Goal: Task Accomplishment & Management: Manage account settings

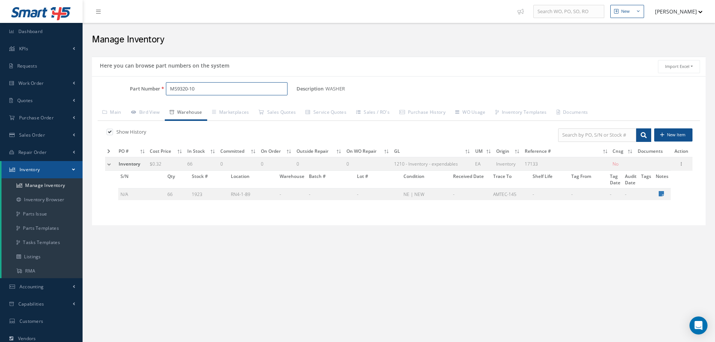
click at [198, 87] on input "MS9320-10" at bounding box center [227, 89] width 122 height 14
type input "M"
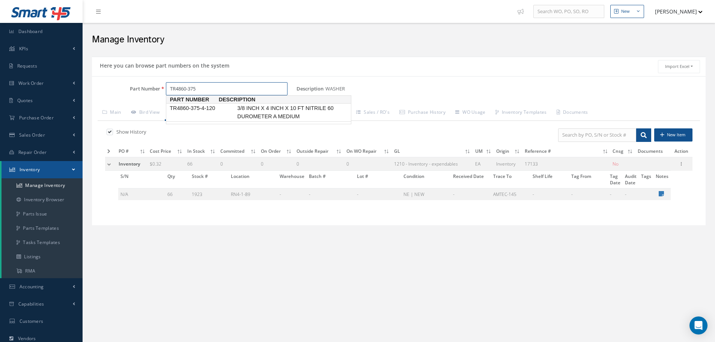
click at [210, 108] on span "TR4860-375-4-120" at bounding box center [202, 108] width 68 height 8
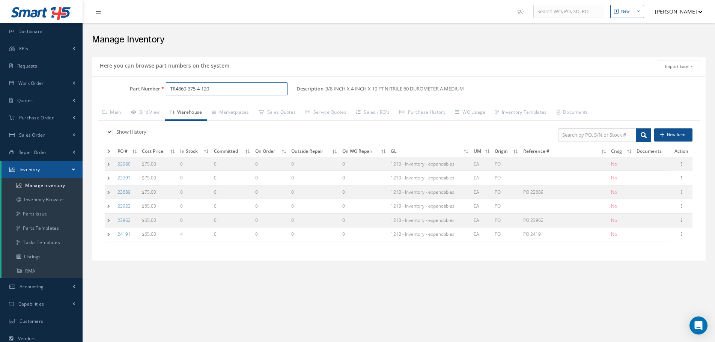
type input "TR4860-375-4-120"
click at [107, 234] on td at bounding box center [110, 235] width 10 height 14
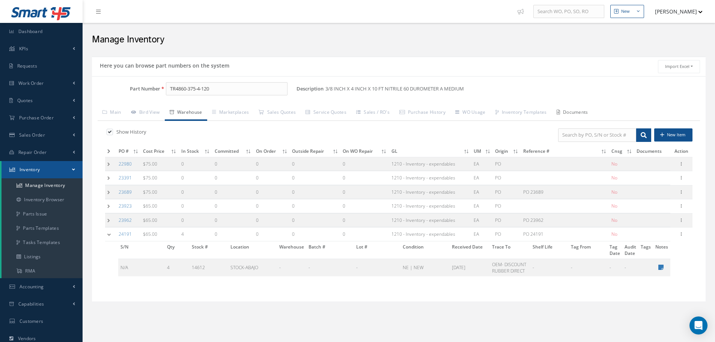
click at [582, 114] on link "Documents" at bounding box center [572, 113] width 41 height 16
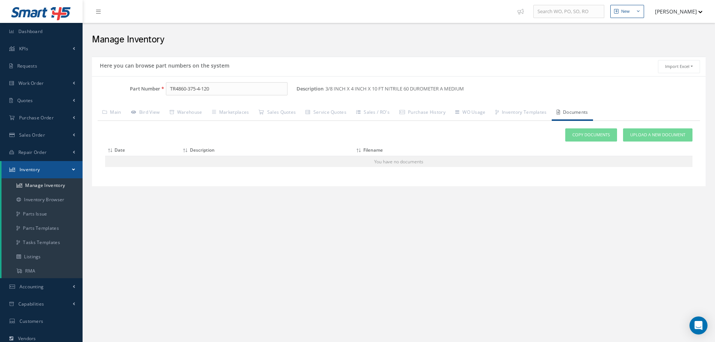
click at [582, 114] on link "Documents" at bounding box center [572, 113] width 41 height 16
click at [192, 111] on link "Warehouse" at bounding box center [186, 113] width 42 height 16
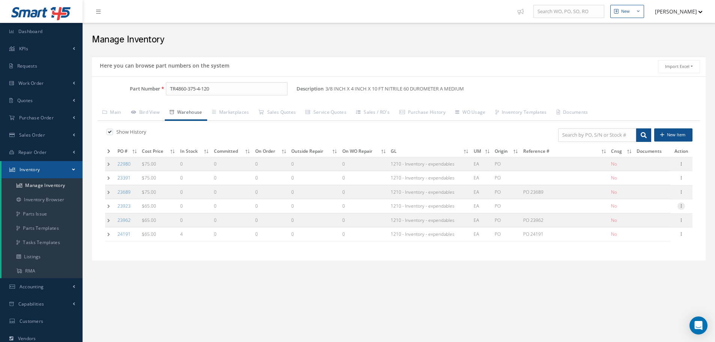
click at [684, 207] on icon at bounding box center [682, 205] width 8 height 6
click at [655, 210] on link "Edit" at bounding box center [646, 211] width 59 height 10
type input "65.00"
type input "10/15/2024"
type input "0"
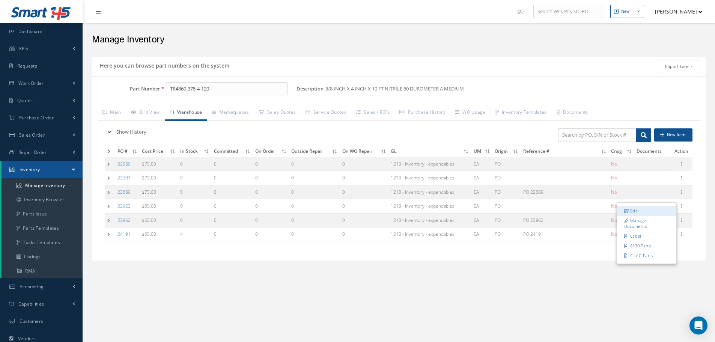
type input "OEM: DISCOUNT RUBBER DIRECT"
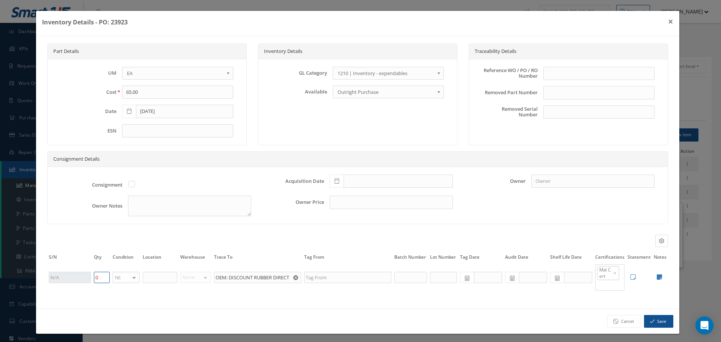
click at [104, 276] on input "0" at bounding box center [102, 277] width 16 height 11
type input "2"
click at [567, 279] on input "text" at bounding box center [578, 277] width 28 height 11
click at [128, 111] on icon at bounding box center [129, 111] width 5 height 5
click at [169, 123] on th "August 2025" at bounding box center [161, 124] width 56 height 11
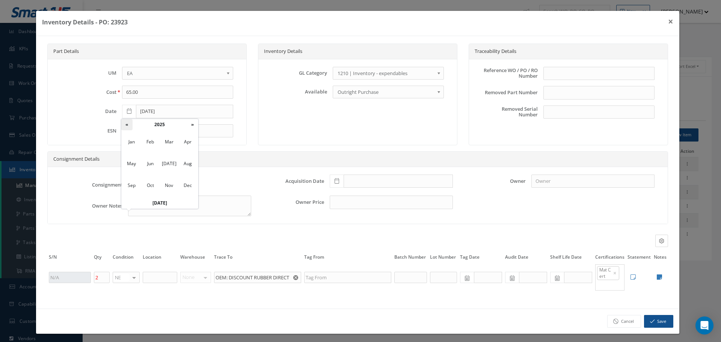
click at [125, 123] on th "«" at bounding box center [126, 124] width 11 height 11
click at [169, 163] on span "Jul" at bounding box center [168, 164] width 17 height 20
click at [138, 166] on td "15" at bounding box center [138, 169] width 11 height 11
type input "07/15/2024"
click at [566, 276] on input "text" at bounding box center [578, 277] width 28 height 11
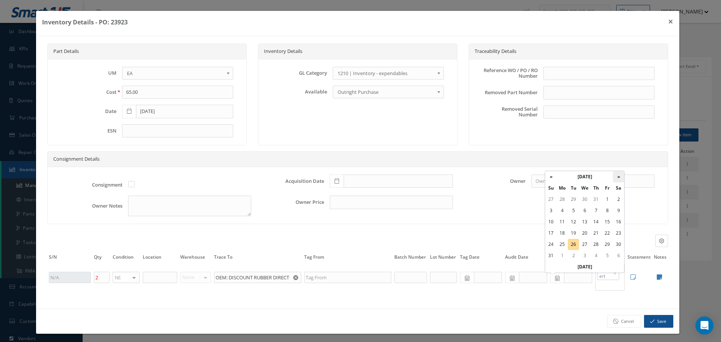
click at [619, 177] on th "»" at bounding box center [618, 176] width 11 height 11
click at [596, 177] on th "November 2025" at bounding box center [585, 176] width 56 height 11
click at [615, 191] on th "»" at bounding box center [616, 188] width 11 height 11
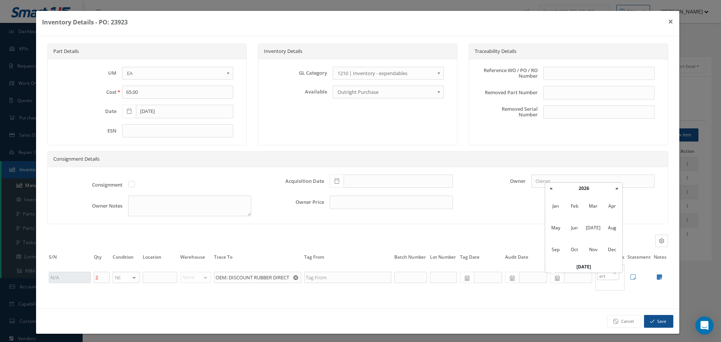
click at [615, 191] on th "»" at bounding box center [616, 188] width 11 height 11
click at [593, 230] on span "Jul" at bounding box center [593, 228] width 17 height 20
click at [551, 235] on td "15" at bounding box center [550, 233] width 11 height 11
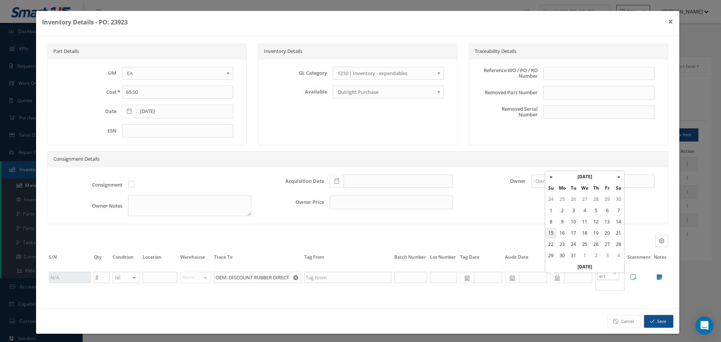
type input "07/15/2029"
click at [650, 323] on icon "button" at bounding box center [652, 321] width 5 height 5
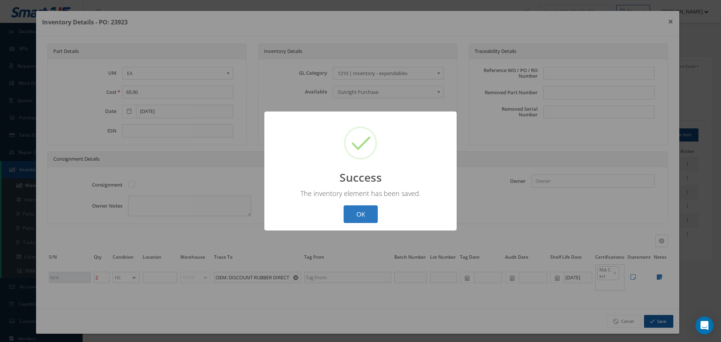
click at [362, 210] on button "OK" at bounding box center [361, 214] width 34 height 18
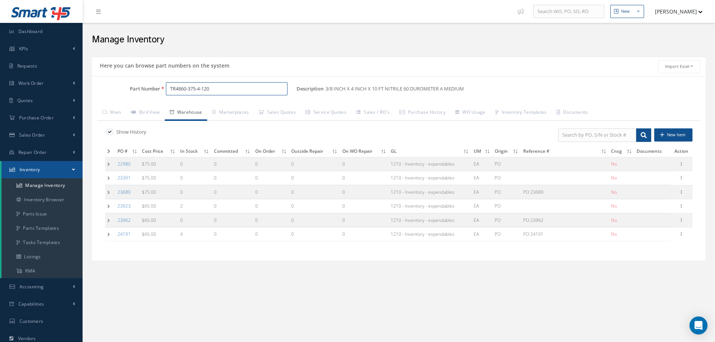
click at [213, 86] on input "TR4860-375-4-120" at bounding box center [227, 89] width 122 height 14
type input "T"
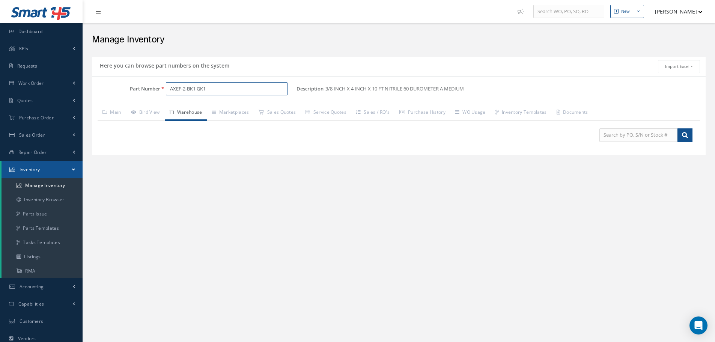
click at [204, 87] on input "AXEF-2-BK1 GK1" at bounding box center [227, 89] width 122 height 14
click at [207, 91] on input "AXEF-2-BK1 G1" at bounding box center [227, 89] width 122 height 14
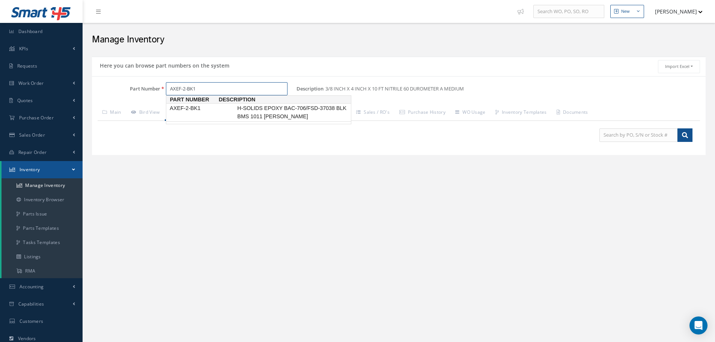
drag, startPoint x: 213, startPoint y: 115, endPoint x: 210, endPoint y: 109, distance: 6.5
click at [213, 114] on link "AXEF-2-BK1 H-SOLIDS EPOXY BAC-706/FSD-37038 BLK BMS 1011 TY II" at bounding box center [259, 112] width 186 height 18
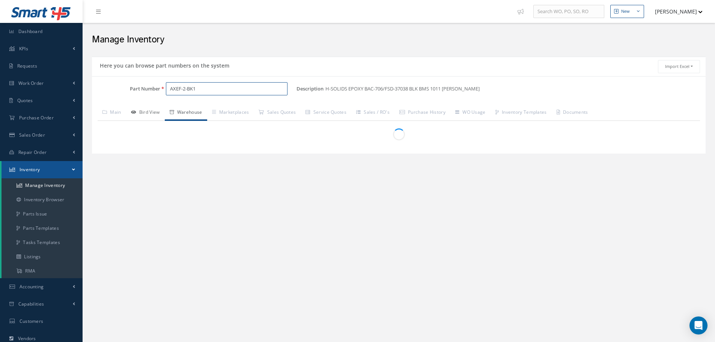
type input "AXEF-2-BK1"
click at [148, 117] on link "Bird View" at bounding box center [145, 113] width 39 height 16
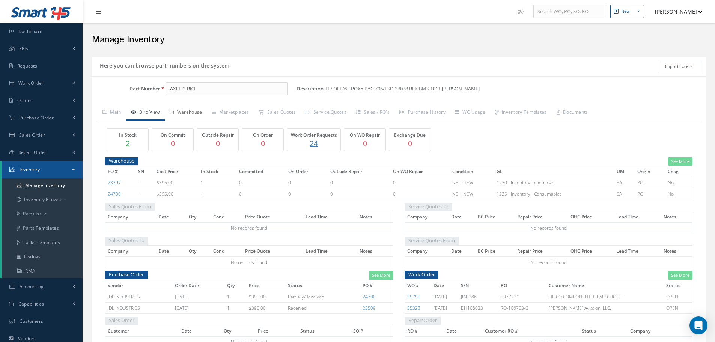
click at [198, 109] on link "Warehouse" at bounding box center [186, 113] width 42 height 16
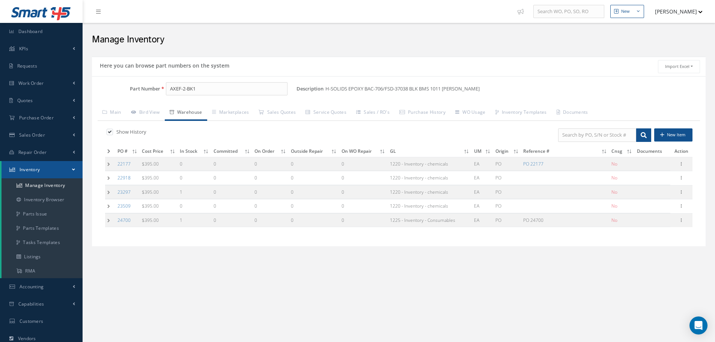
click at [108, 221] on td at bounding box center [110, 220] width 10 height 14
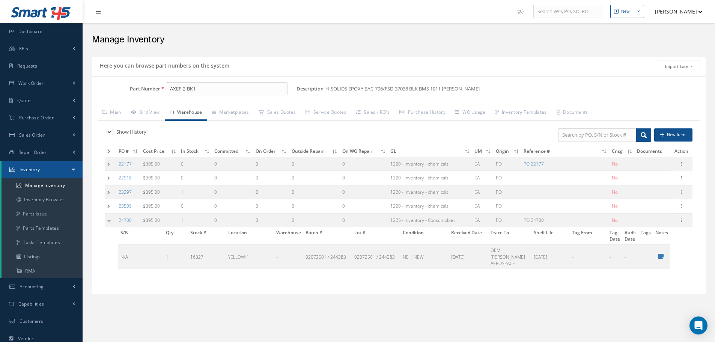
click at [110, 191] on td at bounding box center [110, 192] width 11 height 14
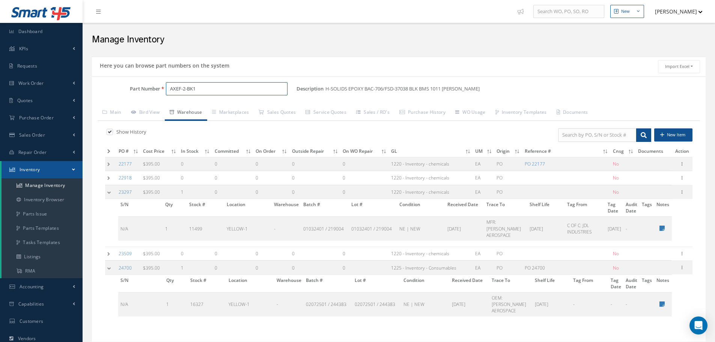
click at [211, 89] on input "AXEF-2-BK1" at bounding box center [227, 89] width 122 height 14
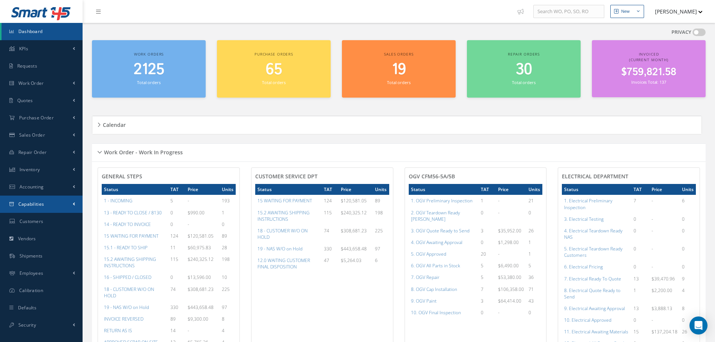
click at [37, 204] on span "Capabilities" at bounding box center [31, 204] width 26 height 6
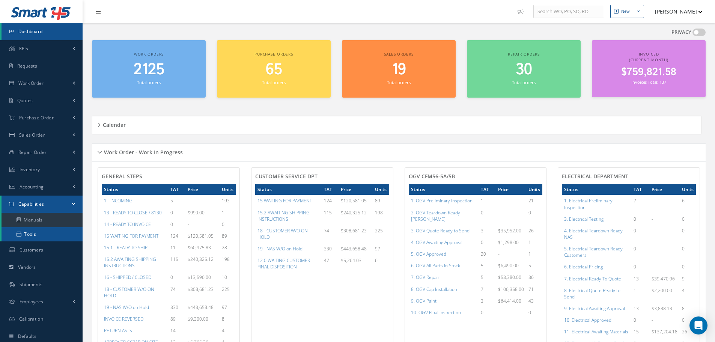
click at [35, 234] on link "Tools" at bounding box center [42, 234] width 81 height 14
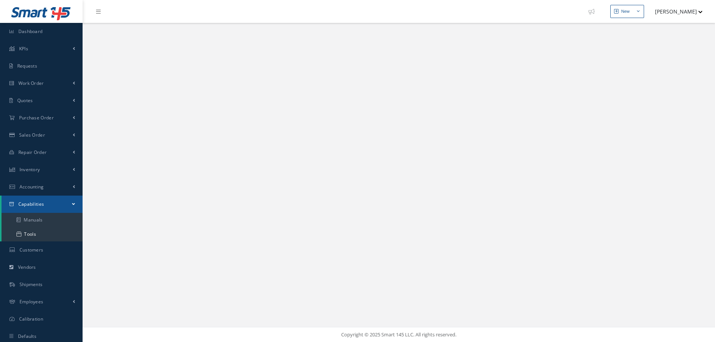
select select "25"
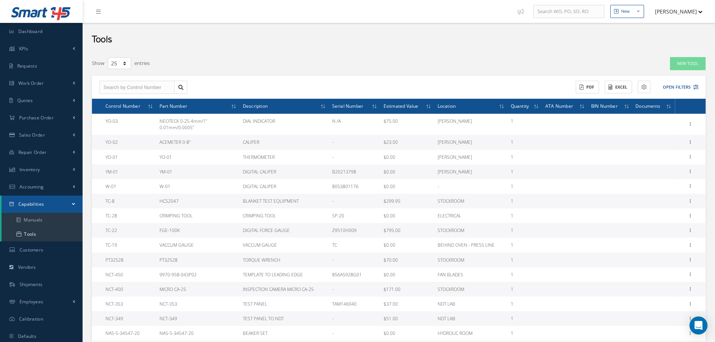
drag, startPoint x: 334, startPoint y: 169, endPoint x: 369, endPoint y: 170, distance: 35.7
click at [369, 170] on td "B20213798" at bounding box center [354, 171] width 51 height 15
copy td "B20213798"
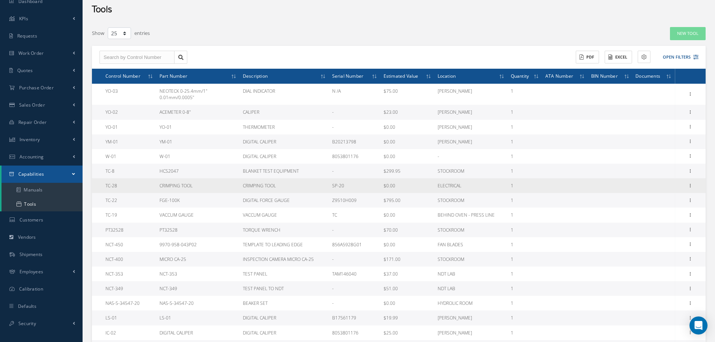
scroll to position [75, 0]
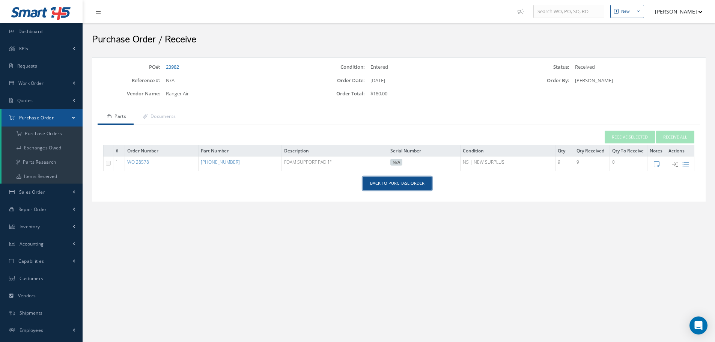
click at [400, 184] on link "Back to Purchase Order" at bounding box center [397, 183] width 69 height 13
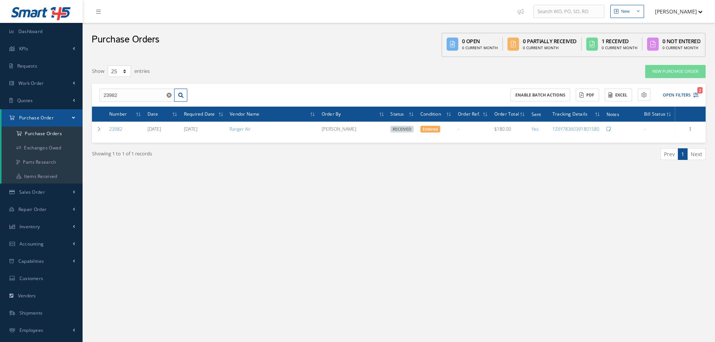
select select "25"
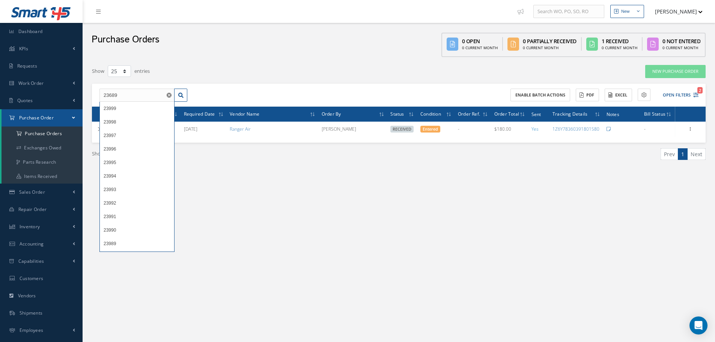
type input "23689"
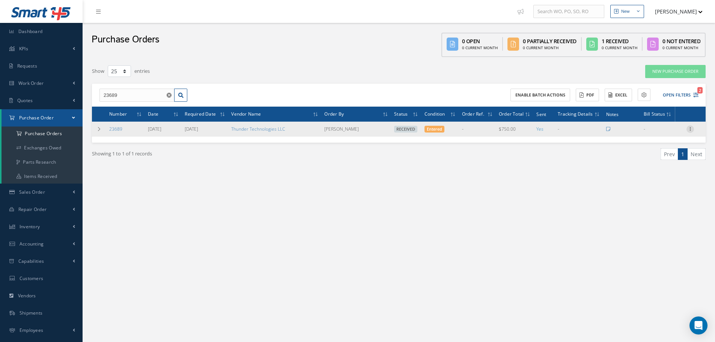
click at [693, 128] on icon at bounding box center [691, 128] width 8 height 6
click at [668, 136] on link "Receiving Details" at bounding box center [655, 134] width 59 height 10
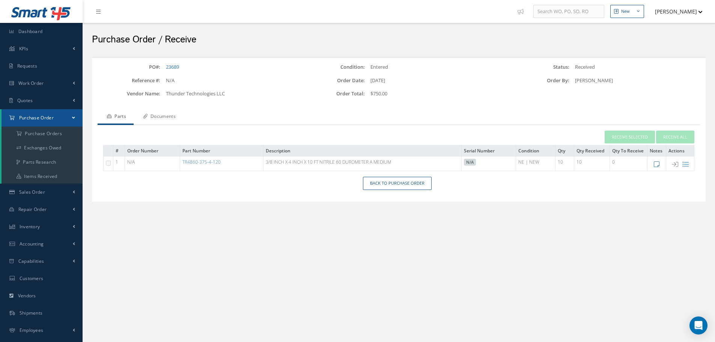
click at [163, 113] on link "Documents" at bounding box center [159, 117] width 50 height 16
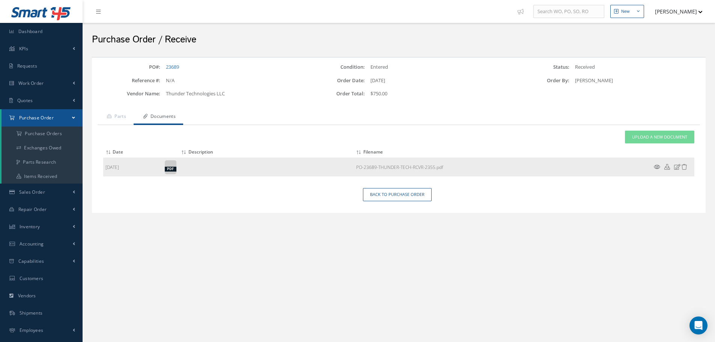
click at [659, 165] on icon at bounding box center [657, 167] width 6 height 6
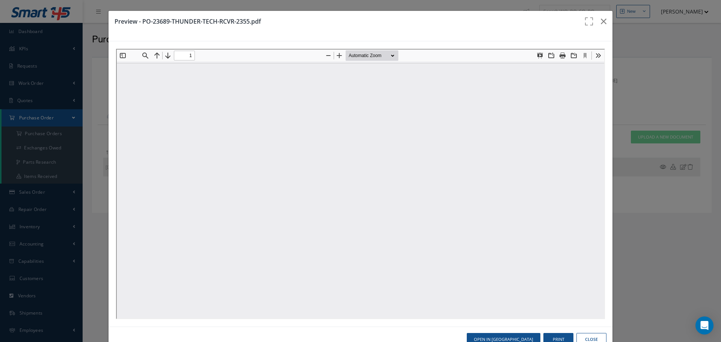
type input "0"
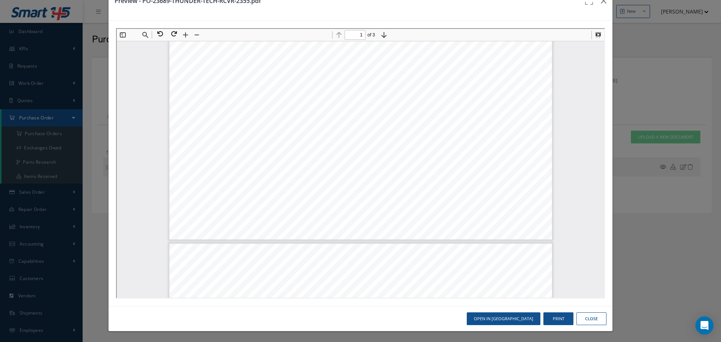
type input "2"
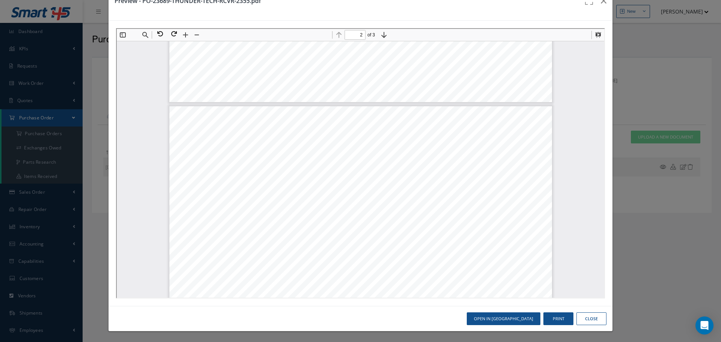
scroll to position [563, 0]
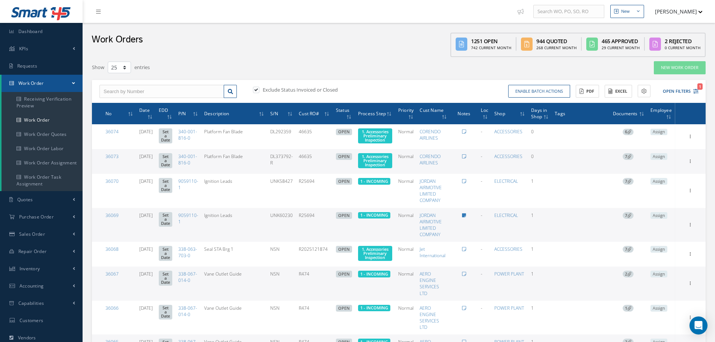
select select "25"
click at [140, 90] on input "text" at bounding box center [162, 92] width 125 height 14
click at [125, 93] on input "text" at bounding box center [162, 92] width 125 height 14
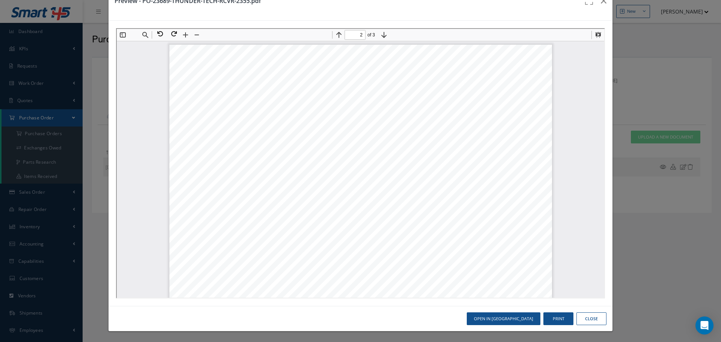
scroll to position [563, 0]
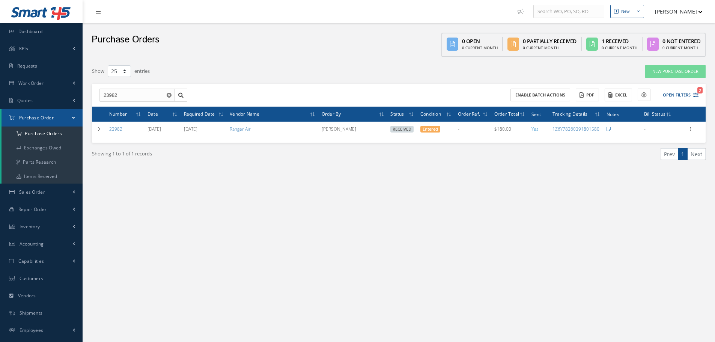
select select "25"
click at [119, 93] on input "23982" at bounding box center [137, 96] width 75 height 14
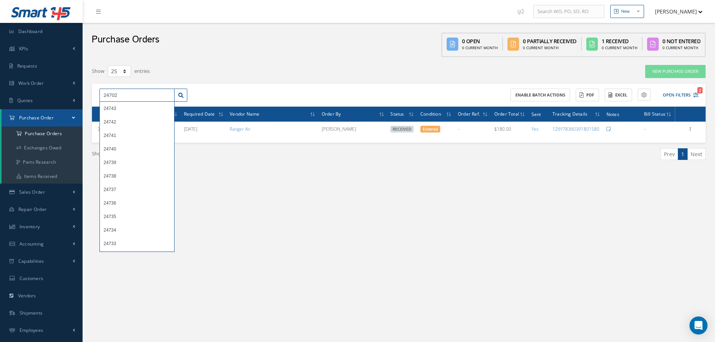
type input "24702"
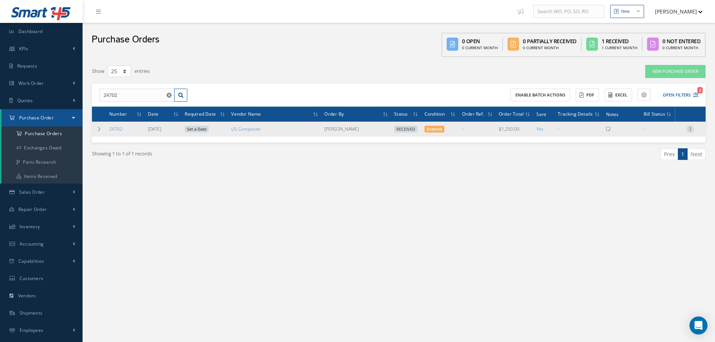
click at [691, 129] on icon at bounding box center [691, 128] width 8 height 6
click at [672, 133] on link "Receiving Details" at bounding box center [655, 134] width 59 height 10
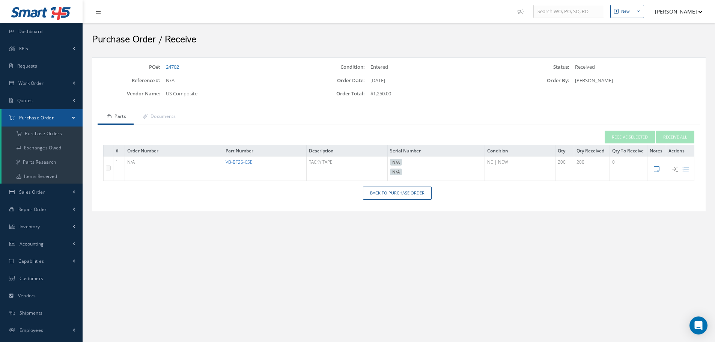
click at [235, 160] on link "VB-BT25-CSE" at bounding box center [239, 162] width 27 height 6
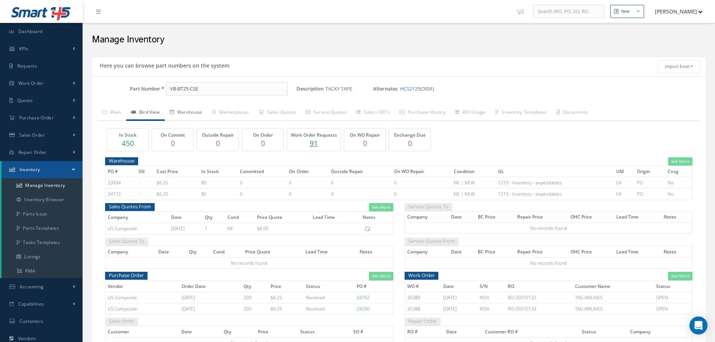
click at [186, 110] on link "Warehouse" at bounding box center [186, 113] width 42 height 16
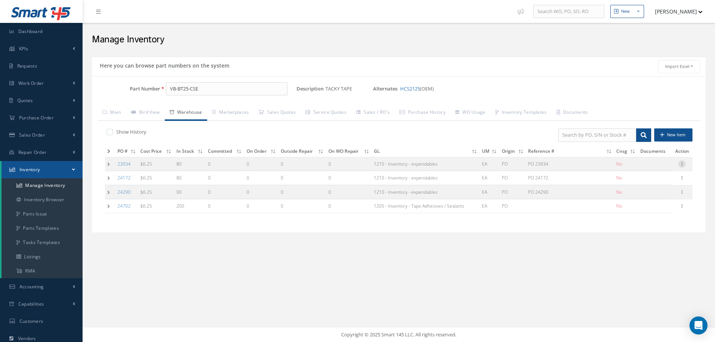
click at [683, 161] on icon at bounding box center [683, 163] width 8 height 6
click at [655, 167] on link "Edit" at bounding box center [647, 169] width 59 height 10
type input "6.25"
type input "10/15/2024"
type input "PO 23934"
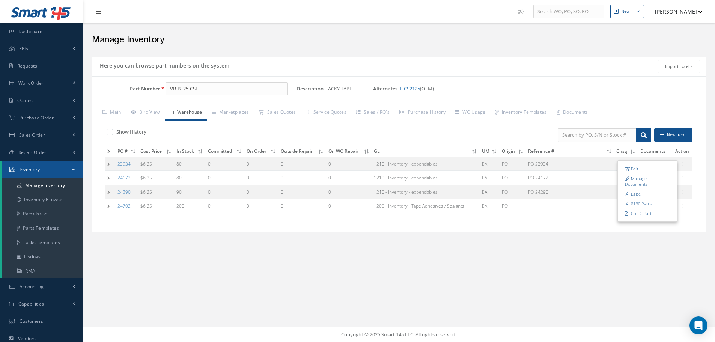
type input "10/15/2024"
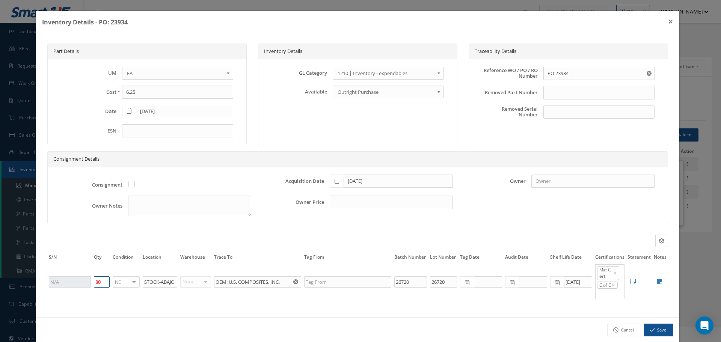
click at [97, 282] on input "80" at bounding box center [102, 281] width 16 height 11
type input "0"
click at [650, 327] on icon "button" at bounding box center [652, 329] width 5 height 5
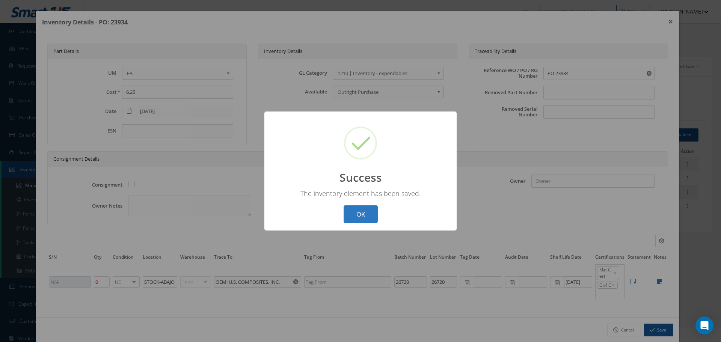
click at [364, 216] on button "OK" at bounding box center [361, 214] width 34 height 18
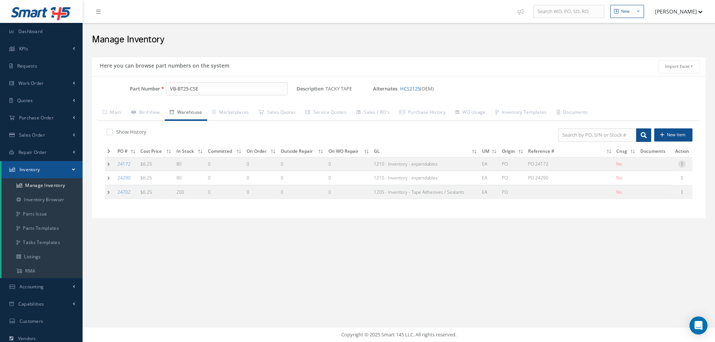
click at [684, 164] on icon at bounding box center [683, 163] width 8 height 6
click at [644, 169] on link "Edit" at bounding box center [647, 169] width 59 height 10
type input "02/10/2025"
type input "PO 24172"
type input "02/10/2025"
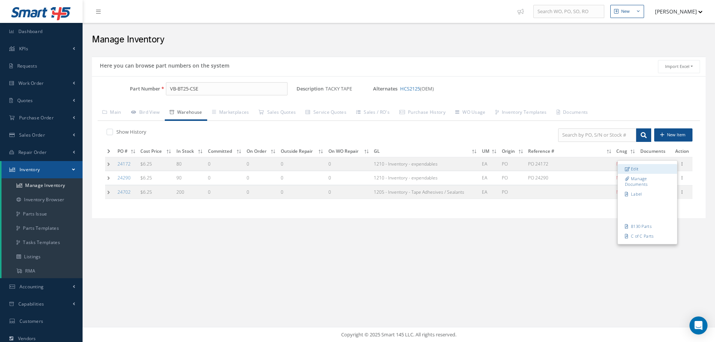
type input "80"
type input "26830"
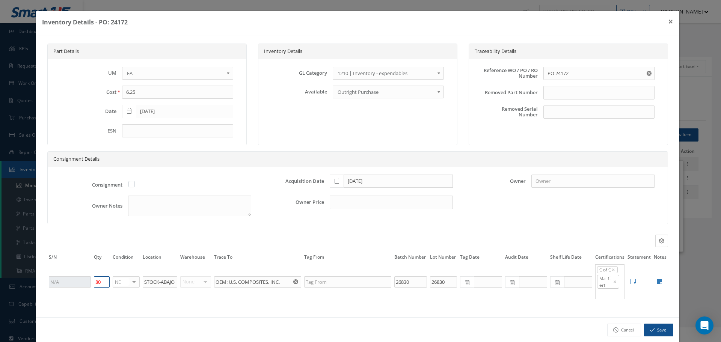
click at [98, 281] on input "80" at bounding box center [102, 281] width 16 height 11
type input "0"
click at [650, 330] on button "Save" at bounding box center [658, 330] width 29 height 13
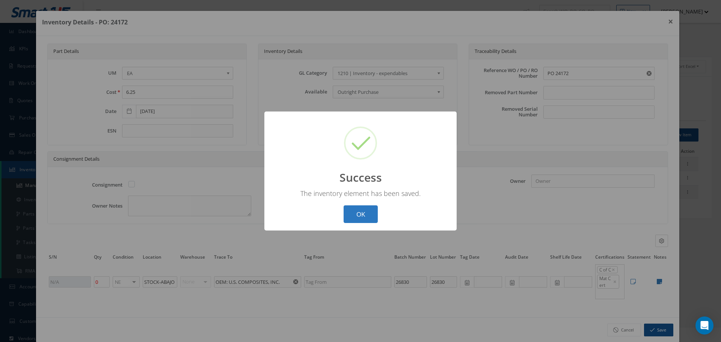
click at [364, 215] on button "OK" at bounding box center [361, 214] width 34 height 18
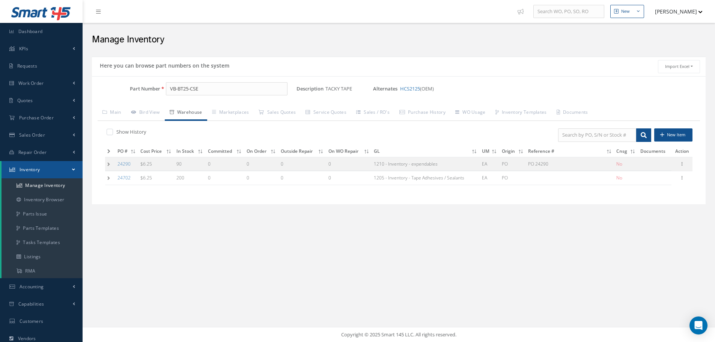
click at [179, 163] on td "90" at bounding box center [190, 164] width 32 height 14
click at [179, 164] on td "90" at bounding box center [190, 164] width 32 height 14
click at [682, 165] on icon at bounding box center [683, 163] width 8 height 6
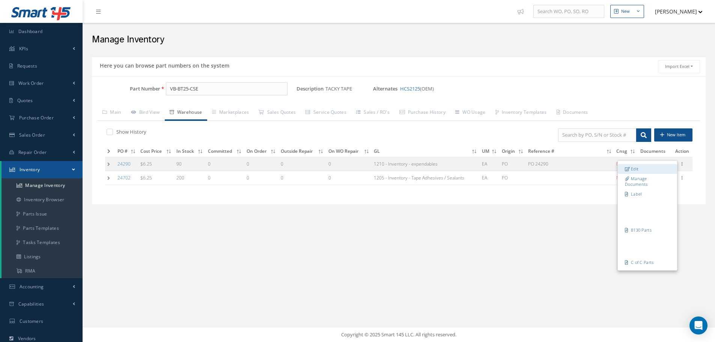
click at [655, 169] on link "Edit" at bounding box center [647, 169] width 59 height 10
type input "03/31/2025"
type input "PO 24290"
type input "03/31/2025"
type input "90"
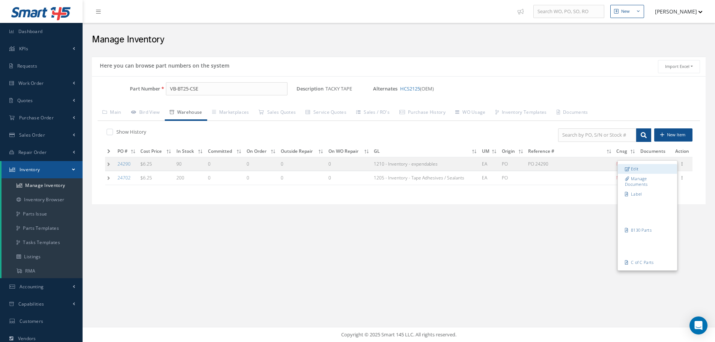
type input "STOCKROOM"
type input "OEM- US COMPOSITES"
type input "27293"
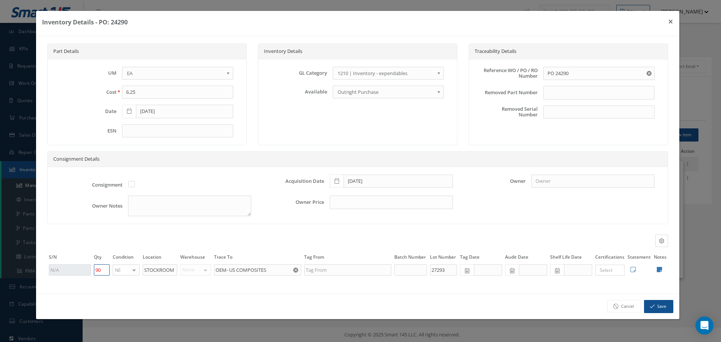
click at [98, 270] on input "90" at bounding box center [102, 269] width 16 height 11
type input "80"
click at [659, 308] on button "Save" at bounding box center [658, 306] width 29 height 13
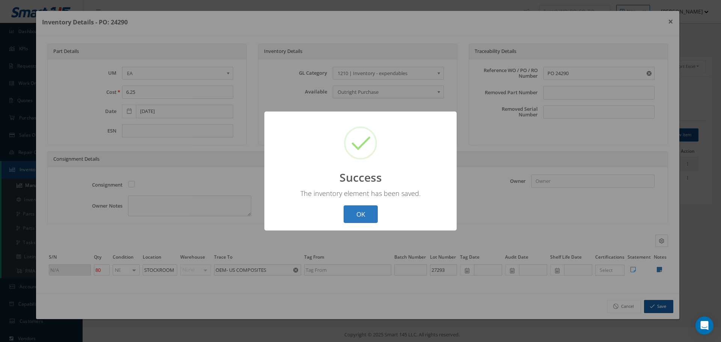
click at [364, 213] on button "OK" at bounding box center [361, 214] width 34 height 18
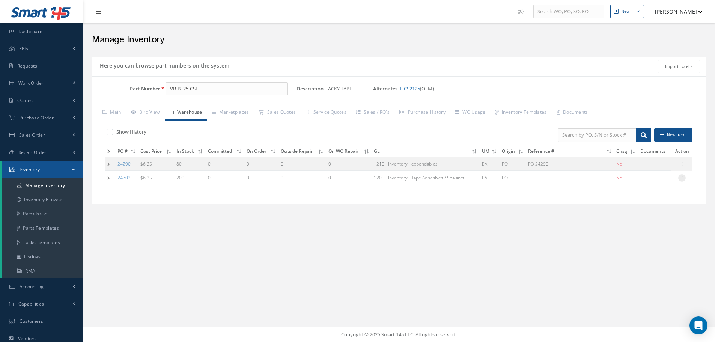
click at [683, 178] on icon at bounding box center [683, 177] width 8 height 6
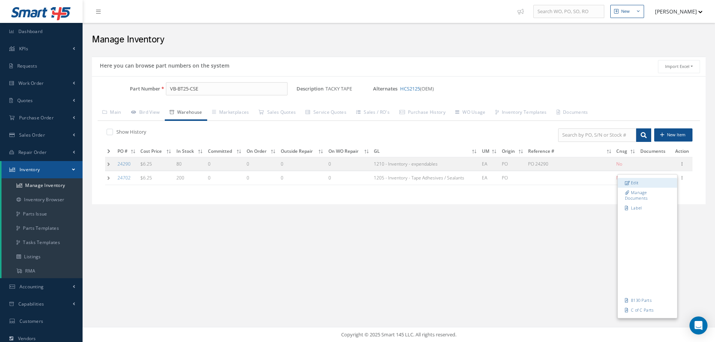
drag, startPoint x: 639, startPoint y: 183, endPoint x: 635, endPoint y: 183, distance: 4.5
click at [641, 183] on link "Edit" at bounding box center [647, 183] width 59 height 10
type input "08/25/2025"
type input "120"
type input "OEM: U.S. COMPOSITES, INC."
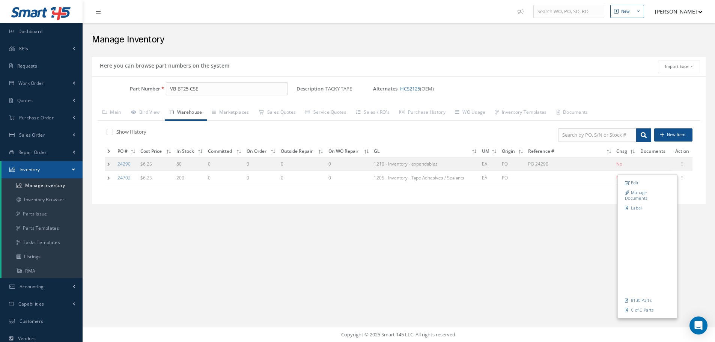
type input "27555"
type input "08/20/2027"
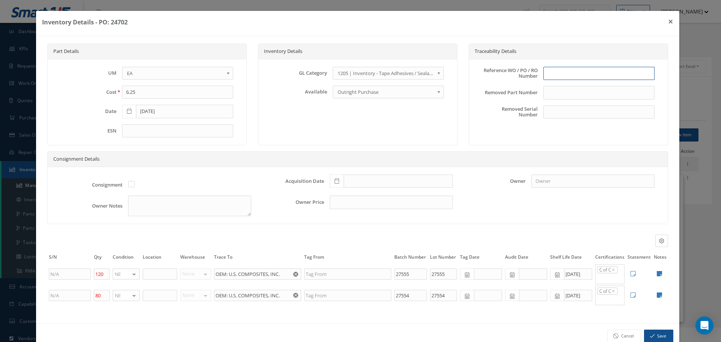
click at [546, 71] on input "text" at bounding box center [598, 74] width 111 height 14
type input "PO 24702"
click at [335, 181] on icon at bounding box center [337, 180] width 5 height 5
click at [343, 147] on td "25" at bounding box center [343, 147] width 11 height 11
type input "08/25/2025"
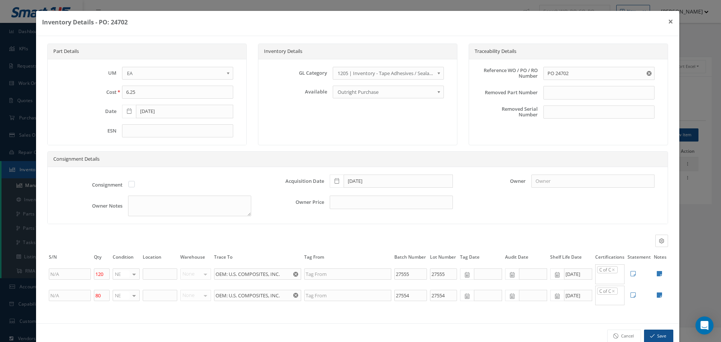
click at [657, 274] on icon at bounding box center [659, 274] width 5 height 6
type textarea "25 FOOT ROLL DOS: 08/20/2025 SHELF LIFE: 2 YEARS FROM DOP."
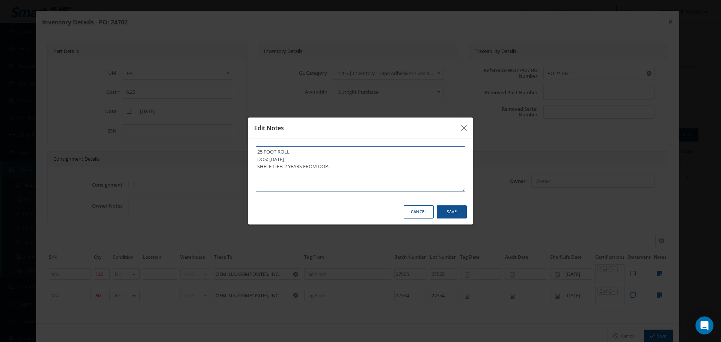
click at [340, 165] on textarea "25 FOOT ROLL DOS: 08/20/2025 SHELF LIFE: 2 YEARS FROM DOP." at bounding box center [361, 168] width 210 height 45
type textarea "25 FOOT ROLL DOS: 08/20/2025 SHELF LIFE: 2 YEARS FROM DOP."
type textarea "25 FOOT ROLL DOS: 08/20/2025 SHELF LIFE: 2 YEARS FROM DOP. *"
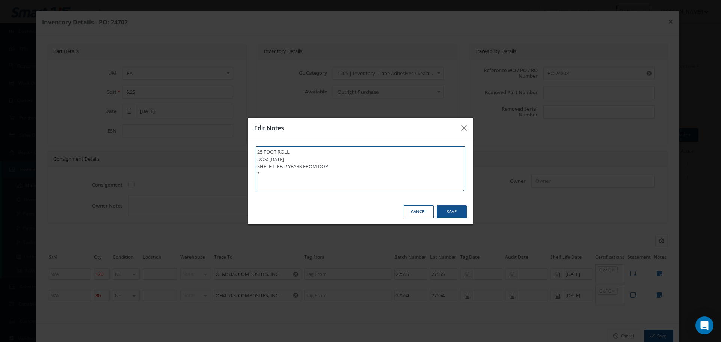
type textarea "25 FOOT ROLL DOS: 08/20/2025 SHELF LIFE: 2 YEARS FROM DOP. **"
type textarea "25 FOOT ROLL DOS: 08/20/2025 SHELF LIFE: 2 YEARS FROM DOP. ** R"
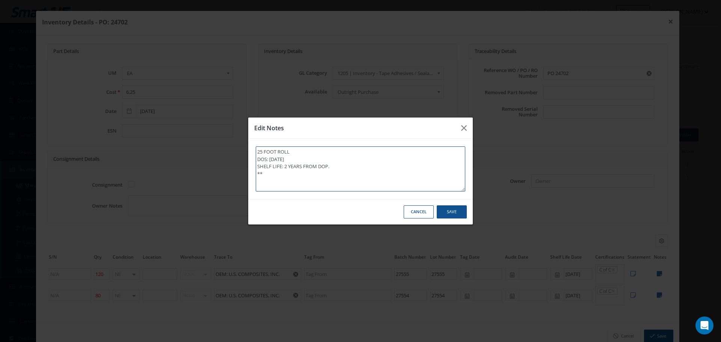
type textarea "25 FOOT ROLL DOS: 08/20/2025 SHELF LIFE: 2 YEARS FROM DOP. ** R"
type textarea "25 FOOT ROLL DOS: 08/20/2025 SHELF LIFE: 2 YEARS FROM DOP. ** RE"
type textarea "25 FOOT ROLL DOS: 08/20/2025 SHELF LIFE: 2 YEARS FROM DOP. ** REC"
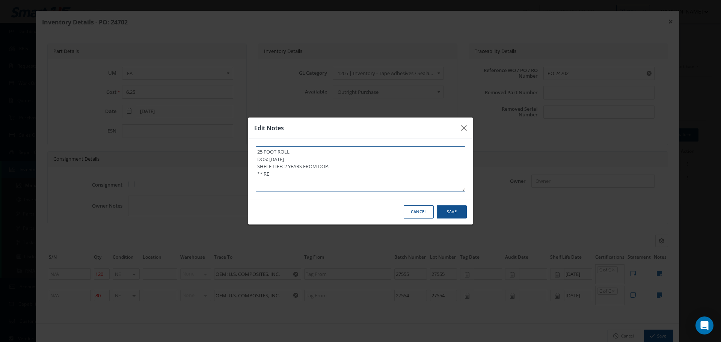
type textarea "25 FOOT ROLL DOS: 08/20/2025 SHELF LIFE: 2 YEARS FROM DOP. ** REC"
type textarea "25 FOOT ROLL DOS: 08/20/2025 SHELF LIFE: 2 YEARS FROM DOP. ** RECE"
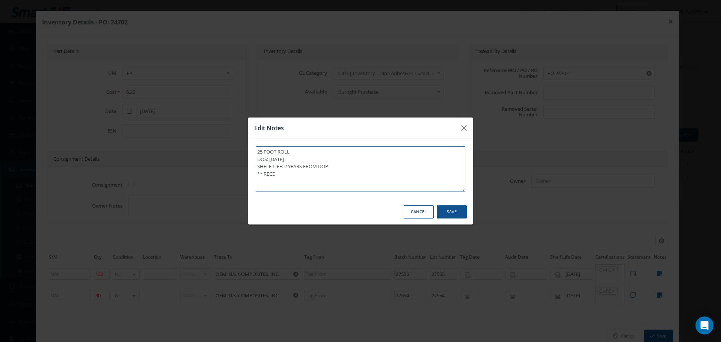
type textarea "25 FOOT ROLL DOS: 08/20/2025 SHELF LIFE: 2 YEARS FROM DOP. ** RECEI"
type textarea "25 FOOT ROLL DOS: 08/20/2025 SHELF LIFE: 2 YEARS FROM DOP. ** RECEIV"
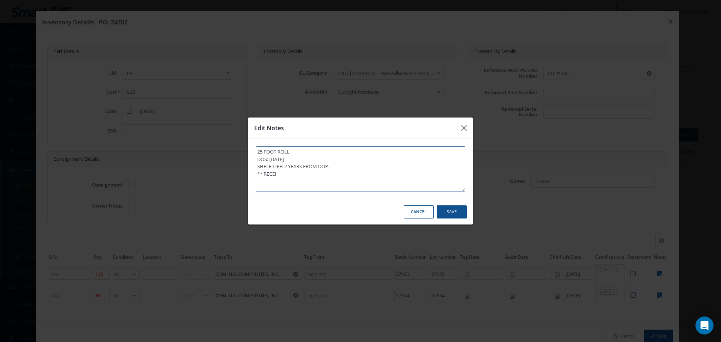
type textarea "25 FOOT ROLL DOS: 08/20/2025 SHELF LIFE: 2 YEARS FROM DOP. ** RECEIV"
type textarea "25 FOOT ROLL DOS: 08/20/2025 SHELF LIFE: 2 YEARS FROM DOP. ** RECEIVE"
type textarea "25 FOOT ROLL DOS: 08/20/2025 SHELF LIFE: 2 YEARS FROM DOP. ** RECEIVED"
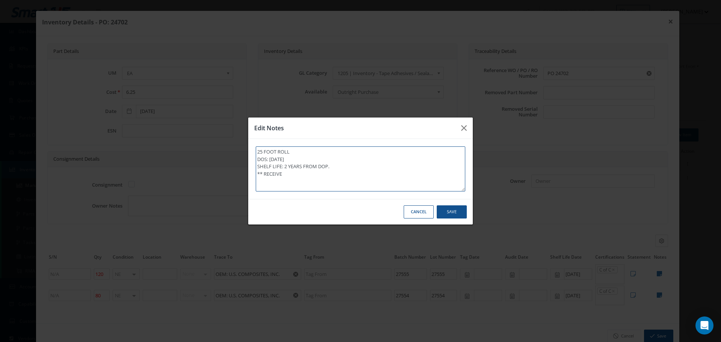
type textarea "25 FOOT ROLL DOS: 08/20/2025 SHELF LIFE: 2 YEARS FROM DOP. ** RECEIVED"
type textarea "25 FOOT ROLL DOS: 08/20/2025 SHELF LIFE: 2 YEARS FROM DOP. ** RECEIVED S"
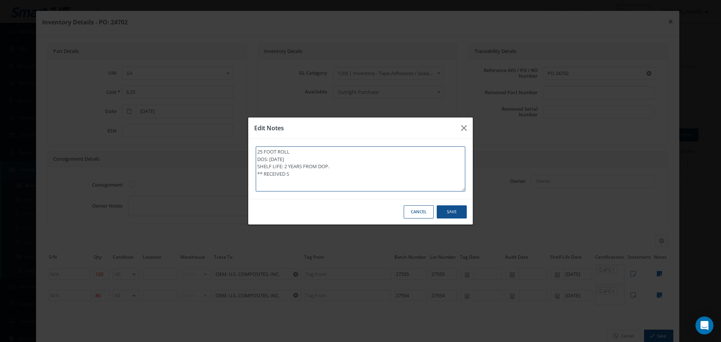
type textarea "25 FOOT ROLL DOS: 08/20/2025 SHELF LIFE: 2 YEARS FROM DOP. ** RECEIVED ST"
type textarea "25 FOOT ROLL DOS: 08/20/2025 SHELF LIFE: 2 YEARS FROM DOP. ** RECEIVED STO"
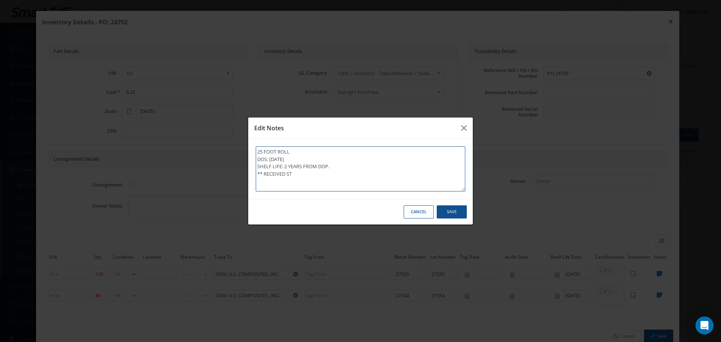
type textarea "25 FOOT ROLL DOS: 08/20/2025 SHELF LIFE: 2 YEARS FROM DOP. ** RECEIVED STO"
type textarea "25 FOOT ROLL DOS: 08/20/2025 SHELF LIFE: 2 YEARS FROM DOP. ** RECEIVED STOC"
type textarea "25 FOOT ROLL DOS: 08/20/2025 SHELF LIFE: 2 YEARS FROM DOP. ** RECEIVED STOCK"
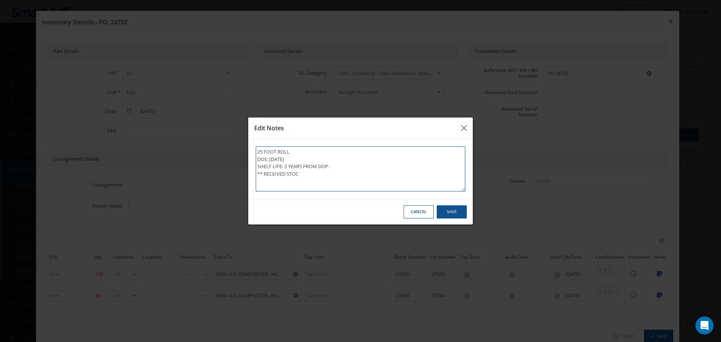
type textarea "25 FOOT ROLL DOS: 08/20/2025 SHELF LIFE: 2 YEARS FROM DOP. ** RECEIVED STOCK"
type textarea "25 FOOT ROLL DOS: 08/20/2025 SHELF LIFE: 2 YEARS FROM DOP. ** RECEIVED STOCK 0"
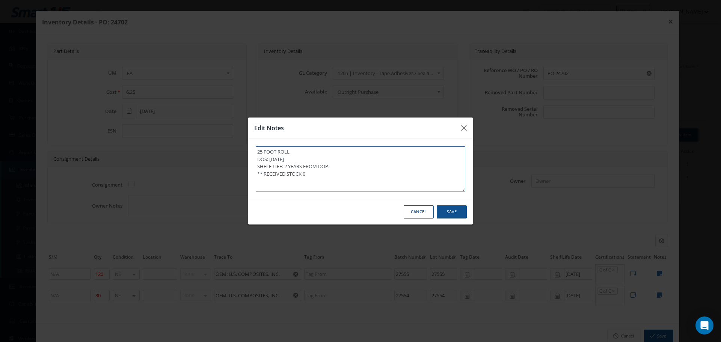
type textarea "25 FOOT ROLL DOS: 08/20/2025 SHELF LIFE: 2 YEARS FROM DOP. ** RECEIVED STOCK 08"
type textarea "25 FOOT ROLL DOS: 08/20/2025 SHELF LIFE: 2 YEARS FROM DOP. ** RECEIVED STOCK 08/"
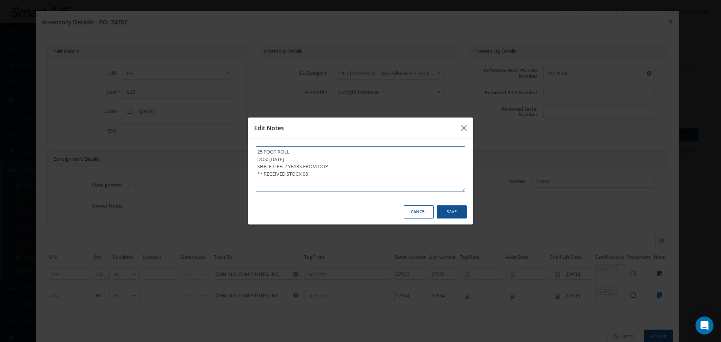
type textarea "25 FOOT ROLL DOS: 08/20/2025 SHELF LIFE: 2 YEARS FROM DOP. ** RECEIVED STOCK 08/"
type textarea "25 FOOT ROLL DOS: 08/20/2025 SHELF LIFE: 2 YEARS FROM DOP. ** RECEIVED STOCK 08…"
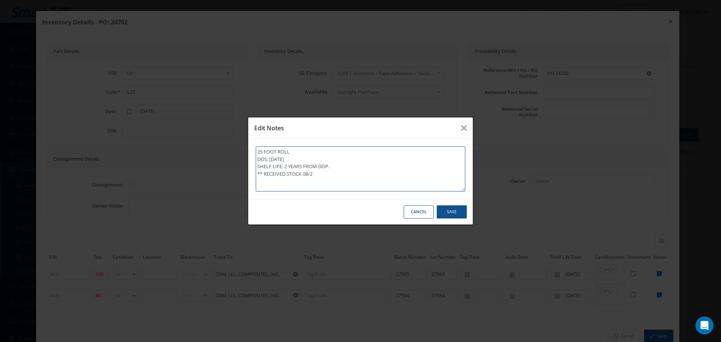
type textarea "25 FOOT ROLL DOS: 08/20/2025 SHELF LIFE: 2 YEARS FROM DOP. ** RECEIVED STOCK 08…"
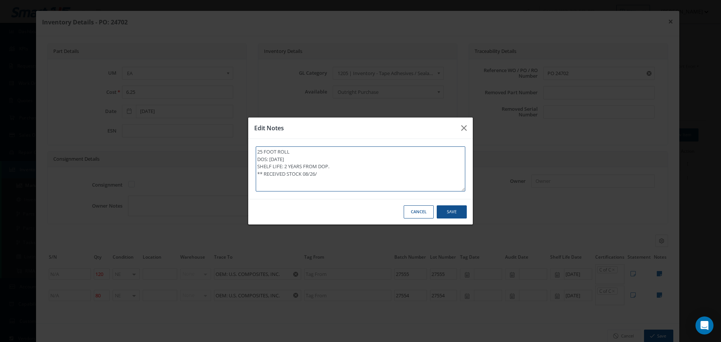
type textarea "25 FOOT ROLL DOS: 08/20/2025 SHELF LIFE: 2 YEARS FROM DOP. ** RECEIVED STOCK 08…"
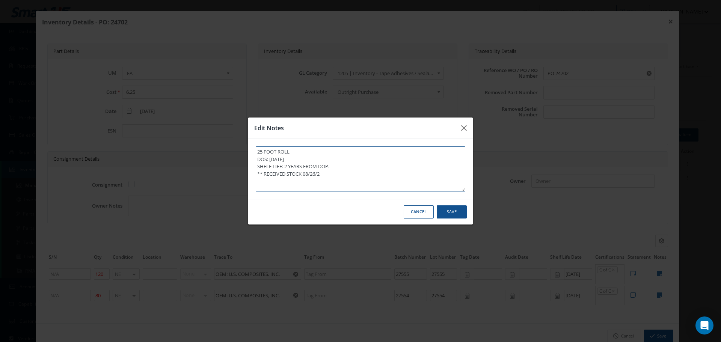
type textarea "25 FOOT ROLL DOS: 08/20/2025 SHELF LIFE: 2 YEARS FROM DOP. ** RECEIVED STOCK 08…"
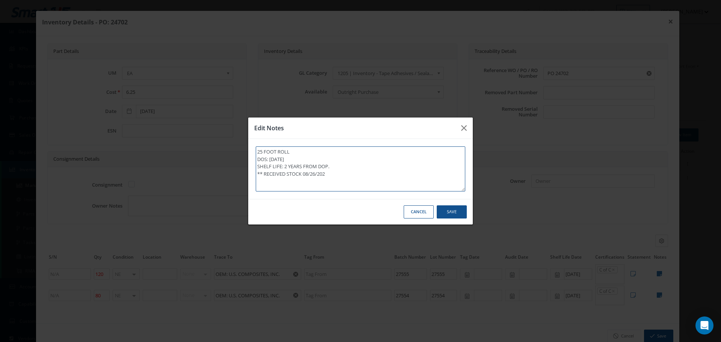
type textarea "25 FOOT ROLL DOS: 08/20/2025 SHELF LIFE: 2 YEARS FROM DOP. ** RECEIVED STOCK 08…"
drag, startPoint x: 257, startPoint y: 175, endPoint x: 342, endPoint y: 175, distance: 85.3
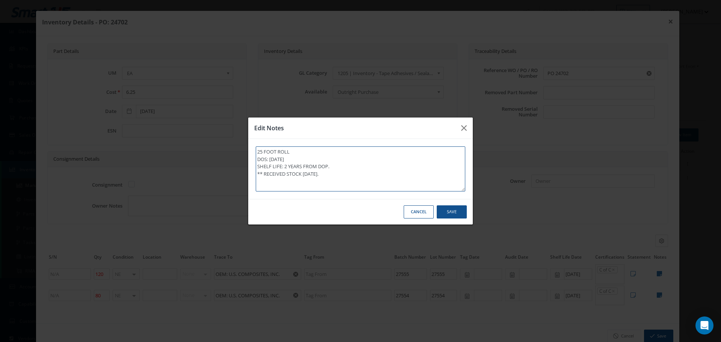
click at [342, 175] on textarea "25 FOOT ROLL DOS: 08/20/2025 SHELF LIFE: 2 YEARS FROM DOP. ** RECEIVED STOCK 08…" at bounding box center [361, 168] width 210 height 45
type textarea "25 FOOT ROLL DOS: 08/20/2025 SHELF LIFE: 2 YEARS FROM DOP. ** RECEIVED STOCK 08…"
click at [0, 0] on button "Save" at bounding box center [0, 0] width 0 height 0
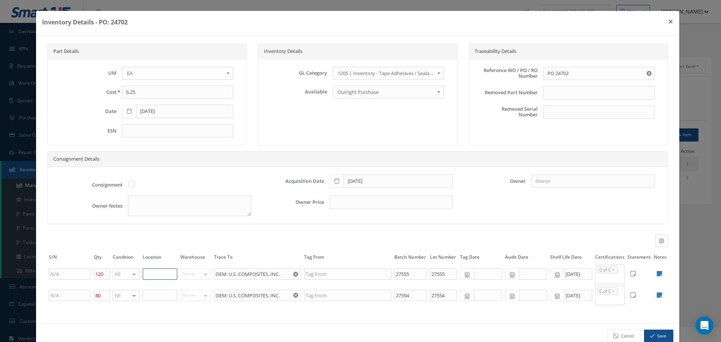
click at [149, 275] on input "text" at bounding box center [160, 274] width 35 height 11
type input "STOCKROOM"
click at [158, 294] on input "text" at bounding box center [160, 295] width 35 height 11
type input "STOCKROOM"
click at [657, 294] on icon at bounding box center [659, 295] width 5 height 6
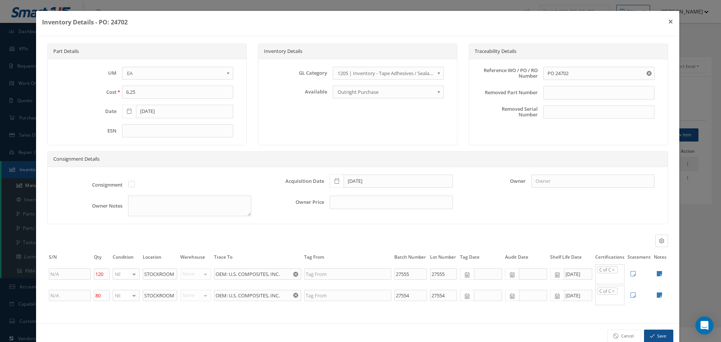
type textarea "25 FOOT ROLL DOS: 08/20/2025 SHELF LIFE: 2 YEARS FROM DOP."
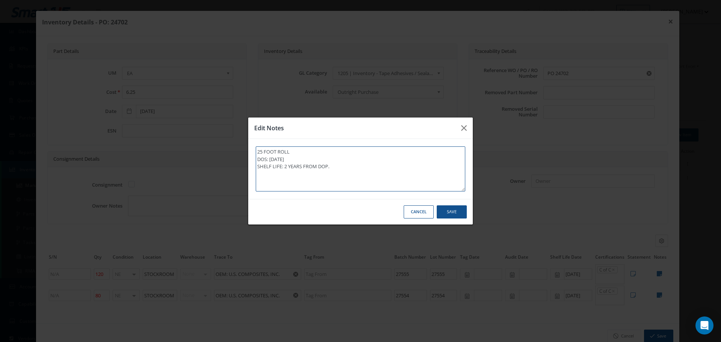
click at [363, 172] on textarea "25 FOOT ROLL DOS: 08/20/2025 SHELF LIFE: 2 YEARS FROM DOP." at bounding box center [361, 168] width 210 height 45
type textarea "25 FOOT ROLL DOS: 08/20/2025 SHELF LIFE: 2 YEARS FROM DOP."
paste textarea "** RECEIVED STOCK [DATE]."
type textarea "25 FOOT ROLL DOS: 08/20/2025 SHELF LIFE: 2 YEARS FROM DOP. ** RECEIVED STOCK 08…"
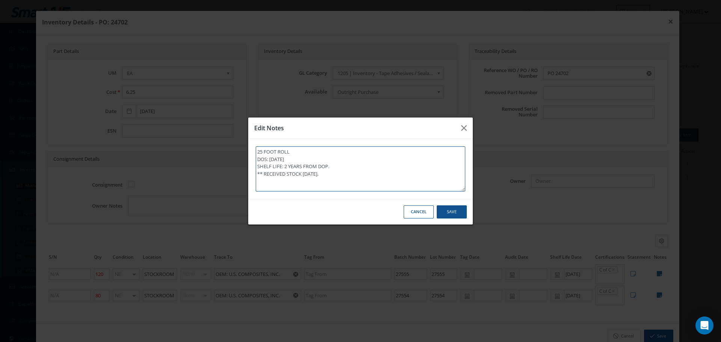
type textarea "25 FOOT ROLL DOS: 08/20/2025 SHELF LIFE: 2 YEARS FROM DOP. ** RECEIVED STOCK 08…"
click at [0, 0] on button "Save" at bounding box center [0, 0] width 0 height 0
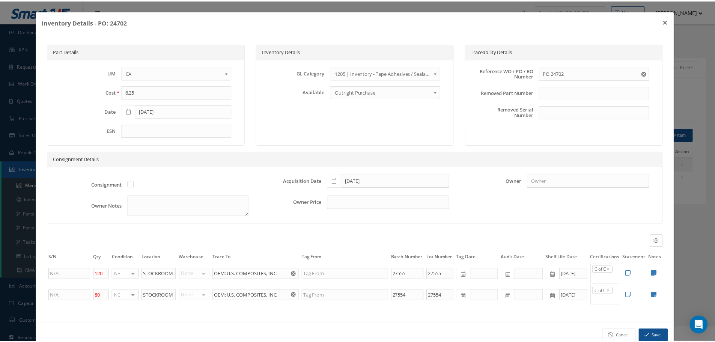
scroll to position [17, 0]
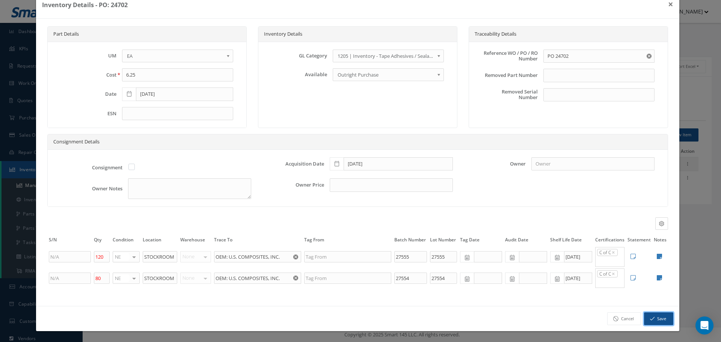
click at [655, 317] on button "Save" at bounding box center [658, 318] width 29 height 13
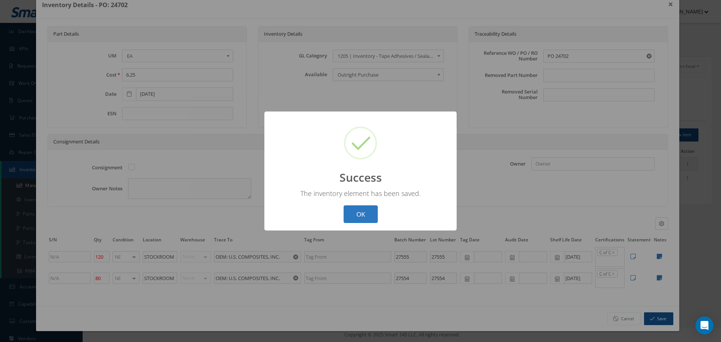
click at [371, 214] on button "OK" at bounding box center [361, 214] width 34 height 18
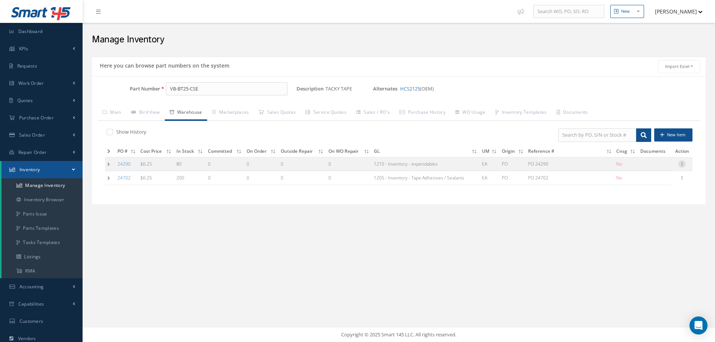
click at [683, 162] on icon at bounding box center [683, 163] width 8 height 6
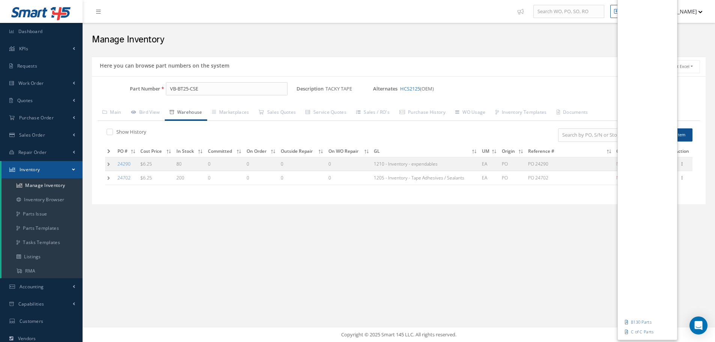
click at [548, 219] on div "Here you can browse part numbers on the system Import Excel to undefined Column…" at bounding box center [399, 141] width 622 height 176
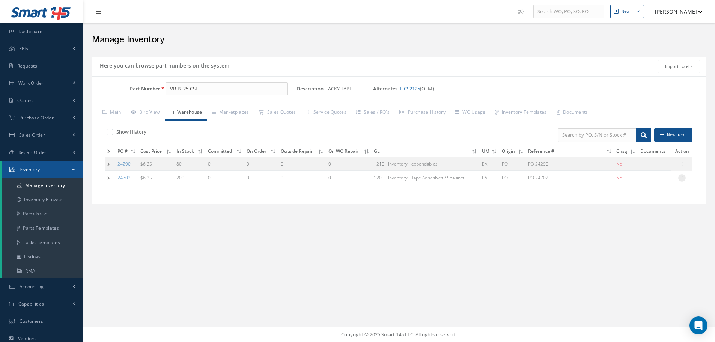
click at [684, 178] on icon at bounding box center [683, 177] width 8 height 6
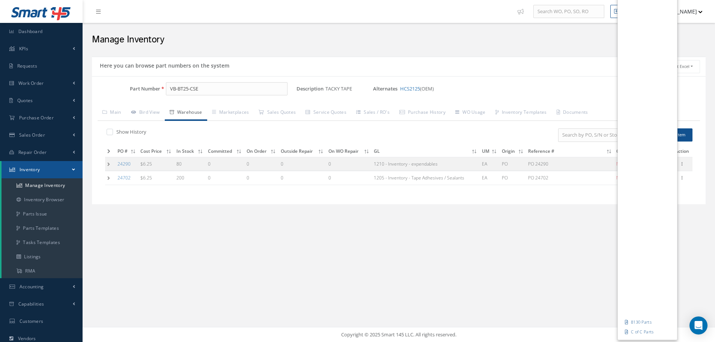
drag, startPoint x: 584, startPoint y: 235, endPoint x: 553, endPoint y: 220, distance: 34.9
click at [585, 235] on div "New New Work Order New Purchase Order New Customer Quote New Sales Order New Re…" at bounding box center [399, 171] width 633 height 342
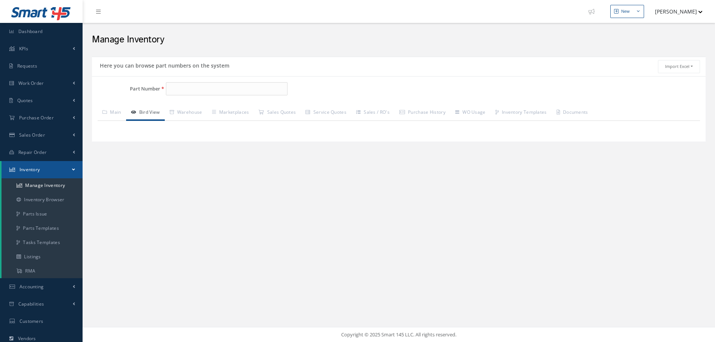
type input "VB-BT25-CSE"
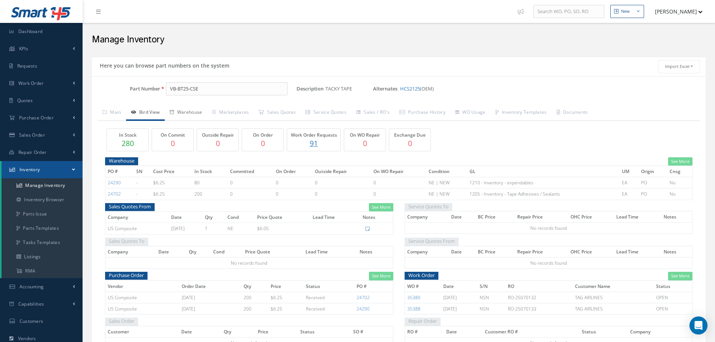
click at [197, 112] on link "Warehouse" at bounding box center [186, 113] width 42 height 16
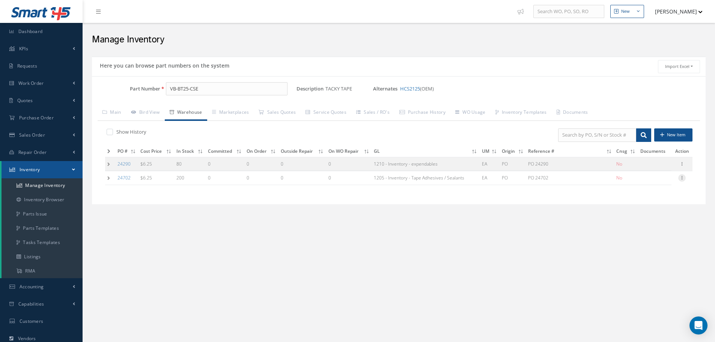
click at [682, 178] on icon at bounding box center [683, 177] width 8 height 6
click at [635, 209] on link "Label" at bounding box center [647, 208] width 59 height 10
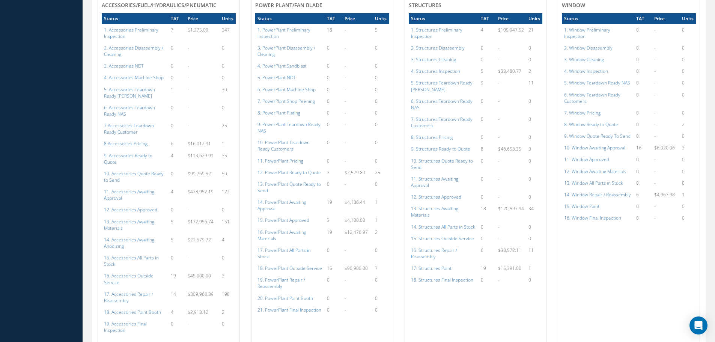
scroll to position [413, 0]
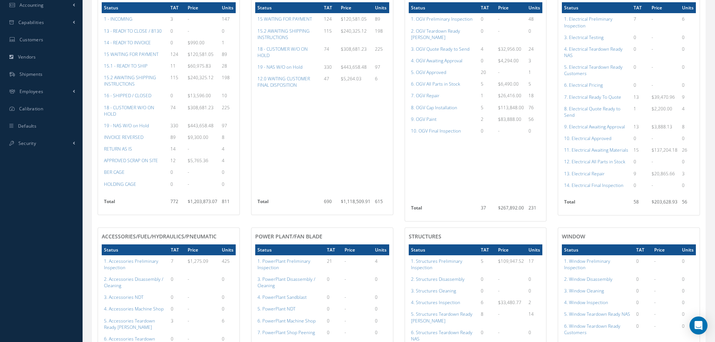
scroll to position [151, 0]
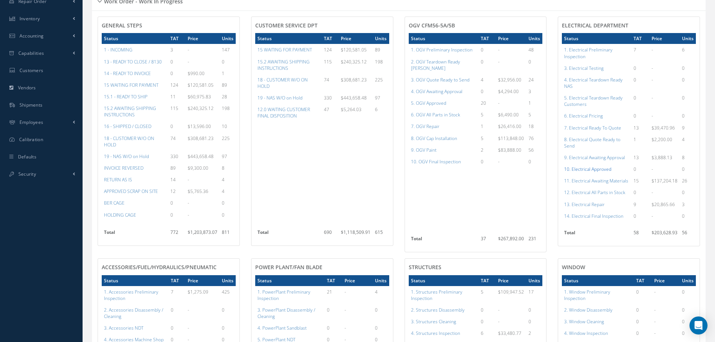
click at [599, 171] on a=96&excludeInternalCustomer=false&excludeInvoicedOrClosed=true&shop_id=13&filtersHidded"] "10. Electrical Approved" at bounding box center [587, 169] width 47 height 6
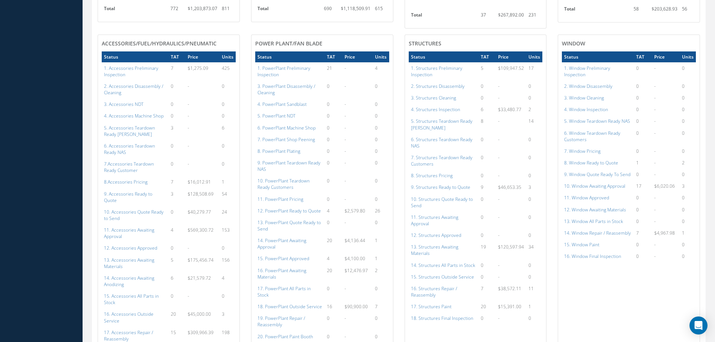
scroll to position [376, 0]
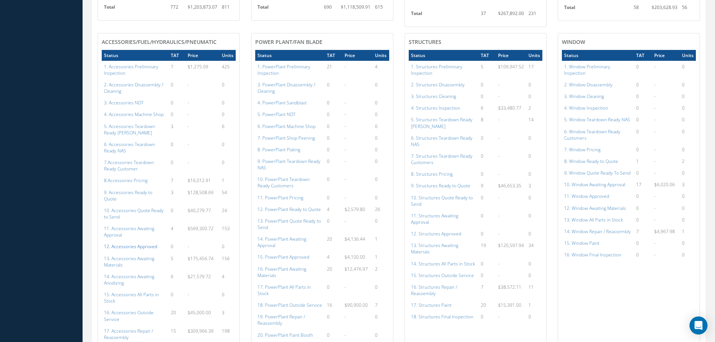
click at [123, 243] on a=112&excludeInternalCustomer=false&excludeInvoicedOrClosed=true&shop_id=14&filtersHidded"] "12. Accessories Approved" at bounding box center [130, 246] width 53 height 6
click at [298, 254] on a=134&excludeInternalCustomer=false&excludeInvoicedOrClosed=true&shop_id=15&filtersHidded"] "15. PowerPlant Approved" at bounding box center [284, 257] width 52 height 6
click at [443, 231] on a=152&excludeInternalCustomer=false&excludeInvoicedOrClosed=true&shop_id=3&filtersHidded"] "12. Structures Approved" at bounding box center [436, 234] width 50 height 6
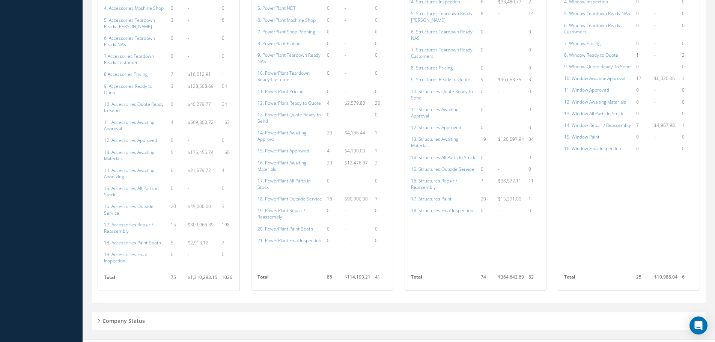
scroll to position [407, 0]
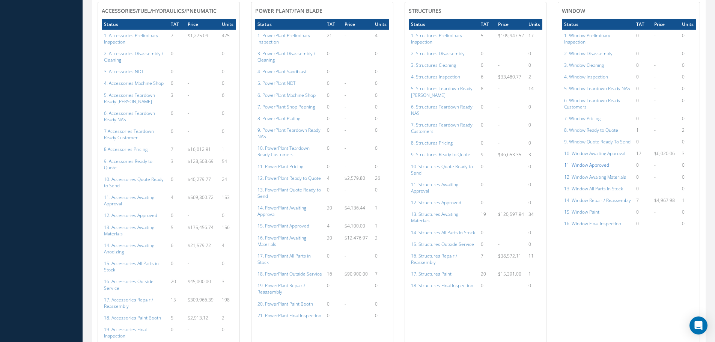
click at [586, 162] on a=169&excludeInternalCustomer=false&excludeInvoicedOrClosed=true&shop_id=16&filtersHidded"] "11. Window Approved" at bounding box center [586, 165] width 45 height 6
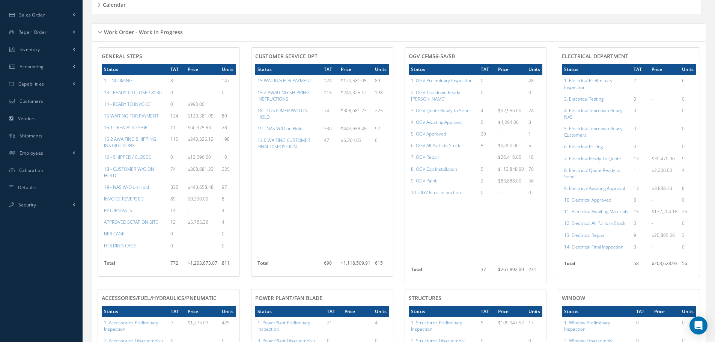
scroll to position [107, 0]
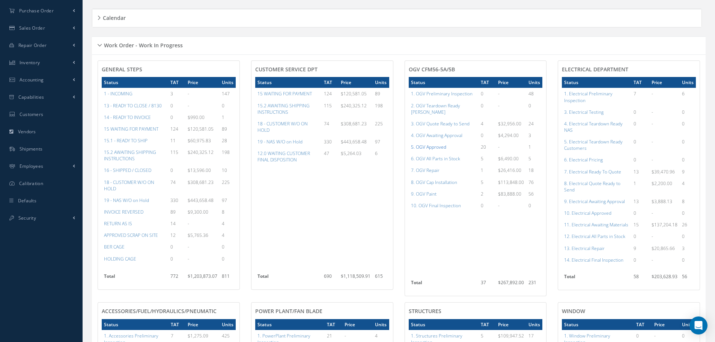
click at [439, 144] on a=78&excludeInternalCustomer=false&excludeInvoicedOrClosed=true&shop_id=15&filtersHidded"] "5. OGV Approved" at bounding box center [428, 147] width 35 height 6
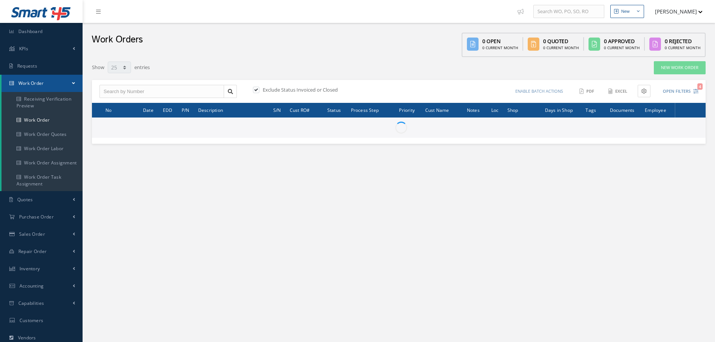
select select "25"
type input "All Work Request"
type input "All Work Performed"
type input "All Status"
type input "WO Part Status"
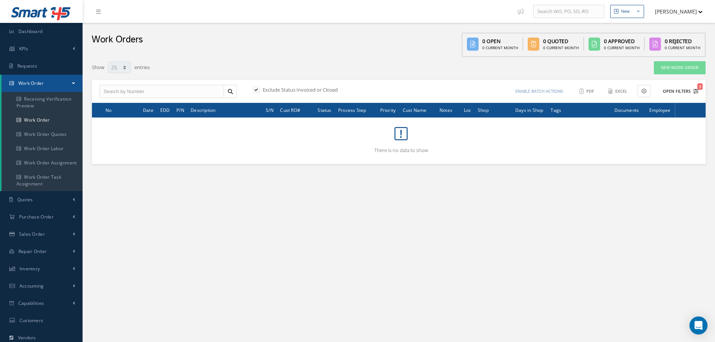
click at [682, 91] on button "Open Filters 3" at bounding box center [677, 91] width 42 height 12
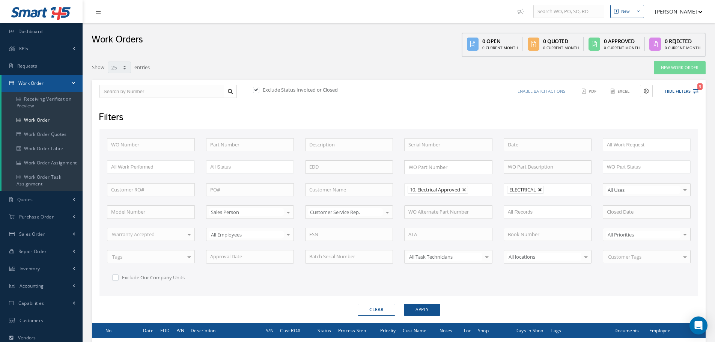
click at [540, 191] on link at bounding box center [540, 190] width 5 height 5
type input "All Shops"
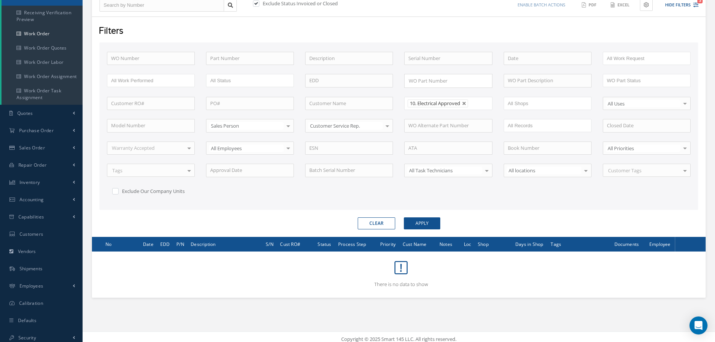
scroll to position [91, 0]
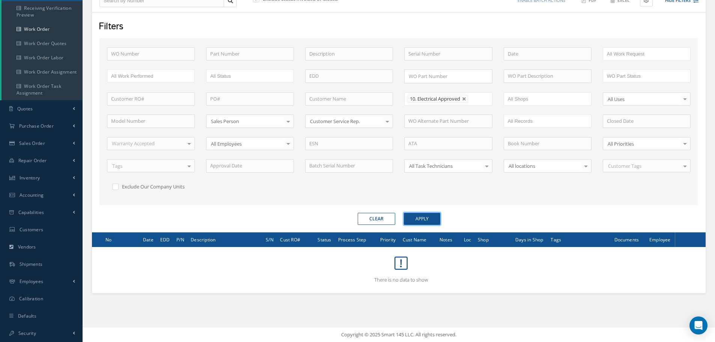
click at [427, 217] on button "Apply" at bounding box center [422, 219] width 36 height 12
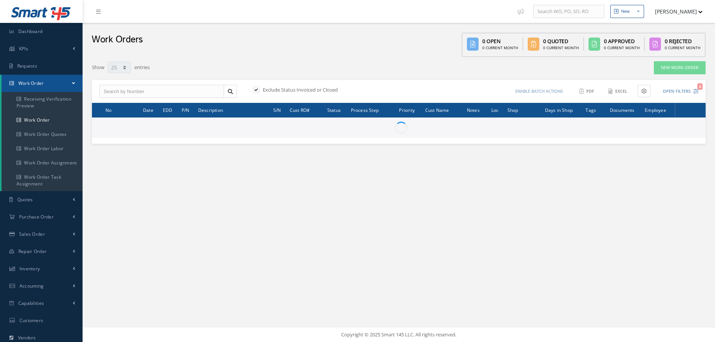
select select "25"
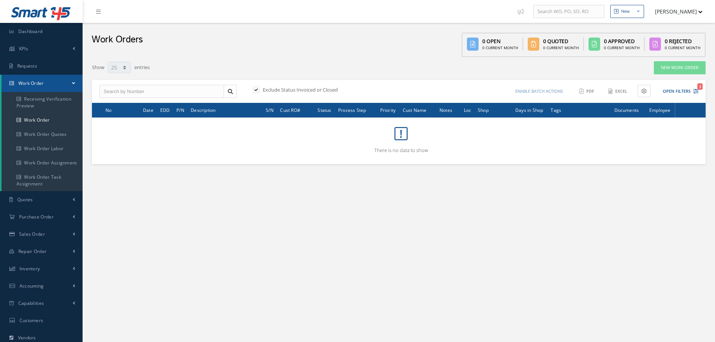
type input "All Work Request"
type input "All Work Performed"
type input "All Status"
type input "WO Part Status"
click at [672, 92] on button "Open Filters 3" at bounding box center [677, 91] width 42 height 12
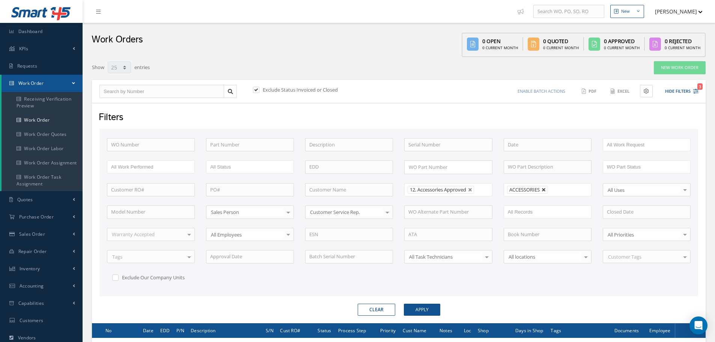
click at [543, 189] on link at bounding box center [544, 190] width 5 height 5
type input "All Shops"
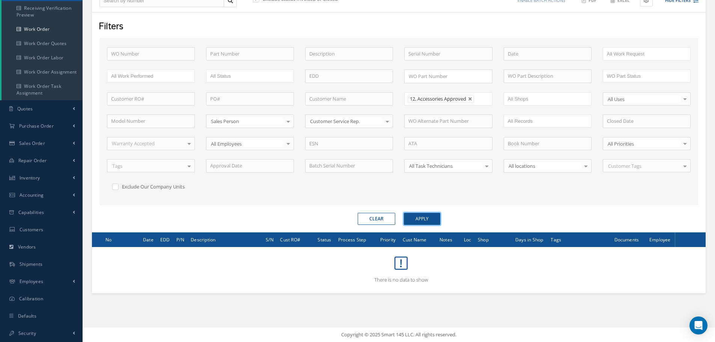
click at [417, 217] on button "Apply" at bounding box center [422, 219] width 36 height 12
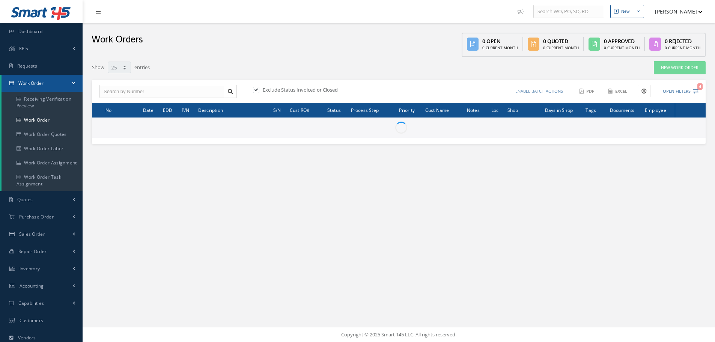
select select "25"
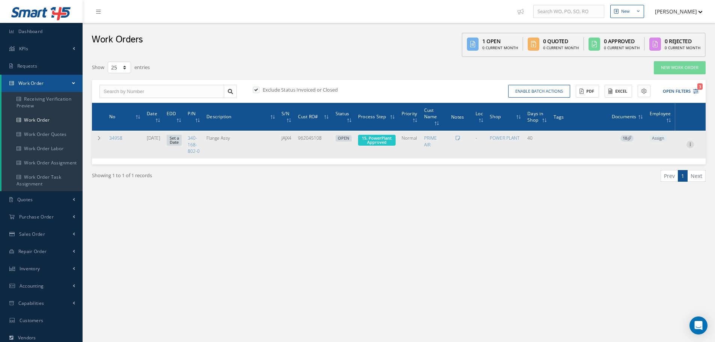
click at [692, 147] on icon at bounding box center [691, 144] width 8 height 6
click at [650, 191] on link "Part Issue" at bounding box center [655, 188] width 59 height 10
click at [386, 137] on span "15. PowerPlant Approved" at bounding box center [377, 140] width 30 height 10
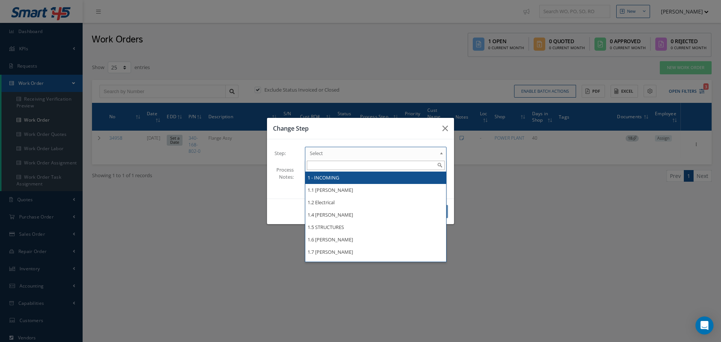
click at [441, 154] on b at bounding box center [442, 155] width 7 height 12
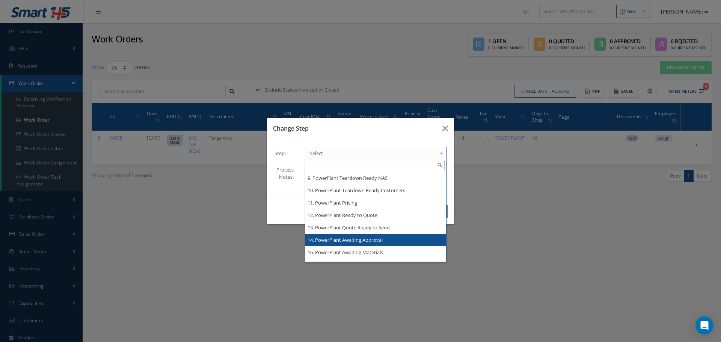
scroll to position [1239, 0]
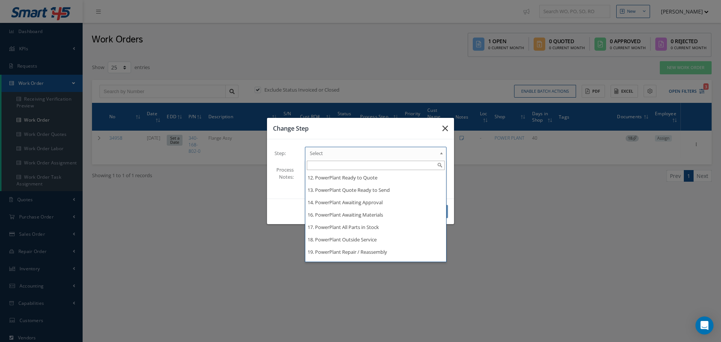
click at [446, 127] on icon "button" at bounding box center [445, 128] width 6 height 9
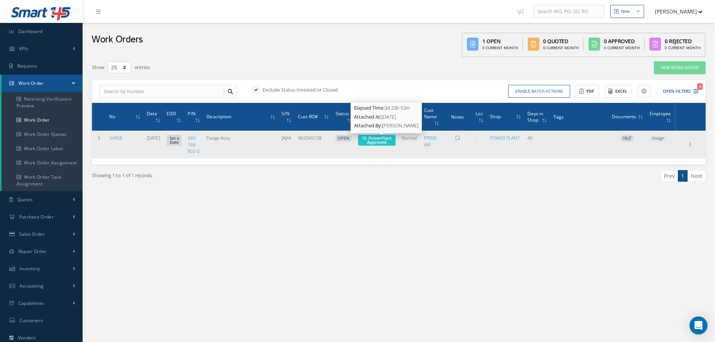
click at [388, 140] on span "15. PowerPlant Approved" at bounding box center [377, 140] width 30 height 10
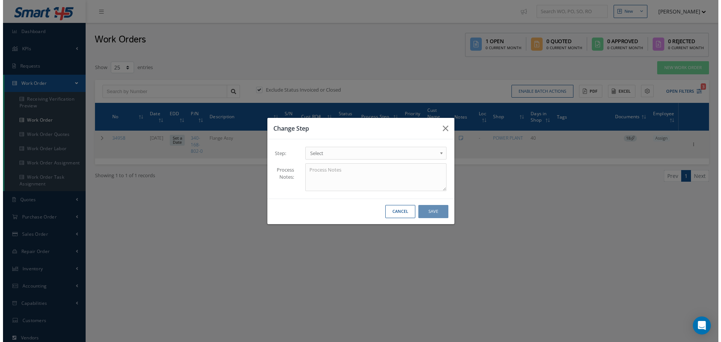
scroll to position [0, 0]
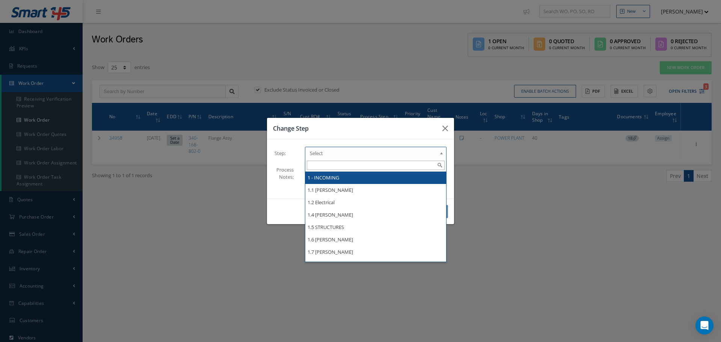
click at [442, 153] on b at bounding box center [442, 155] width 7 height 12
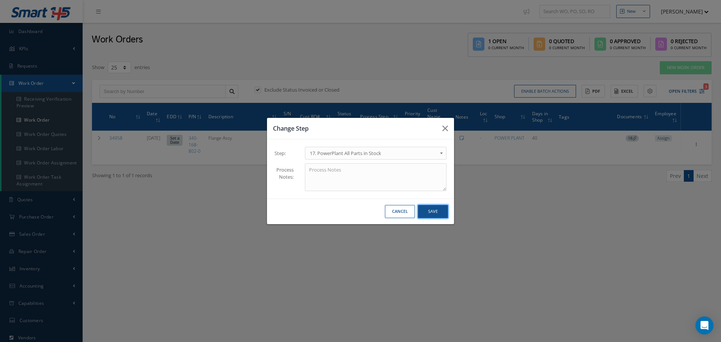
click at [434, 208] on button "Save" at bounding box center [433, 211] width 30 height 13
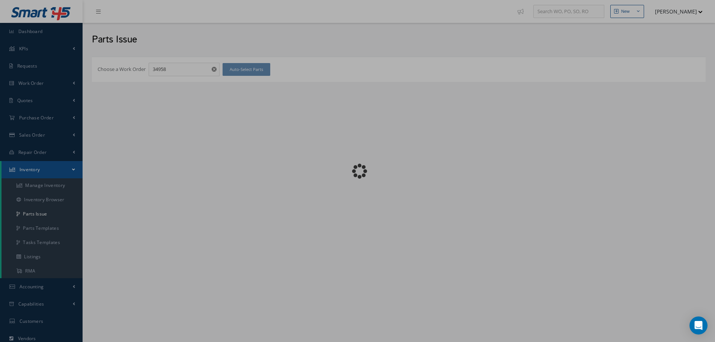
checkbox input "false"
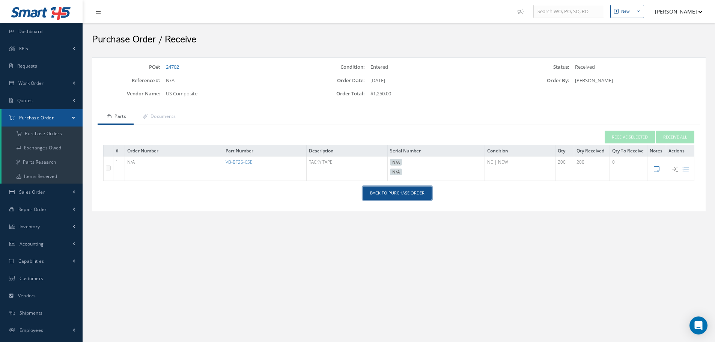
click at [409, 194] on link "Back to Purchase Order" at bounding box center [397, 193] width 69 height 13
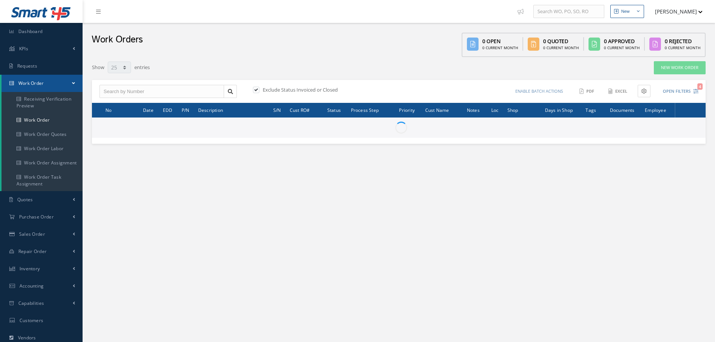
select select "25"
type input "All Work Request"
type input "All Work Performed"
type input "All Status"
type input "WO Part Status"
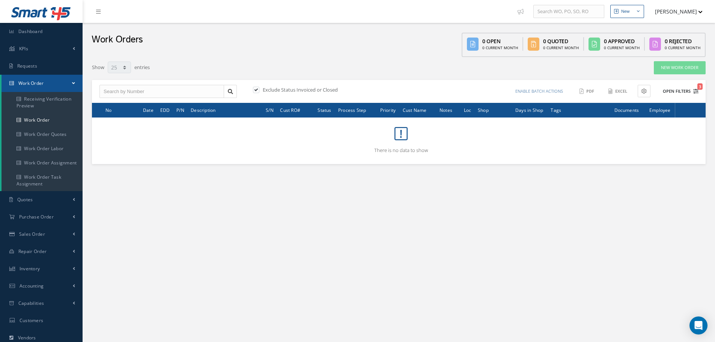
click at [679, 91] on button "Open Filters 3" at bounding box center [677, 91] width 42 height 12
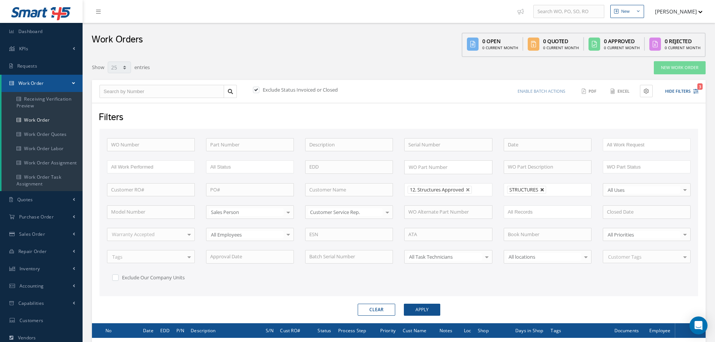
click at [544, 190] on link at bounding box center [542, 190] width 5 height 5
type input "All Shops"
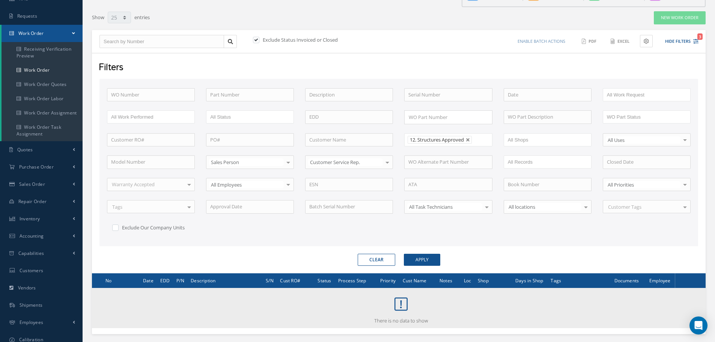
scroll to position [91, 0]
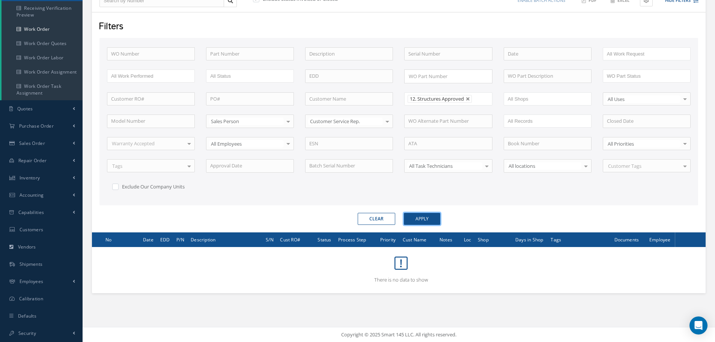
click at [426, 220] on button "Apply" at bounding box center [422, 219] width 36 height 12
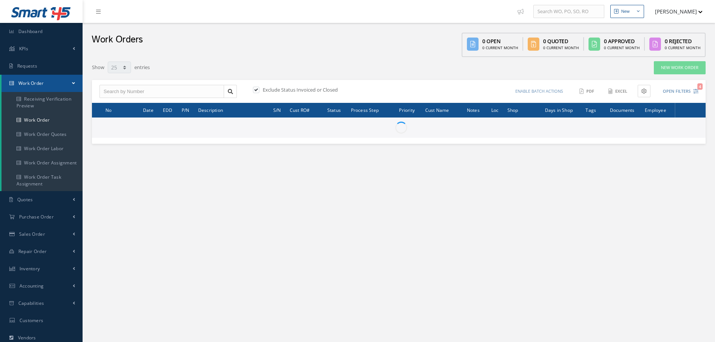
select select "25"
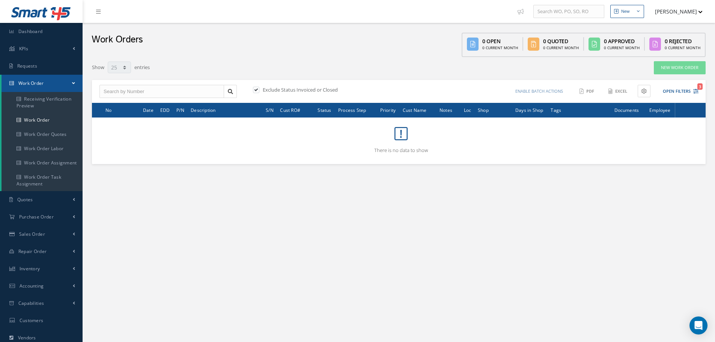
type input "All Work Request"
type input "All Work Performed"
type input "All Status"
type input "WO Part Status"
click at [676, 92] on button "Open Filters 3" at bounding box center [677, 91] width 42 height 12
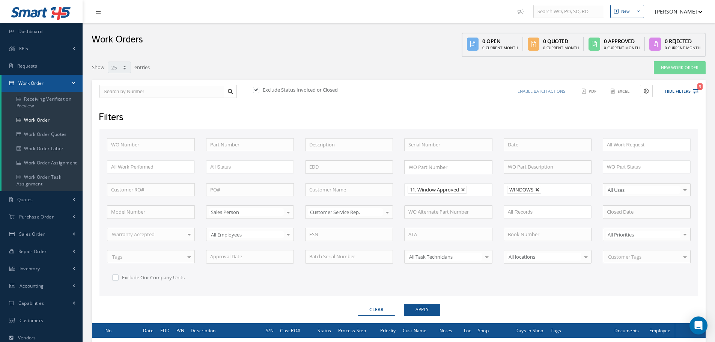
click at [538, 190] on link at bounding box center [538, 190] width 5 height 5
type input "All Shops"
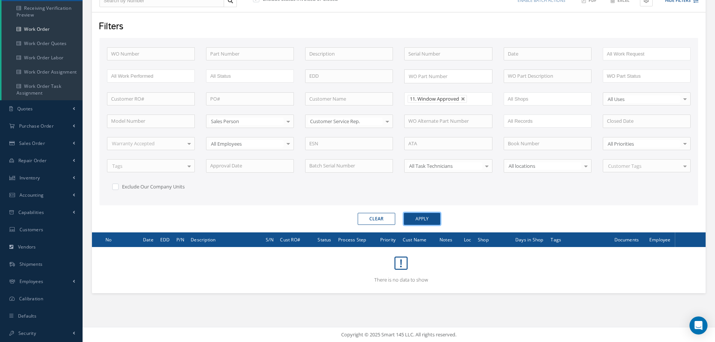
click at [420, 217] on button "Apply" at bounding box center [422, 219] width 36 height 12
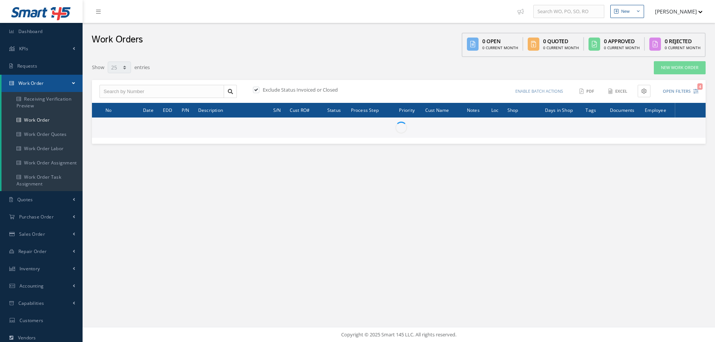
select select "25"
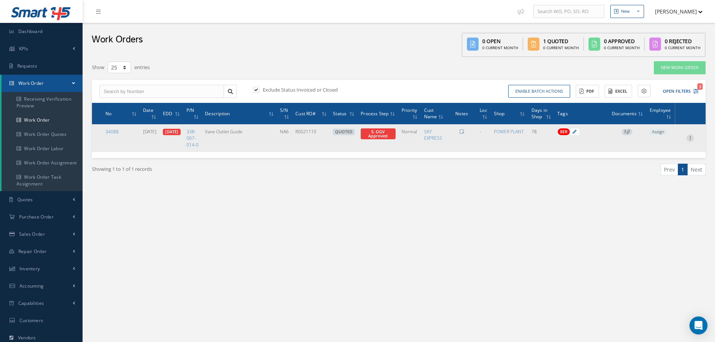
click at [690, 140] on icon at bounding box center [691, 137] width 8 height 6
click at [649, 158] on link "Edit" at bounding box center [655, 153] width 59 height 10
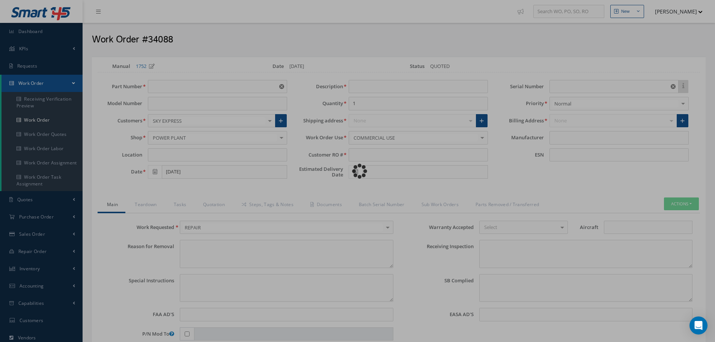
type input "338-067-014-0"
type input "[DATE]"
type input "Vane Outlet Guide"
type input "R0021110"
type input "08/21/2025"
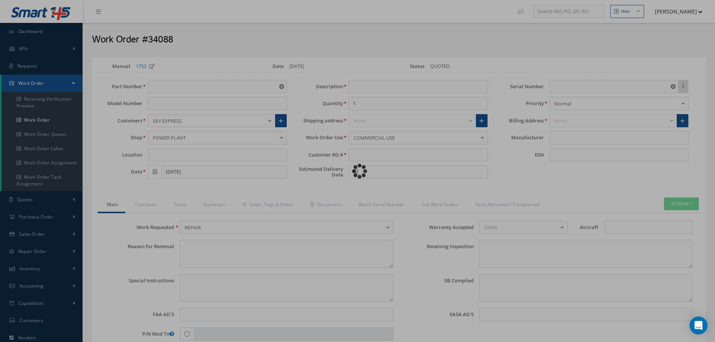
type input "NA6"
type textarea "NONE"
type textarea "PLEASE SEE R.O. FOR DETAILS"
type textarea "NO VISUAL DAMAGE"
type textarea "None performed"
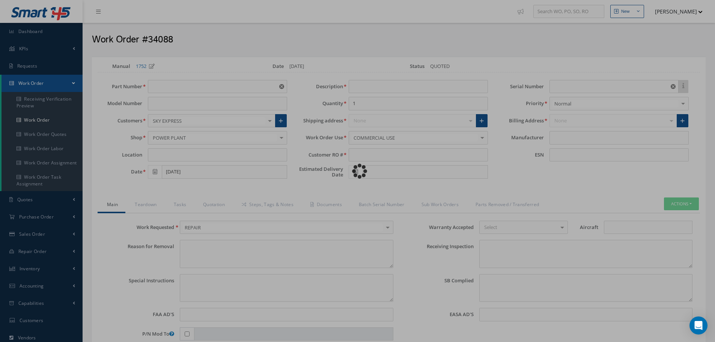
type textarea "Article was inspected in reference with the following Technical Standard : CFM5…"
type textarea "Article has been approved to return to service."
type input "CFM56-5B"
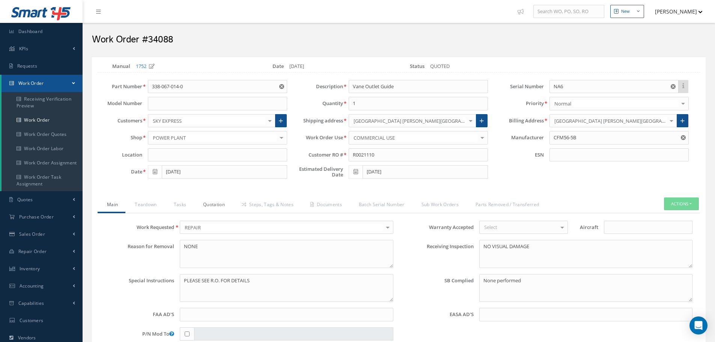
click at [217, 204] on link "Quotation" at bounding box center [213, 206] width 39 height 16
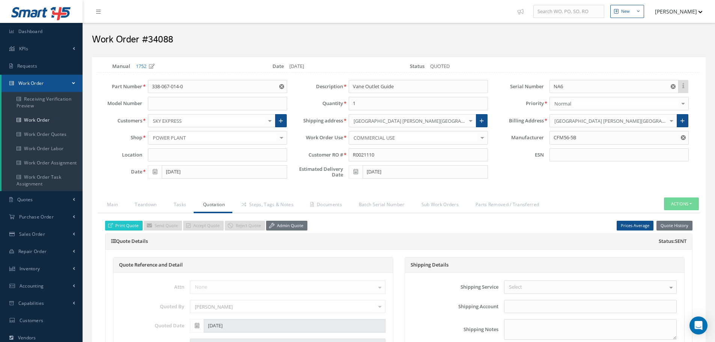
select select "25"
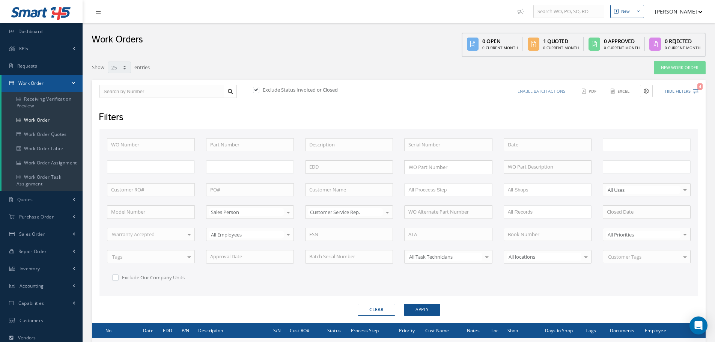
type input "All Work Request"
type input "All Work Performed"
type input "All Status"
type input "WO Part Status"
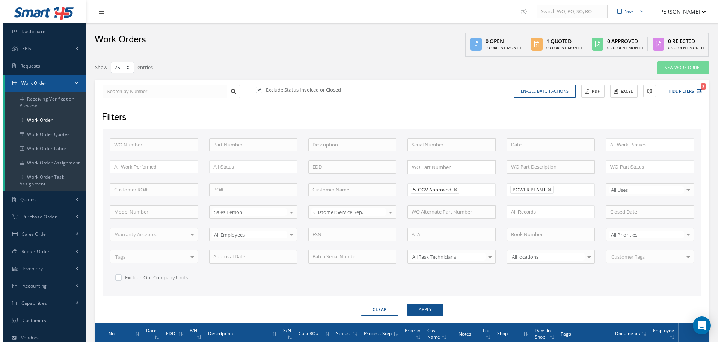
scroll to position [101, 0]
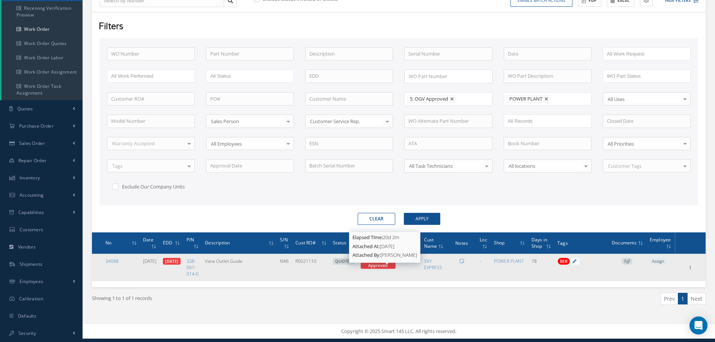
click at [388, 260] on span "5. OGV Approved" at bounding box center [378, 263] width 20 height 10
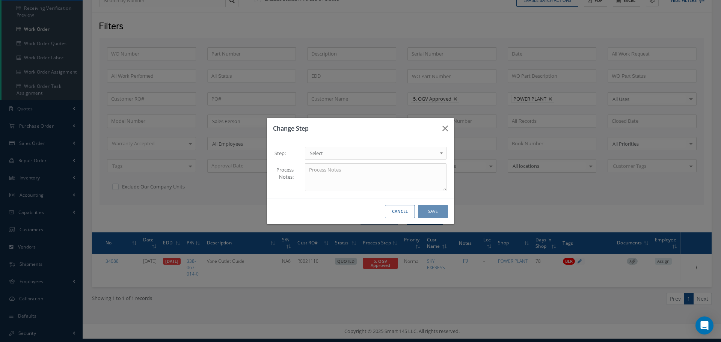
click at [442, 153] on b at bounding box center [442, 155] width 7 height 12
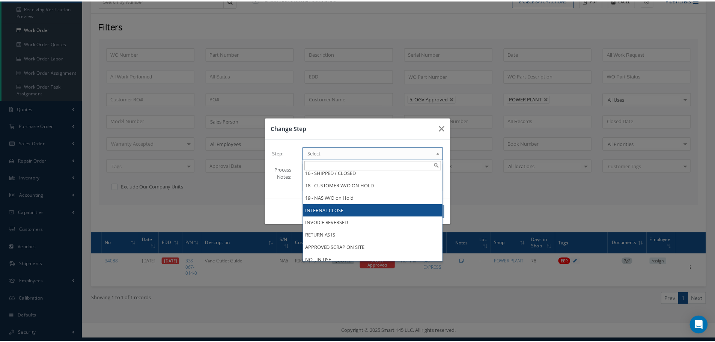
scroll to position [446, 0]
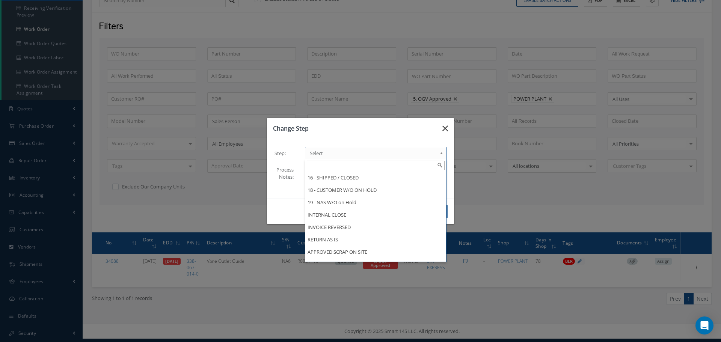
click at [445, 127] on icon "button" at bounding box center [445, 128] width 6 height 9
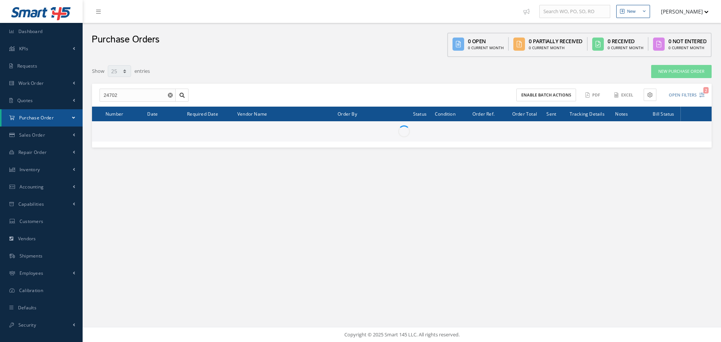
select select "25"
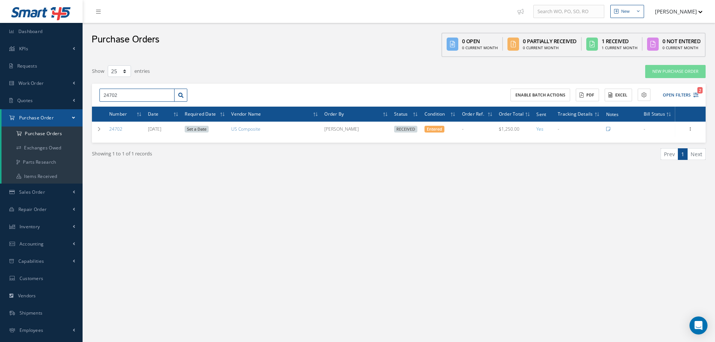
click at [140, 98] on input "24702" at bounding box center [137, 96] width 75 height 14
type input "24708"
click at [108, 106] on span "24708" at bounding box center [110, 108] width 12 height 5
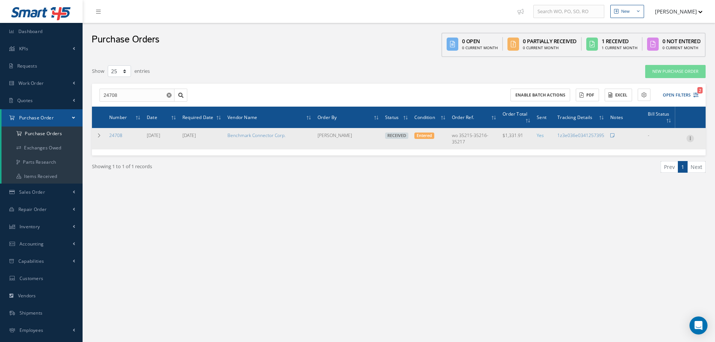
click at [691, 139] on icon at bounding box center [691, 138] width 8 height 6
click at [667, 141] on link "Receiving Details" at bounding box center [655, 144] width 59 height 10
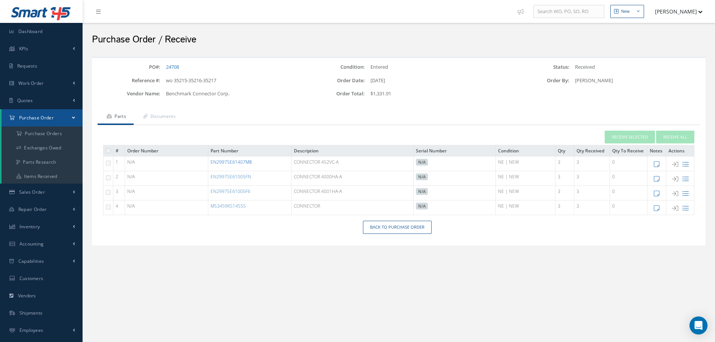
click at [242, 162] on link "EN2997SE61407M8" at bounding box center [231, 162] width 41 height 6
click at [239, 163] on link "EN2997SE61407M8" at bounding box center [231, 162] width 41 height 6
click at [236, 179] on link "EN2997SE61005FN" at bounding box center [231, 177] width 41 height 6
click at [231, 176] on link "EN2997SE61005FN" at bounding box center [231, 177] width 41 height 6
click at [234, 192] on link "EN2997SE61005F6" at bounding box center [231, 191] width 40 height 6
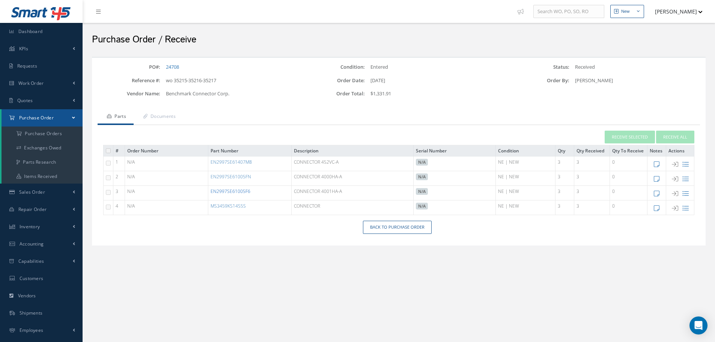
click at [237, 190] on link "EN2997SE61005F6" at bounding box center [231, 191] width 40 height 6
click at [226, 190] on link "EN2997SE61005F6" at bounding box center [231, 191] width 40 height 6
click at [230, 207] on link "MS3459KS14S5S" at bounding box center [228, 206] width 35 height 6
click at [397, 231] on link "Back to Purchase Order" at bounding box center [397, 227] width 69 height 13
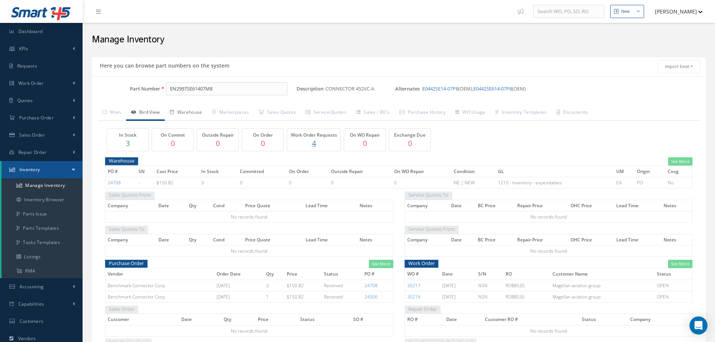
click at [194, 112] on link "Warehouse" at bounding box center [186, 113] width 42 height 16
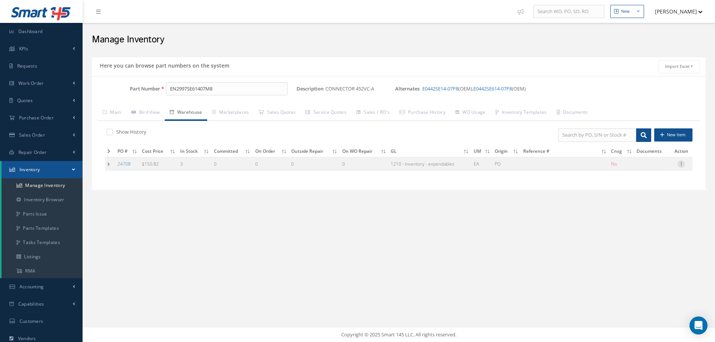
click at [682, 163] on icon at bounding box center [682, 163] width 8 height 6
click at [651, 168] on link "Edit" at bounding box center [646, 169] width 59 height 10
type input "150.82"
type input "[DATE]"
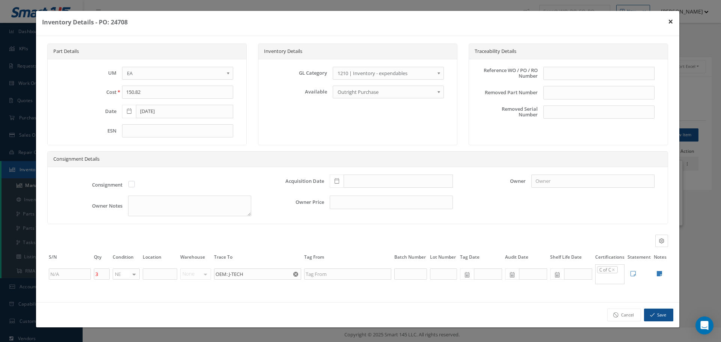
click at [672, 22] on button "×" at bounding box center [670, 21] width 17 height 21
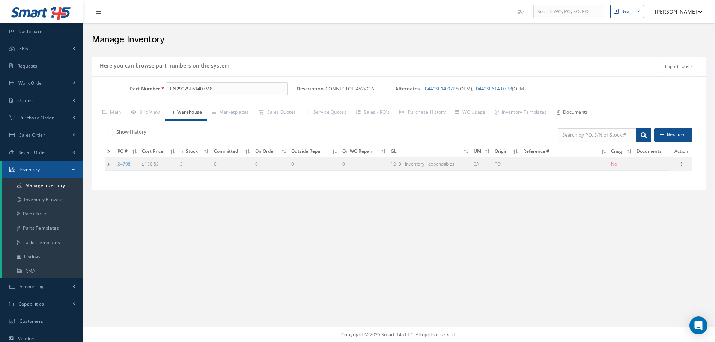
click at [578, 111] on link "Documents" at bounding box center [572, 113] width 41 height 16
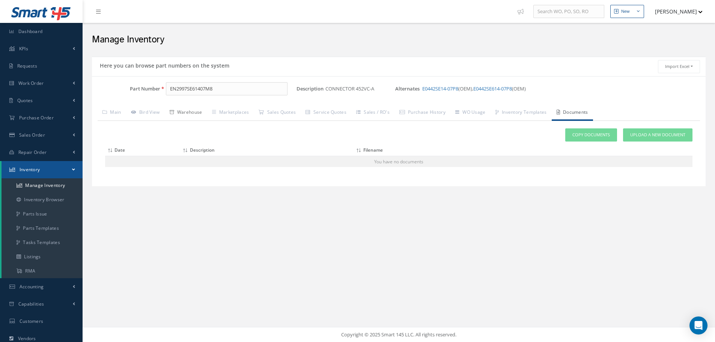
click at [197, 111] on link "Warehouse" at bounding box center [186, 113] width 42 height 16
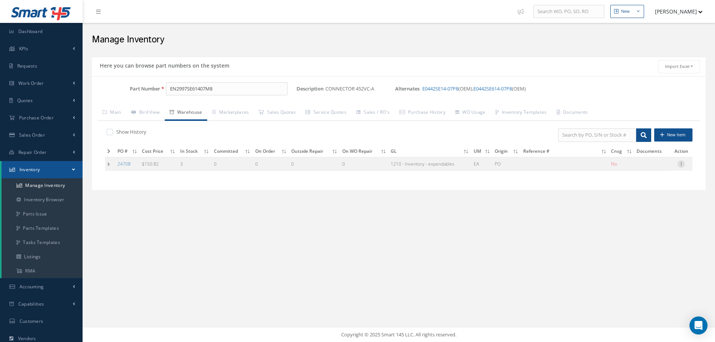
click at [684, 165] on icon at bounding box center [682, 163] width 8 height 6
click at [647, 168] on link "Edit" at bounding box center [646, 169] width 59 height 10
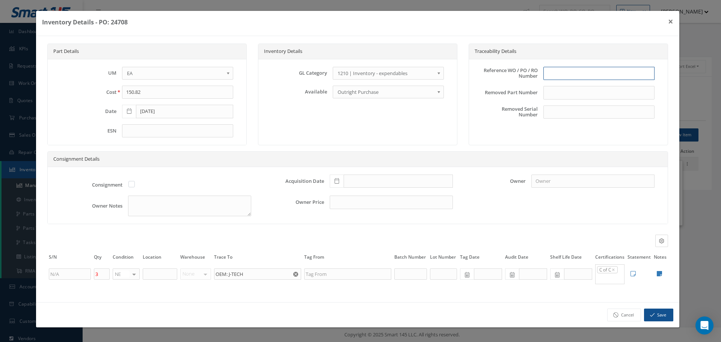
click at [553, 75] on input "text" at bounding box center [598, 74] width 111 height 14
type input "PO 24708"
click at [336, 180] on icon at bounding box center [337, 180] width 5 height 5
click at [355, 145] on td "26" at bounding box center [357, 147] width 11 height 11
type input "[DATE]"
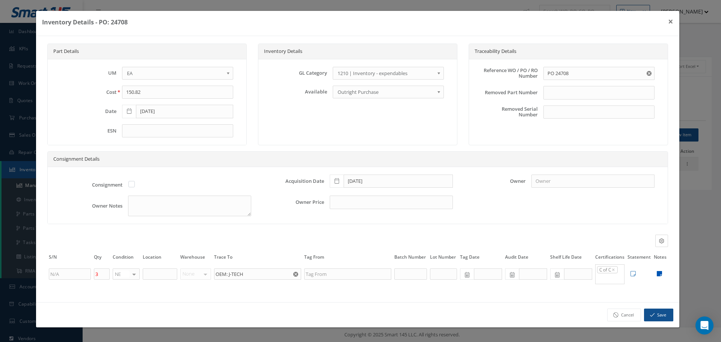
click at [661, 275] on icon at bounding box center [659, 274] width 5 height 6
type textarea "BENCHMARK C OF C"
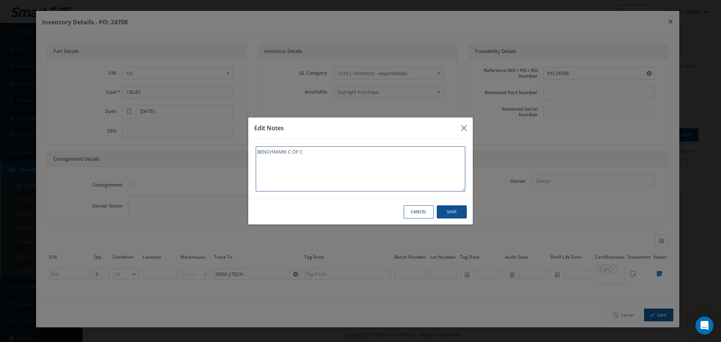
click at [337, 152] on textarea "BENCHMARK C OF C" at bounding box center [361, 168] width 210 height 45
type textarea "BENCHMARK C OF C"
paste textarea "** RECEIVED STOCK [DATE]."
type textarea "BENCHMARK C OF C ** RECEIVED STOCK [DATE]."
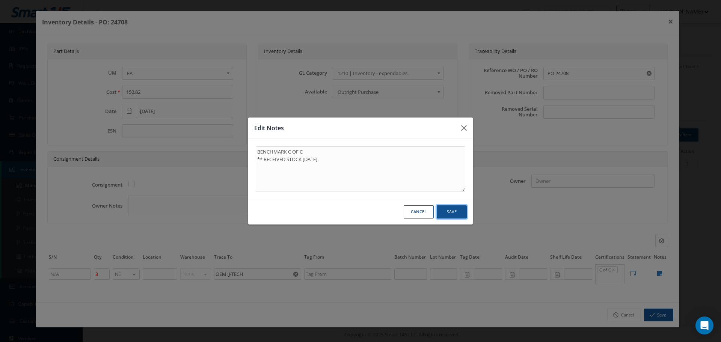
click at [0, 0] on button "Save" at bounding box center [0, 0] width 0 height 0
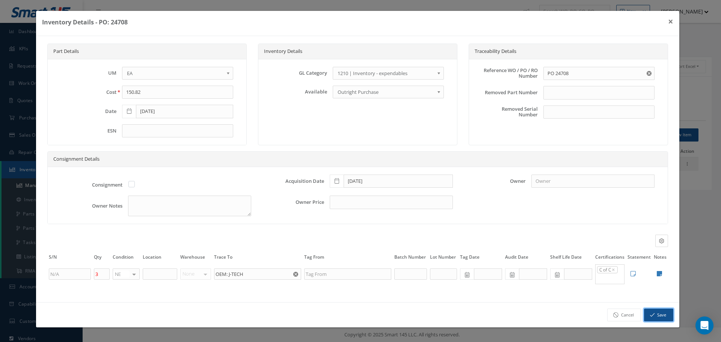
click at [659, 312] on button "Save" at bounding box center [658, 315] width 29 height 13
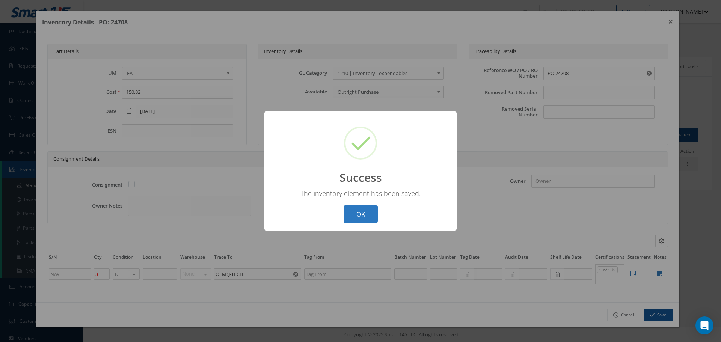
click at [369, 206] on button "OK" at bounding box center [361, 214] width 34 height 18
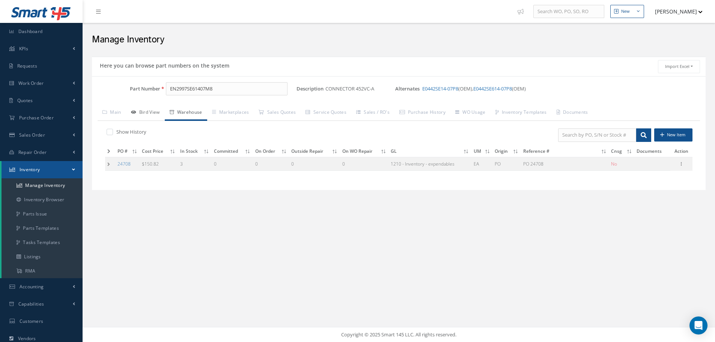
click at [151, 112] on link "Bird View" at bounding box center [145, 113] width 39 height 16
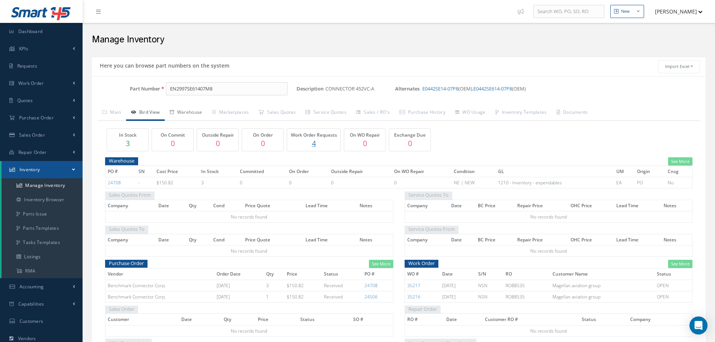
click at [187, 112] on link "Warehouse" at bounding box center [186, 113] width 42 height 16
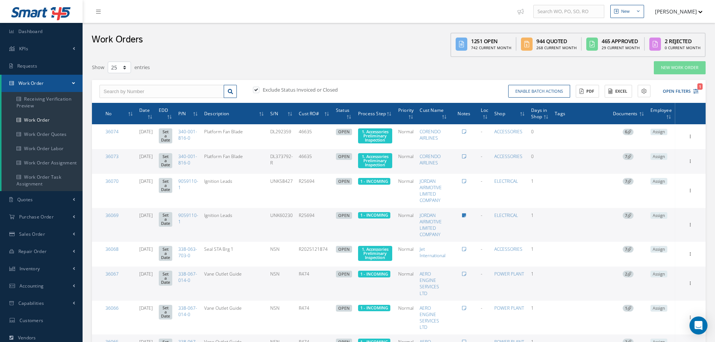
select select "25"
click at [144, 94] on input "text" at bounding box center [162, 92] width 125 height 14
type input "35215"
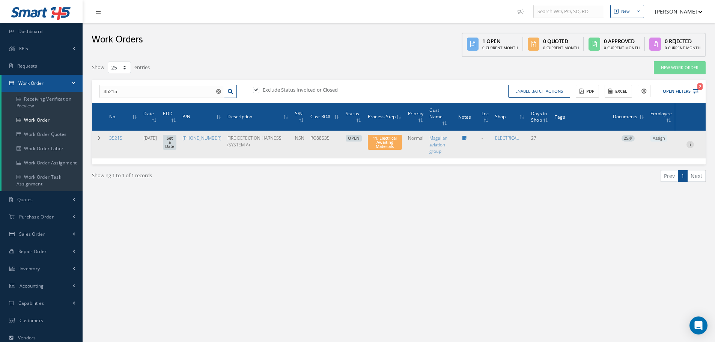
click at [691, 143] on icon at bounding box center [691, 144] width 8 height 6
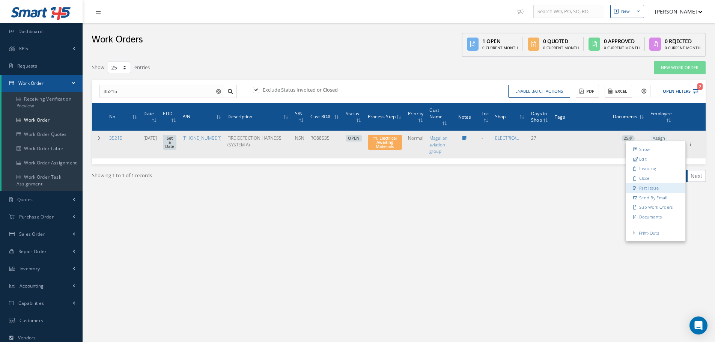
click at [654, 186] on link "Part Issue" at bounding box center [655, 188] width 59 height 10
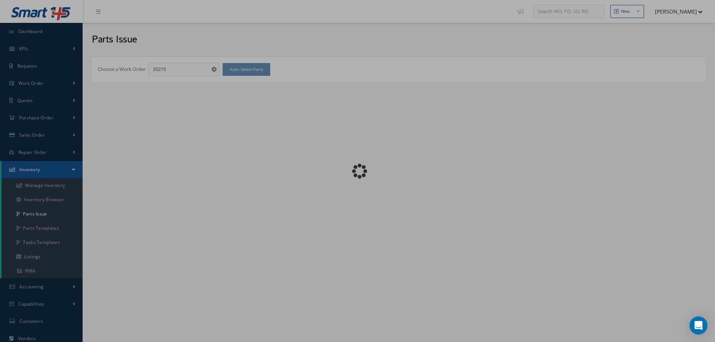
checkbox input "false"
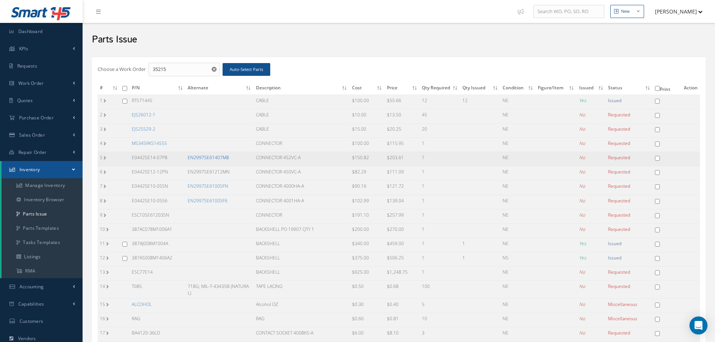
click at [211, 157] on link "EN2997SE61407M8" at bounding box center [208, 157] width 41 height 6
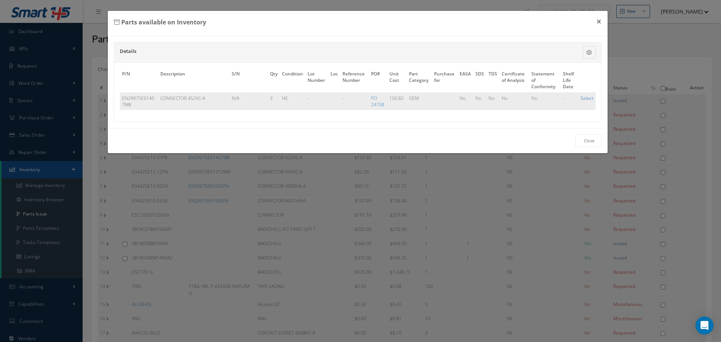
click at [587, 100] on link "Select" at bounding box center [587, 98] width 13 height 6
checkbox input "true"
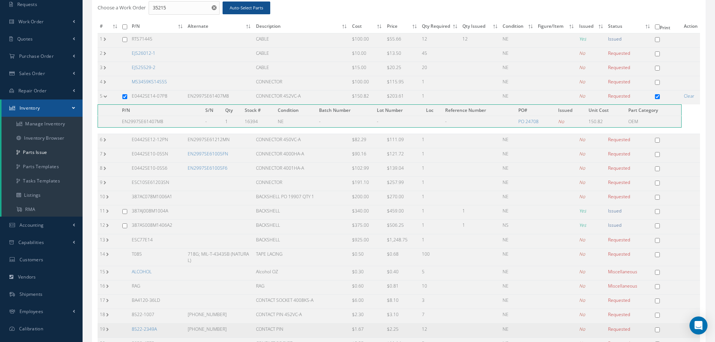
scroll to position [174, 0]
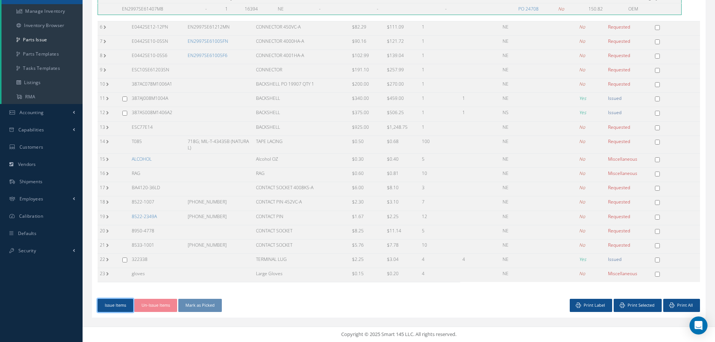
click at [117, 306] on button "Issue Items" at bounding box center [116, 305] width 36 height 13
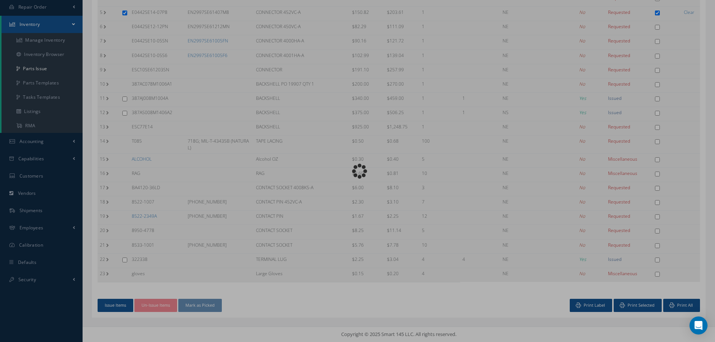
scroll to position [142, 0]
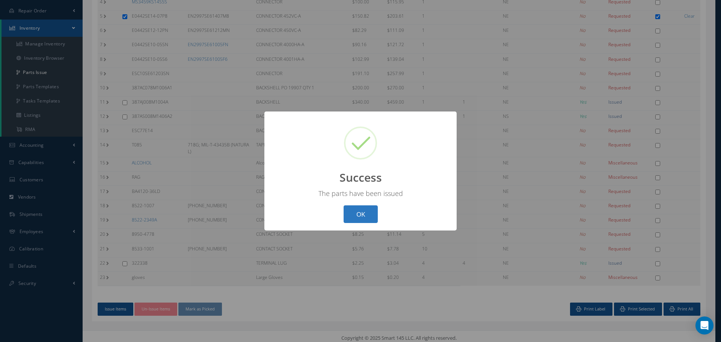
click at [368, 214] on button "OK" at bounding box center [361, 214] width 34 height 18
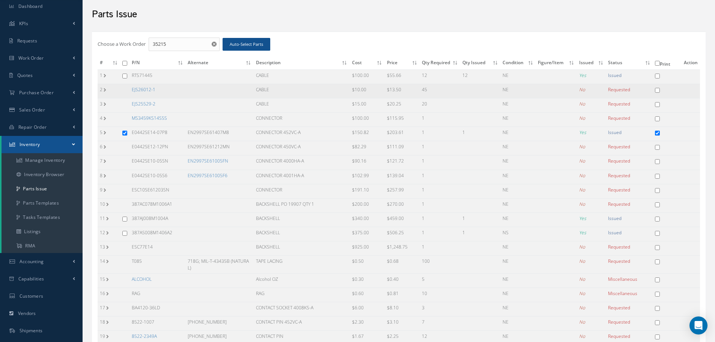
scroll to position [0, 0]
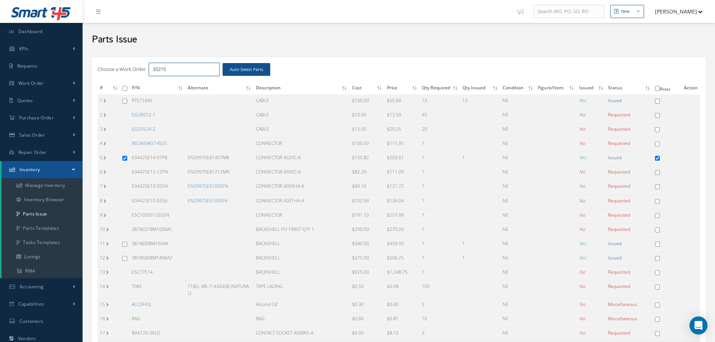
click at [178, 69] on input "35215" at bounding box center [184, 70] width 71 height 14
type input "35216"
checkbox input "false"
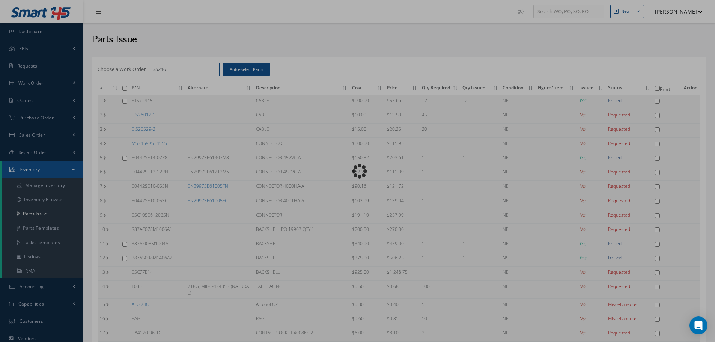
checkbox input "false"
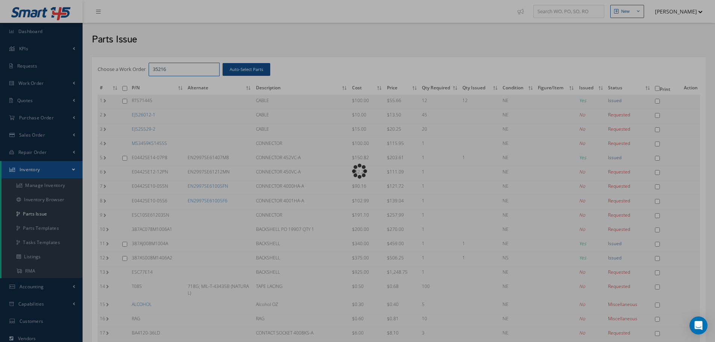
checkbox input "false"
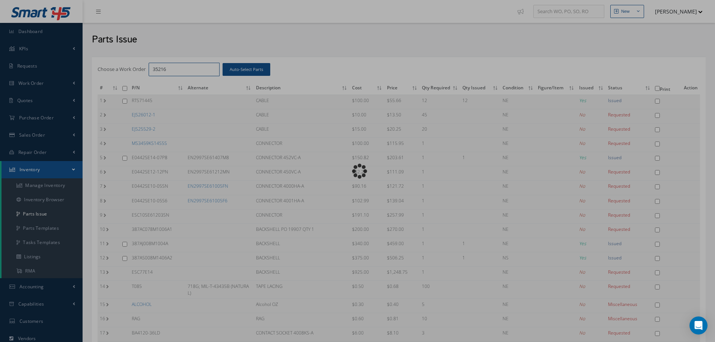
checkbox input "false"
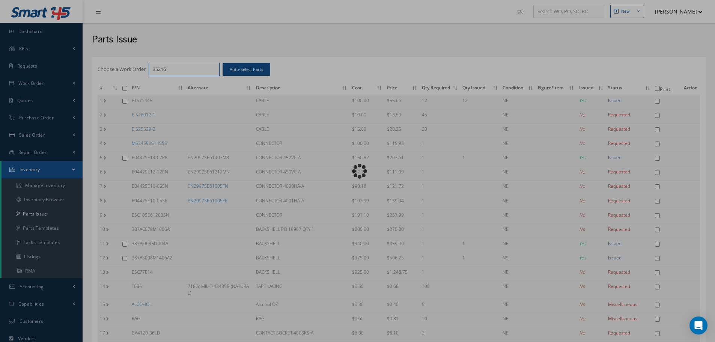
checkbox input "false"
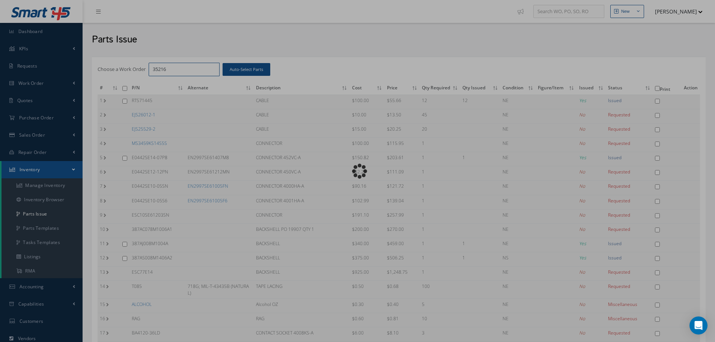
checkbox input "false"
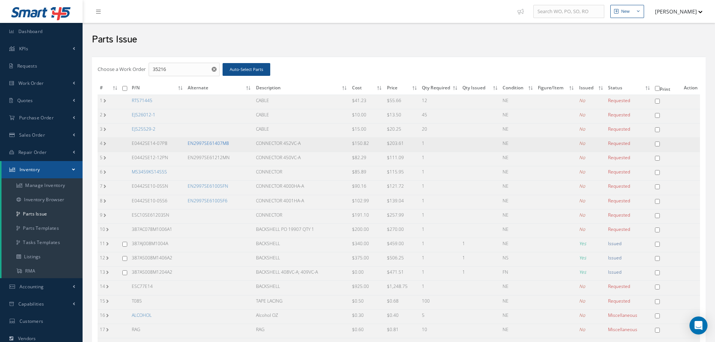
click at [217, 142] on link "EN2997SE61407M8" at bounding box center [208, 143] width 41 height 6
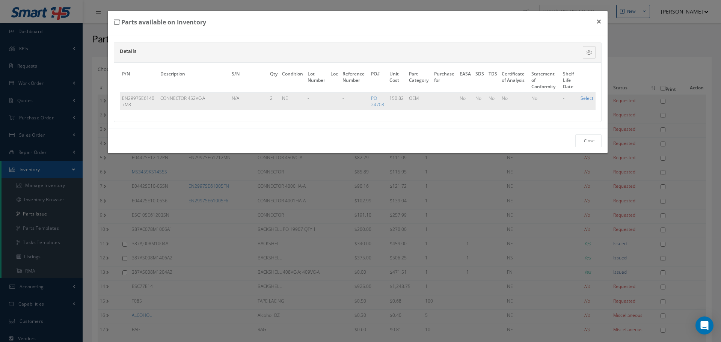
click at [586, 100] on link "Select" at bounding box center [587, 98] width 13 height 6
checkbox input "true"
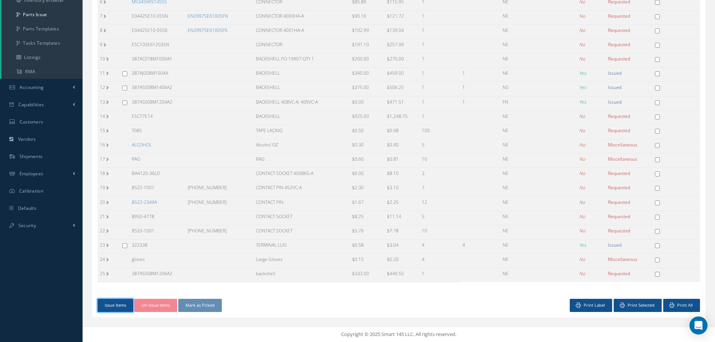
click at [114, 304] on button "Issue Items" at bounding box center [116, 305] width 36 height 13
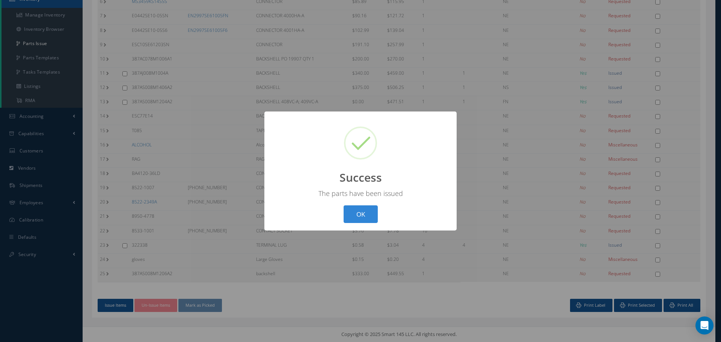
click at [363, 214] on button "OK" at bounding box center [361, 214] width 34 height 18
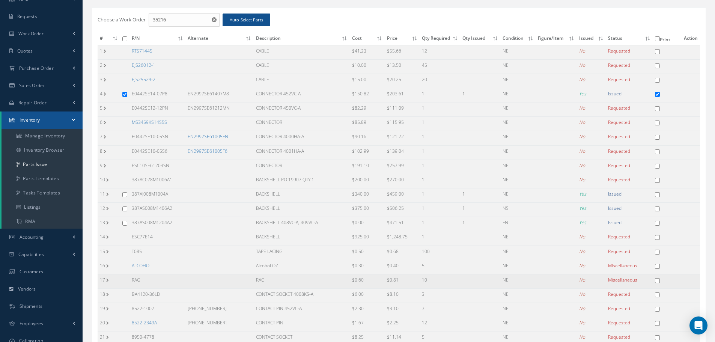
scroll to position [20, 0]
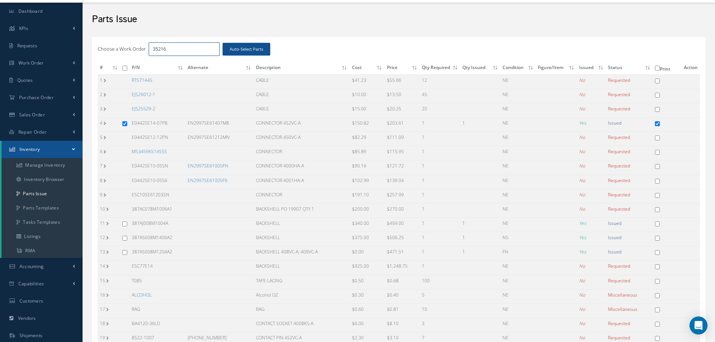
click at [185, 51] on input "35216" at bounding box center [184, 49] width 71 height 14
type input "35217"
checkbox input "false"
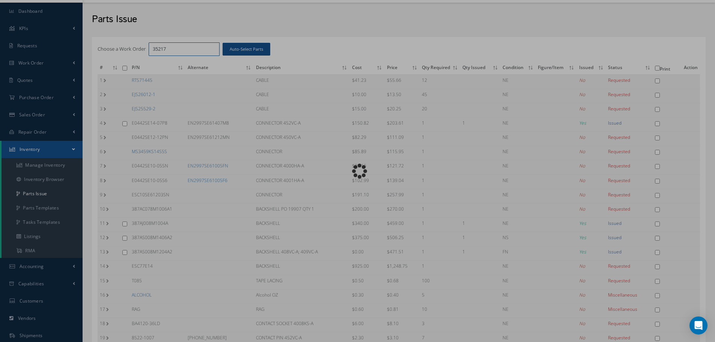
checkbox input "false"
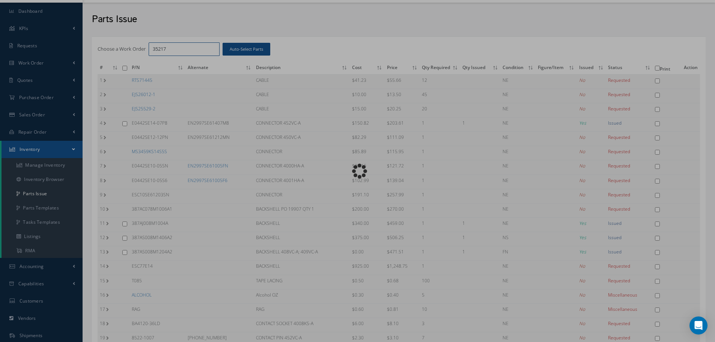
checkbox input "false"
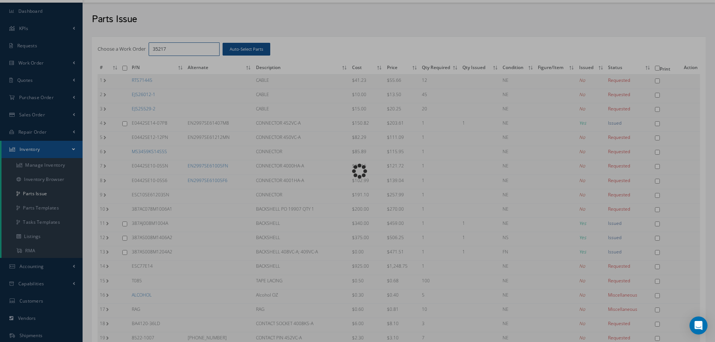
checkbox input "false"
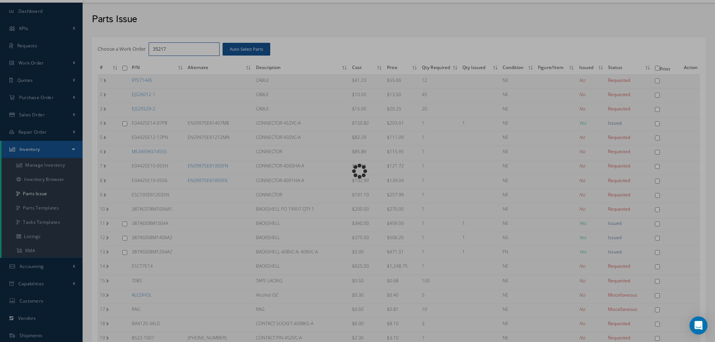
checkbox input "false"
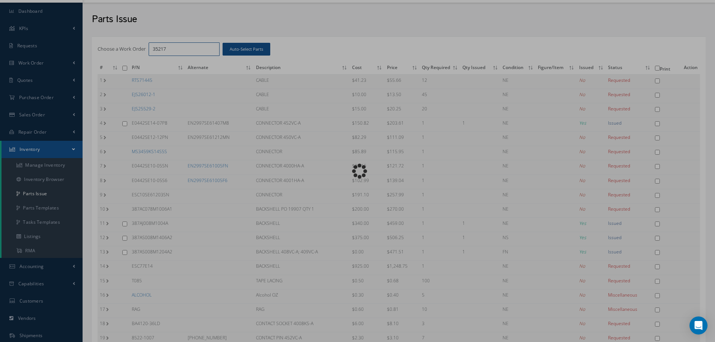
checkbox input "false"
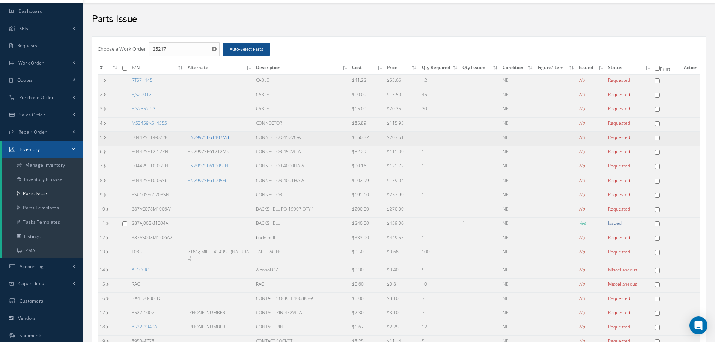
click at [216, 138] on link "EN2997SE61407M8" at bounding box center [208, 137] width 41 height 6
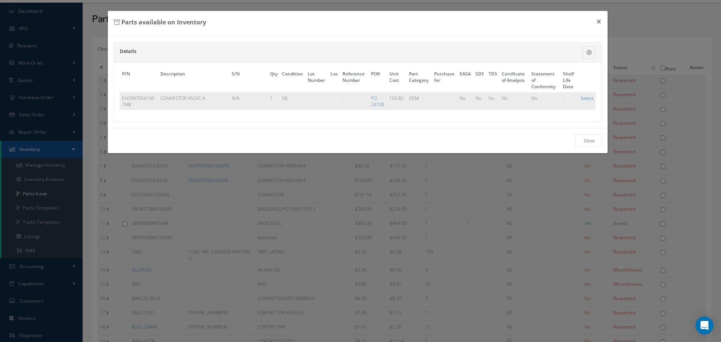
click at [590, 99] on link "Select" at bounding box center [587, 98] width 13 height 6
checkbox input "true"
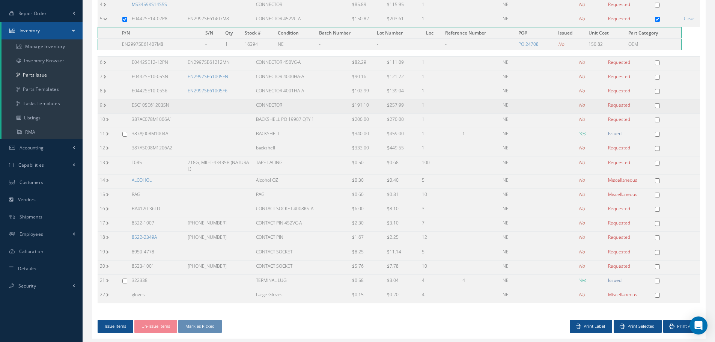
scroll to position [160, 0]
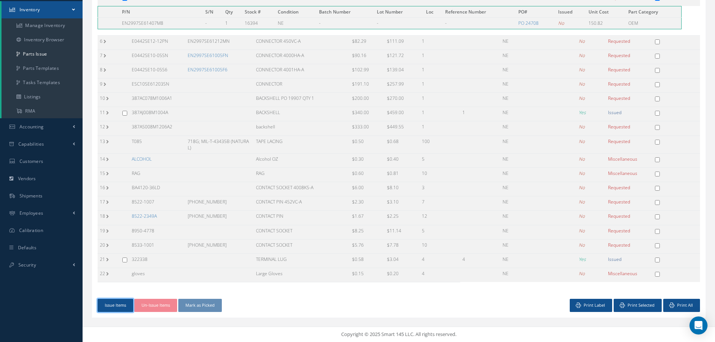
click at [116, 303] on button "Issue Items" at bounding box center [116, 305] width 36 height 13
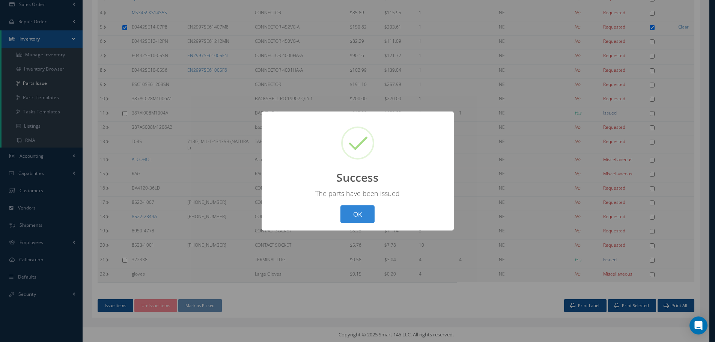
scroll to position [127, 0]
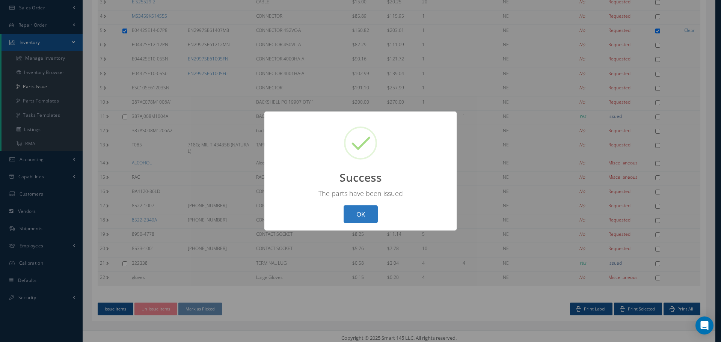
click at [366, 215] on button "OK" at bounding box center [361, 214] width 34 height 18
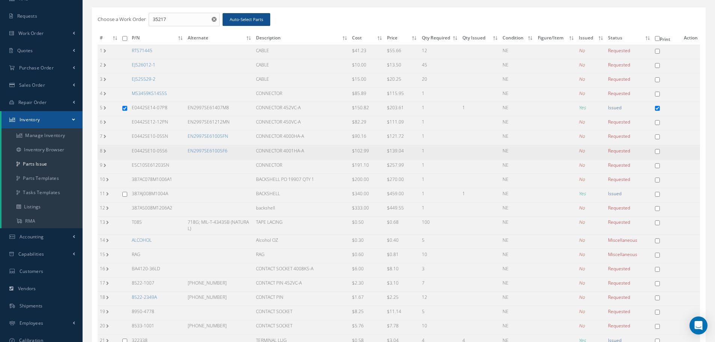
scroll to position [0, 0]
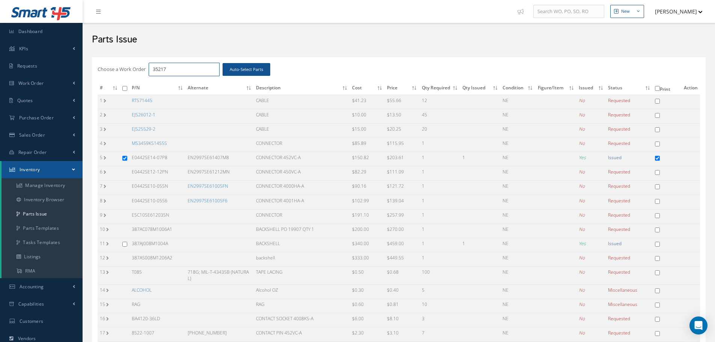
click at [177, 71] on input "35217" at bounding box center [184, 70] width 71 height 14
click at [181, 64] on input "35217" at bounding box center [184, 70] width 71 height 14
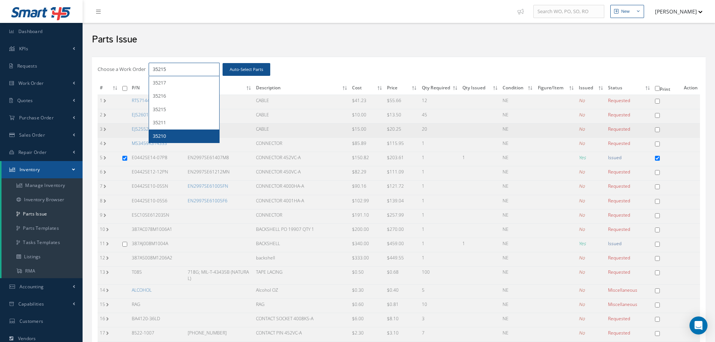
type input "35215"
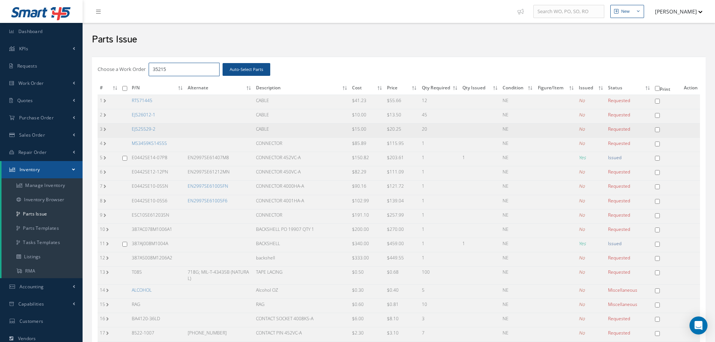
checkbox input "false"
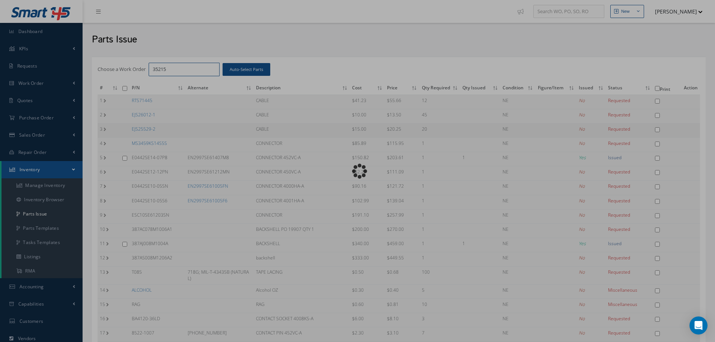
checkbox input "false"
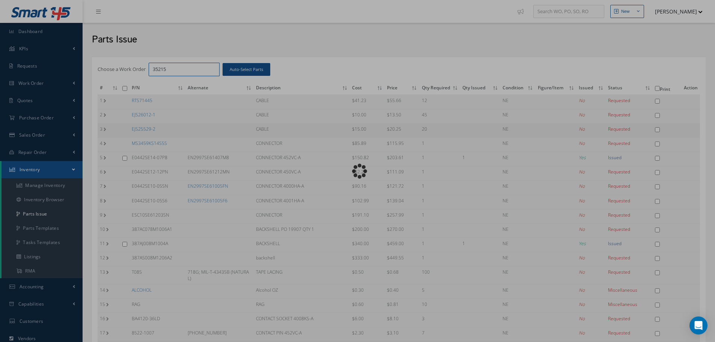
checkbox input "false"
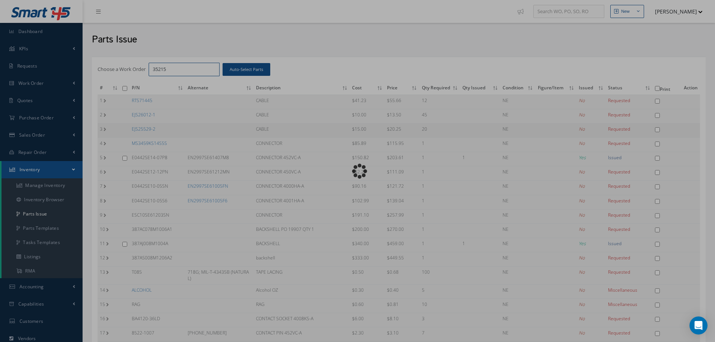
checkbox input "false"
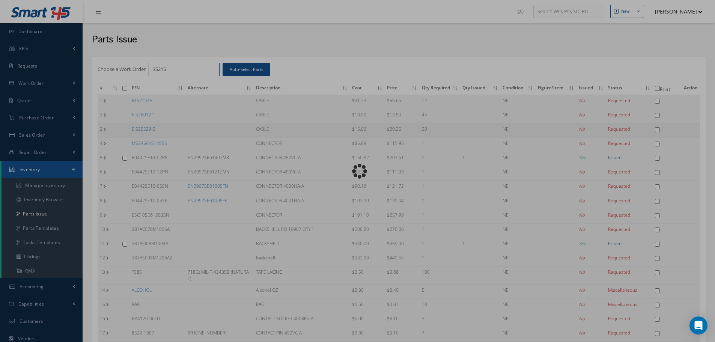
checkbox input "false"
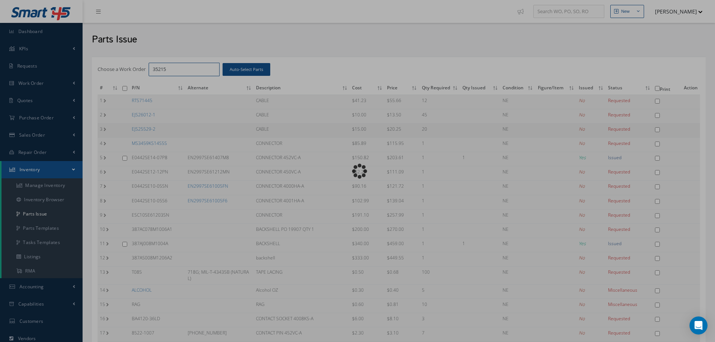
checkbox input "false"
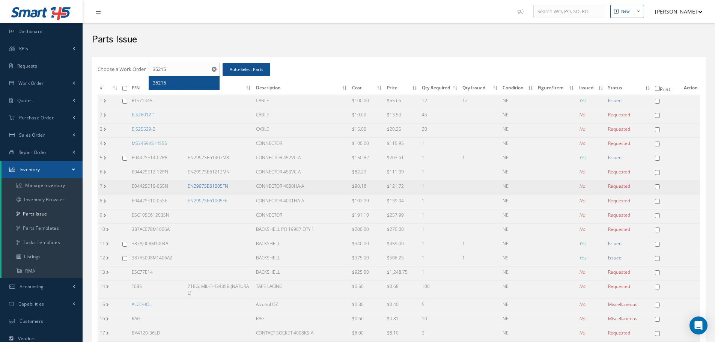
click at [209, 185] on link "EN2997SE61005FN" at bounding box center [208, 186] width 41 height 6
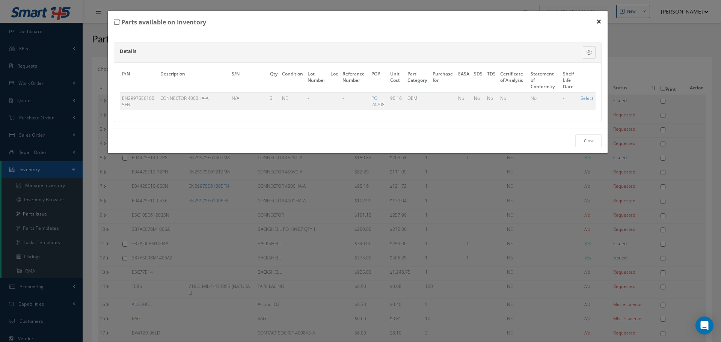
click at [599, 20] on button "×" at bounding box center [598, 21] width 17 height 21
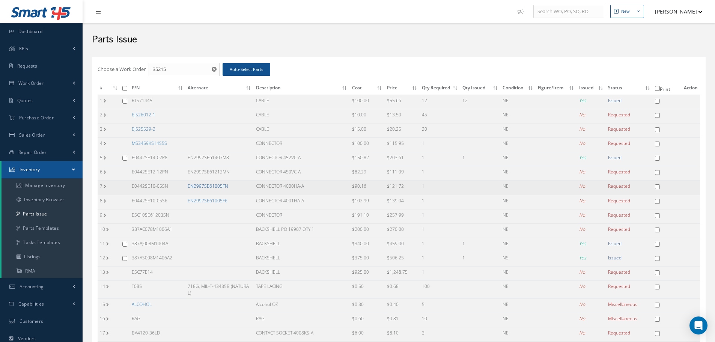
drag, startPoint x: 210, startPoint y: 186, endPoint x: 214, endPoint y: 185, distance: 4.2
click at [210, 186] on link "EN2997SE61005FN" at bounding box center [208, 186] width 41 height 6
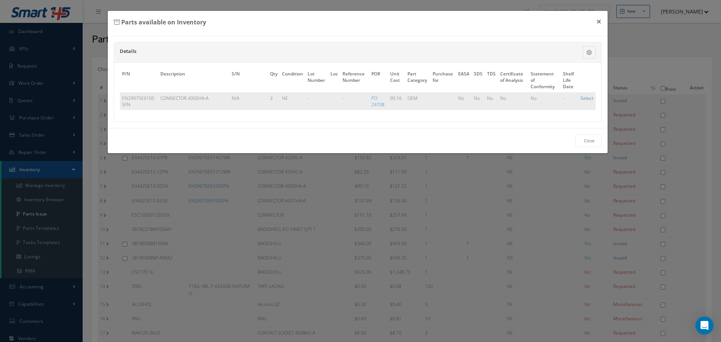
click at [589, 98] on link "Select" at bounding box center [587, 98] width 13 height 6
checkbox input "true"
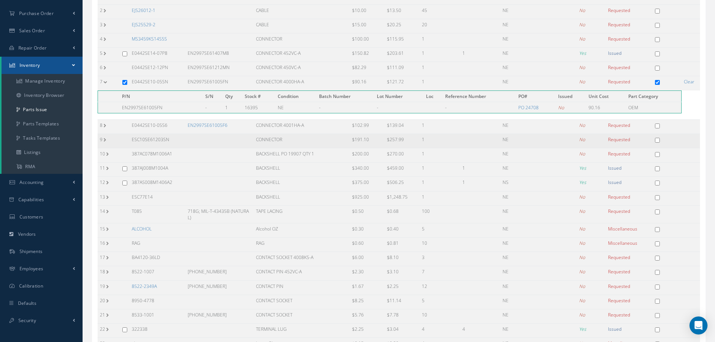
scroll to position [174, 0]
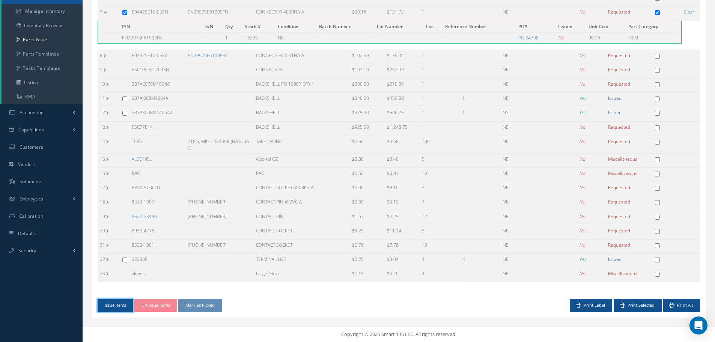
click at [107, 304] on button "Issue Items" at bounding box center [116, 305] width 36 height 13
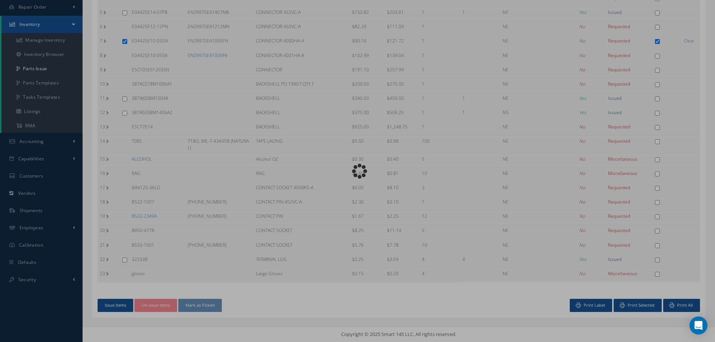
scroll to position [142, 0]
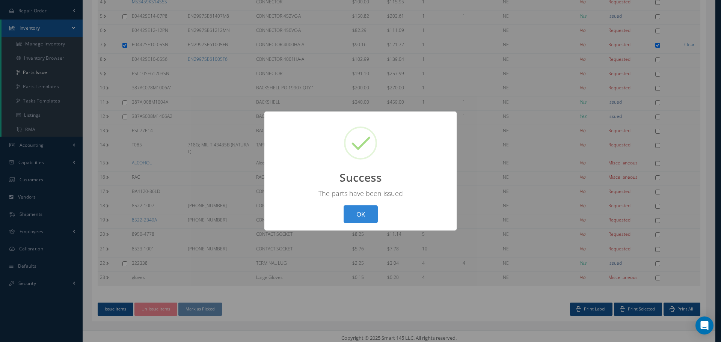
drag, startPoint x: 365, startPoint y: 217, endPoint x: 364, endPoint y: 211, distance: 5.7
click at [365, 216] on button "OK" at bounding box center [361, 214] width 34 height 18
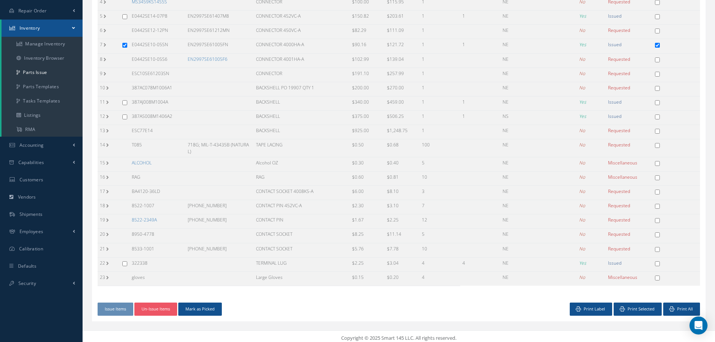
scroll to position [0, 0]
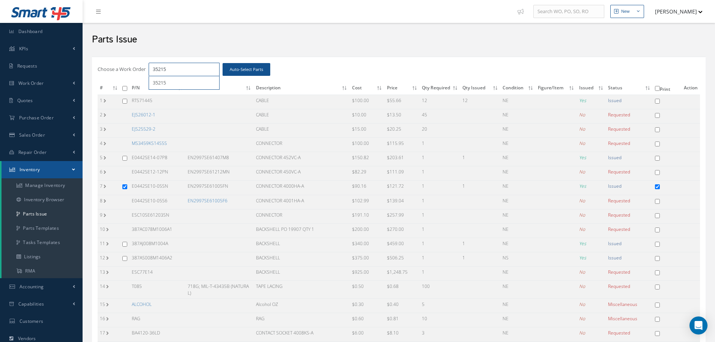
click at [176, 65] on input "35215" at bounding box center [184, 70] width 71 height 14
type input "35216"
checkbox input "false"
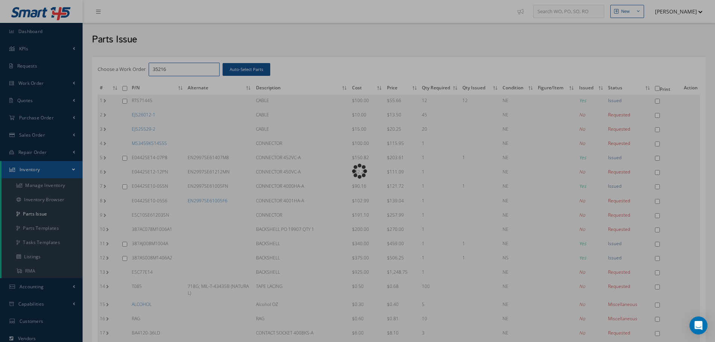
checkbox input "false"
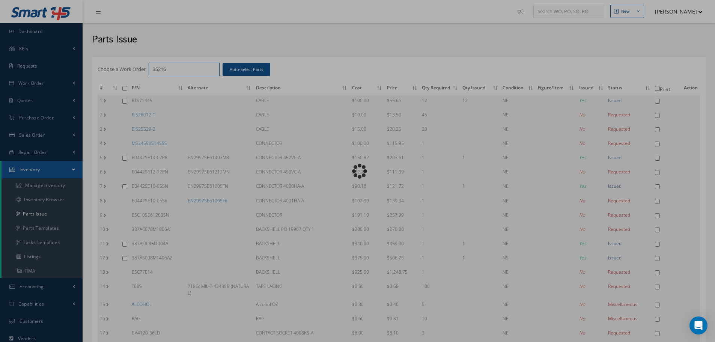
checkbox input "false"
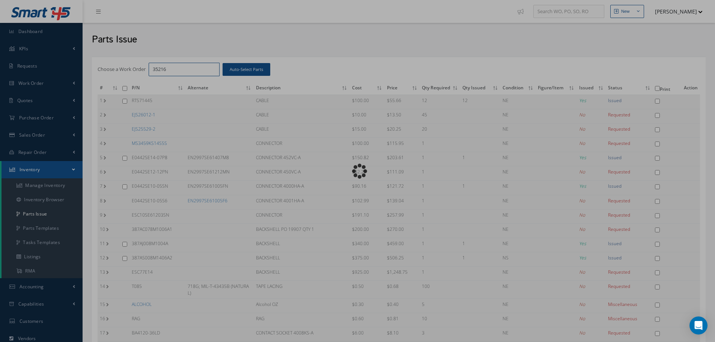
checkbox input "false"
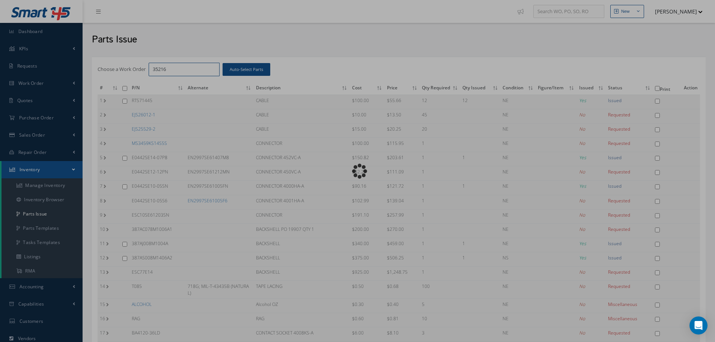
checkbox input "false"
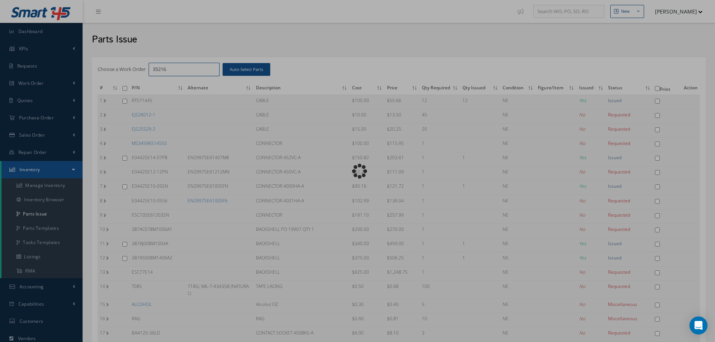
checkbox input "false"
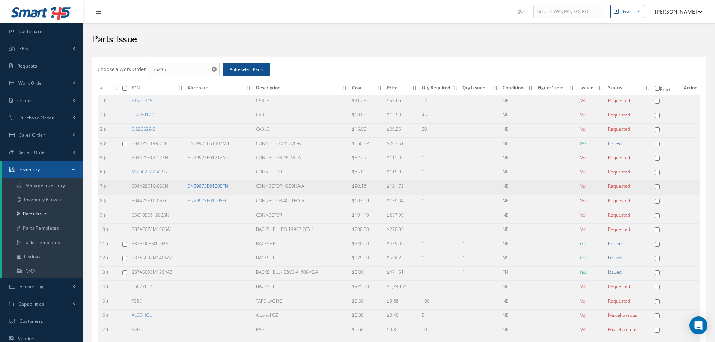
click at [209, 187] on link "EN2997SE61005FN" at bounding box center [208, 186] width 41 height 6
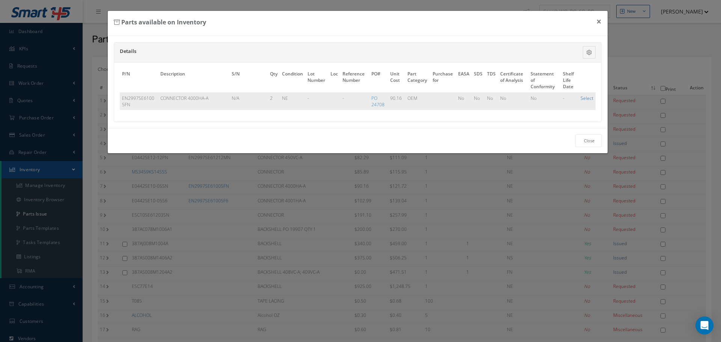
click at [586, 100] on link "Select" at bounding box center [587, 98] width 13 height 6
checkbox input "true"
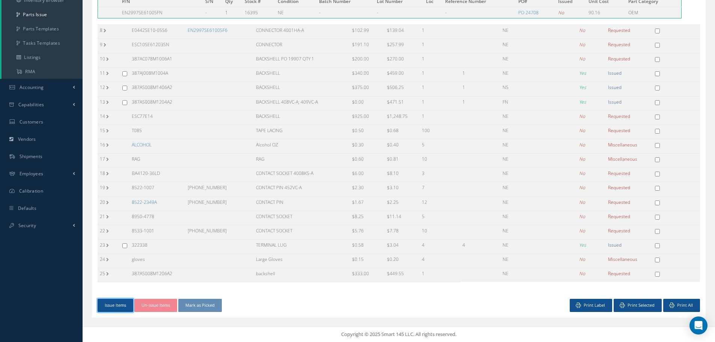
click at [109, 307] on button "Issue Items" at bounding box center [116, 305] width 36 height 13
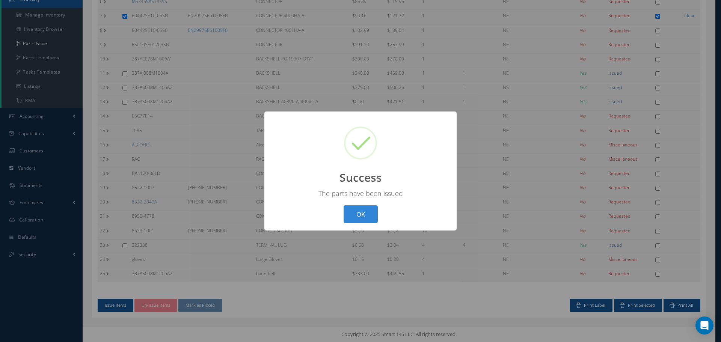
click at [357, 211] on button "OK" at bounding box center [361, 214] width 34 height 18
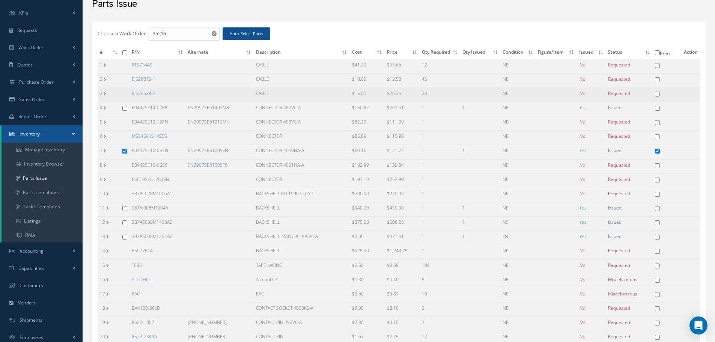
scroll to position [20, 0]
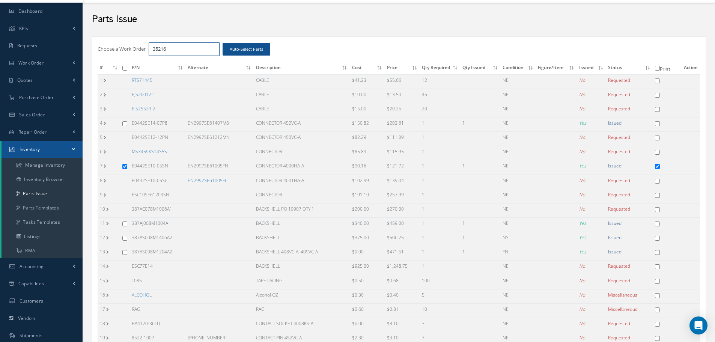
click at [174, 50] on input "35216" at bounding box center [184, 49] width 71 height 14
type input "35217"
checkbox input "false"
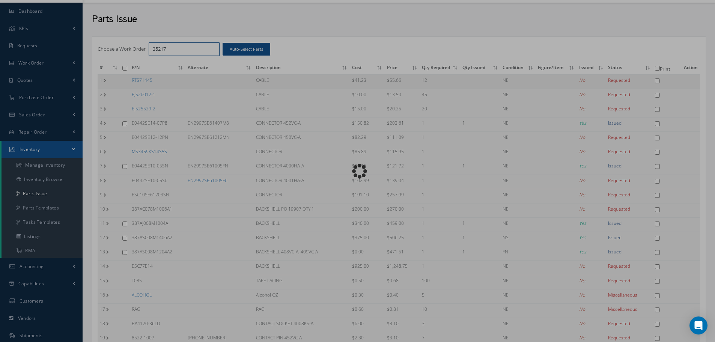
checkbox input "false"
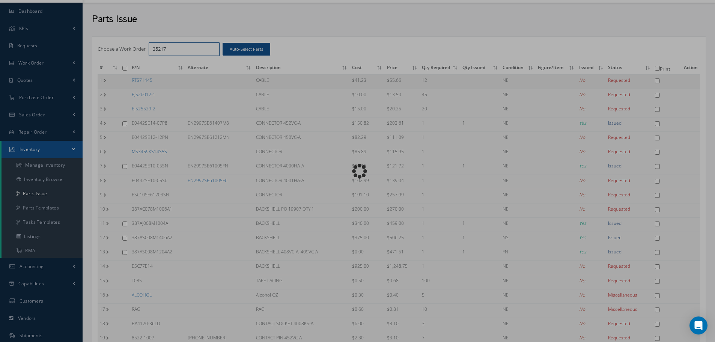
checkbox input "false"
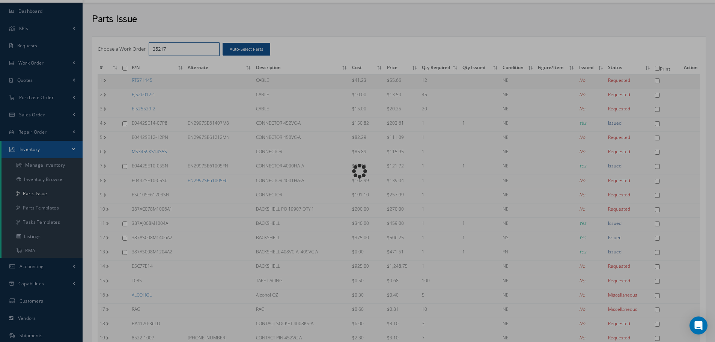
checkbox input "false"
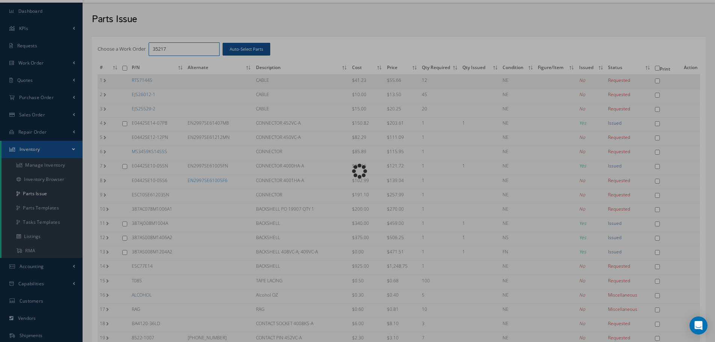
checkbox input "false"
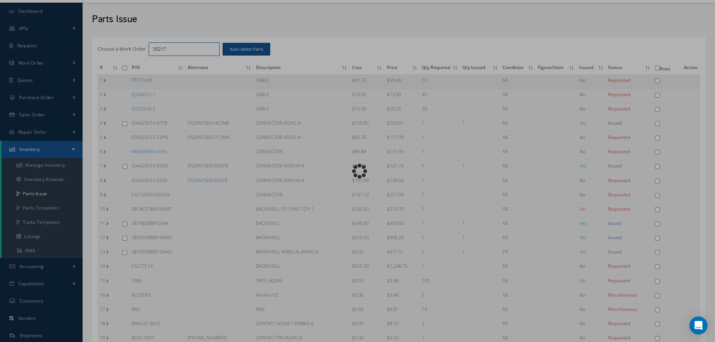
checkbox input "false"
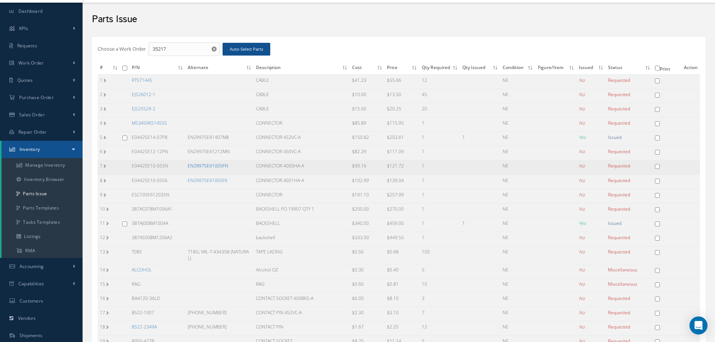
click at [209, 166] on link "EN2997SE61005FN" at bounding box center [208, 166] width 41 height 6
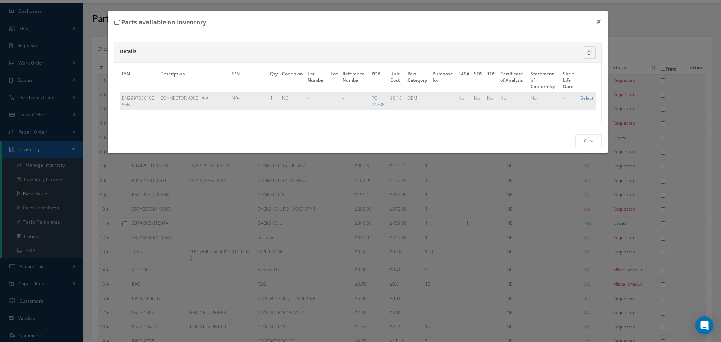
click at [586, 98] on link "Select" at bounding box center [587, 98] width 13 height 6
checkbox input "true"
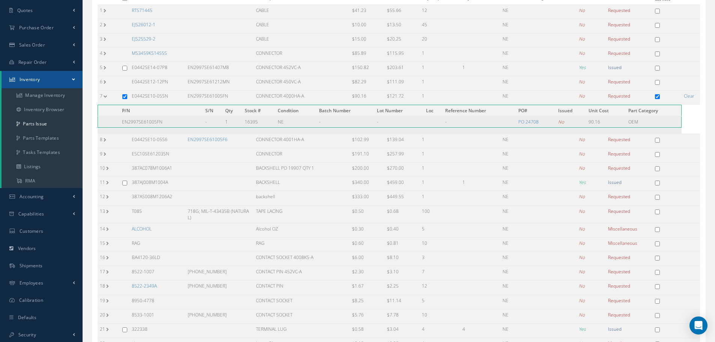
scroll to position [160, 0]
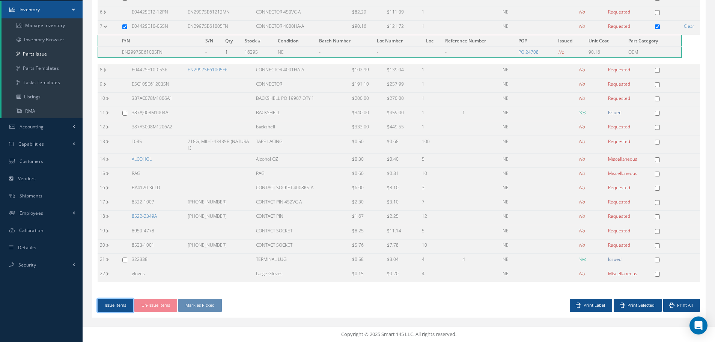
click at [113, 302] on button "Issue Items" at bounding box center [116, 305] width 36 height 13
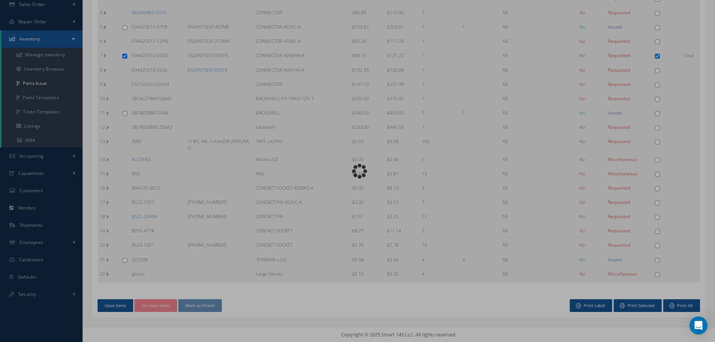
scroll to position [127, 0]
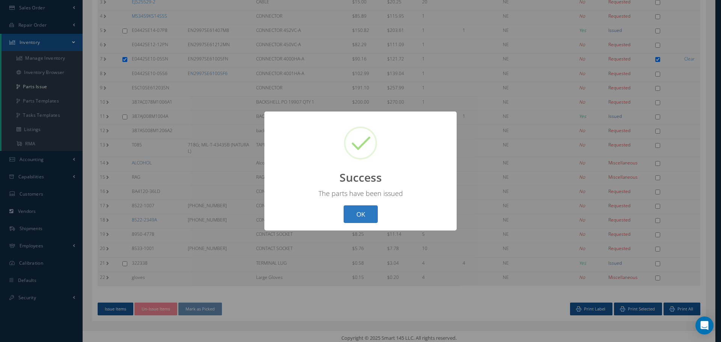
click at [370, 217] on button "OK" at bounding box center [361, 214] width 34 height 18
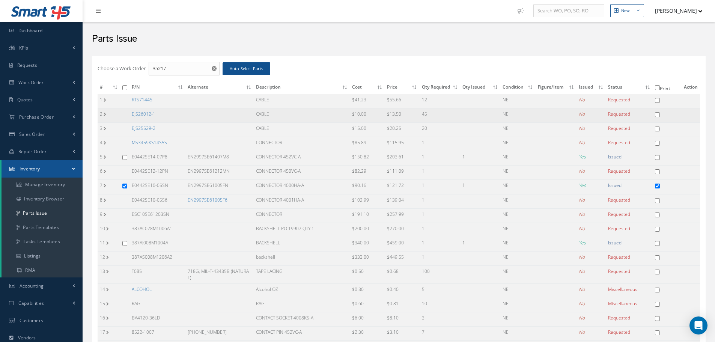
scroll to position [0, 0]
click at [185, 72] on input "35217" at bounding box center [184, 70] width 71 height 14
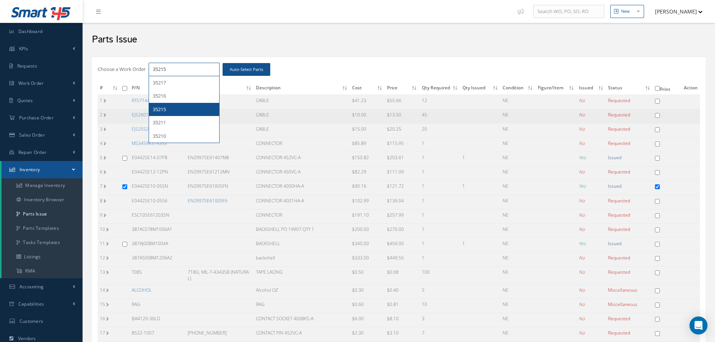
type input "35215"
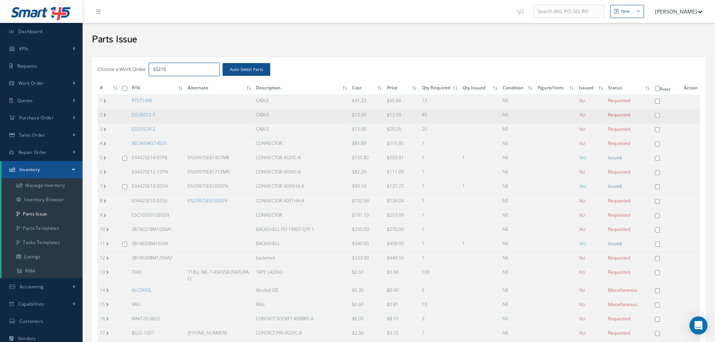
checkbox input "false"
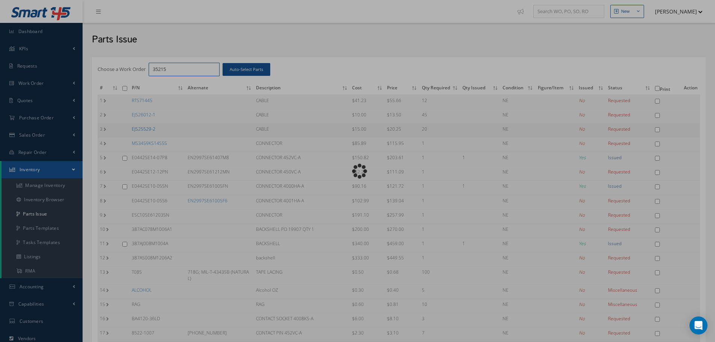
checkbox input "false"
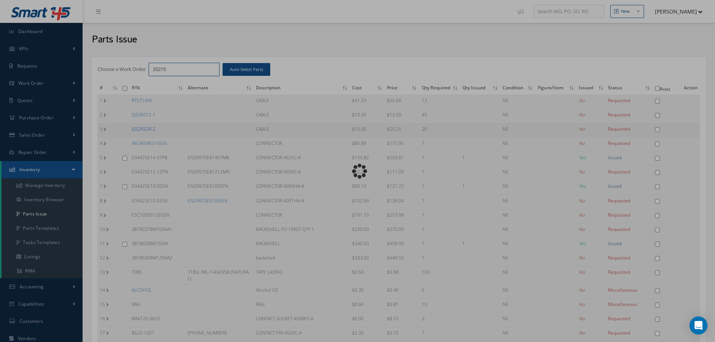
checkbox input "false"
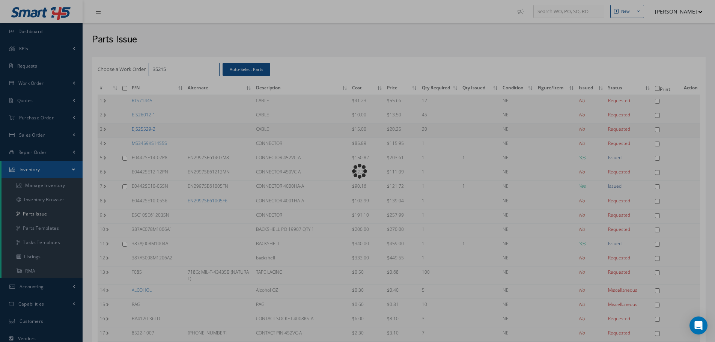
checkbox input "false"
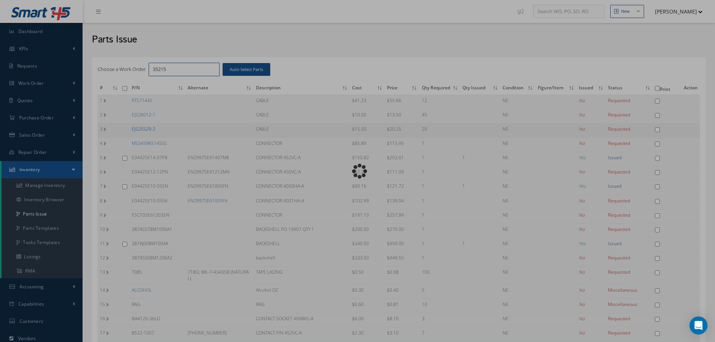
checkbox input "false"
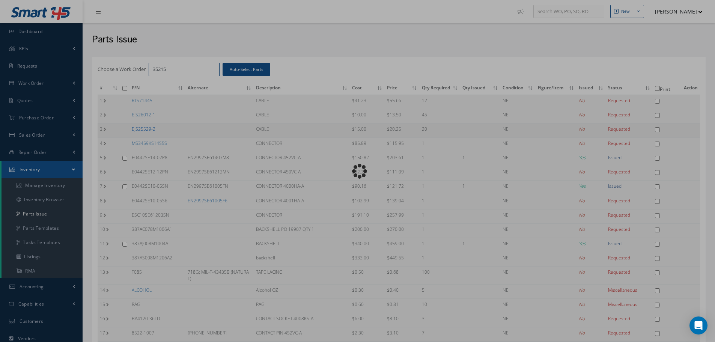
checkbox input "false"
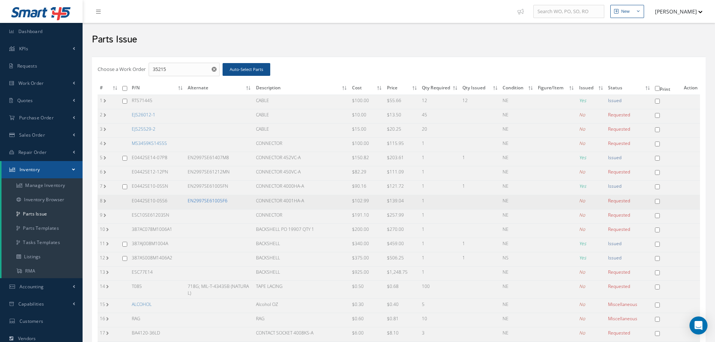
click at [202, 201] on link "EN2997SE61005F6" at bounding box center [208, 201] width 40 height 6
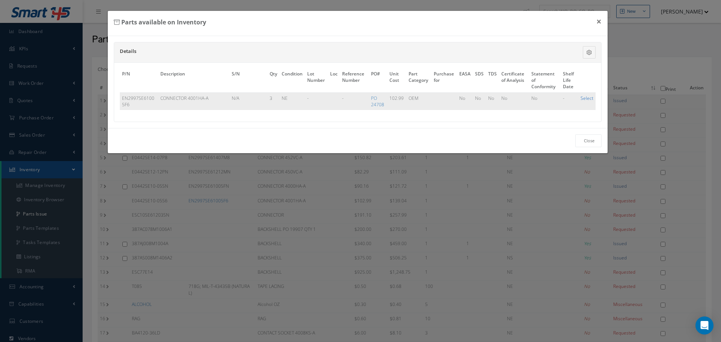
click at [587, 100] on link "Select" at bounding box center [587, 98] width 13 height 6
checkbox input "true"
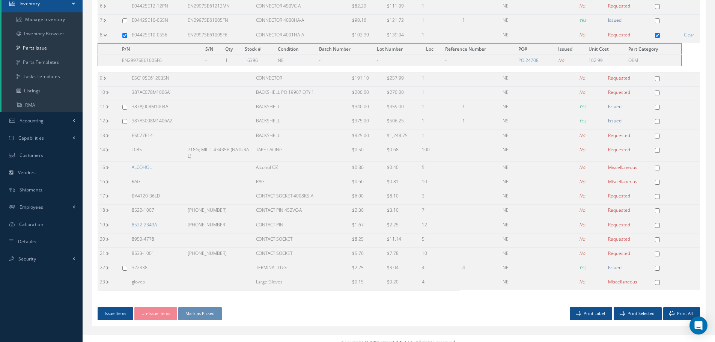
scroll to position [174, 0]
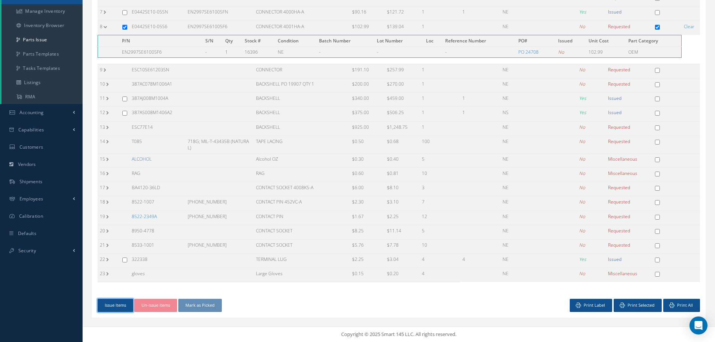
click at [116, 303] on button "Issue Items" at bounding box center [116, 305] width 36 height 13
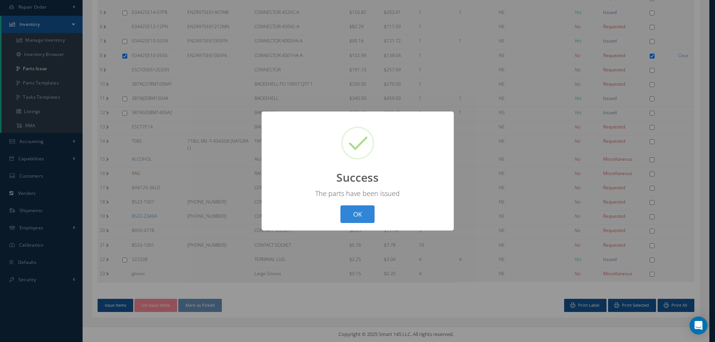
scroll to position [142, 0]
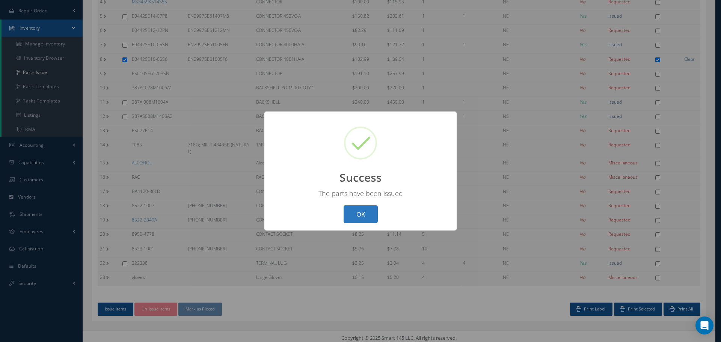
click at [368, 211] on button "OK" at bounding box center [361, 214] width 34 height 18
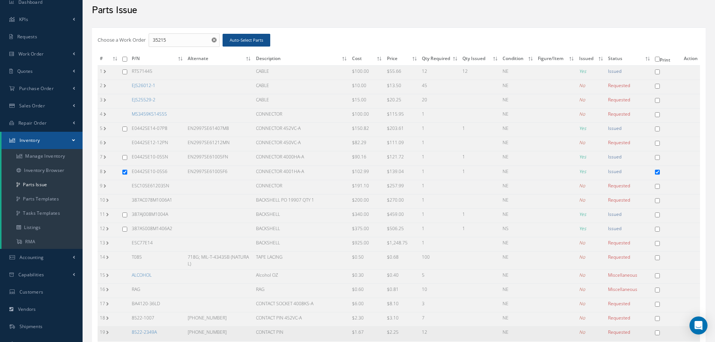
scroll to position [29, 0]
click at [173, 44] on input "35215" at bounding box center [184, 41] width 71 height 14
type input "35216"
checkbox input "false"
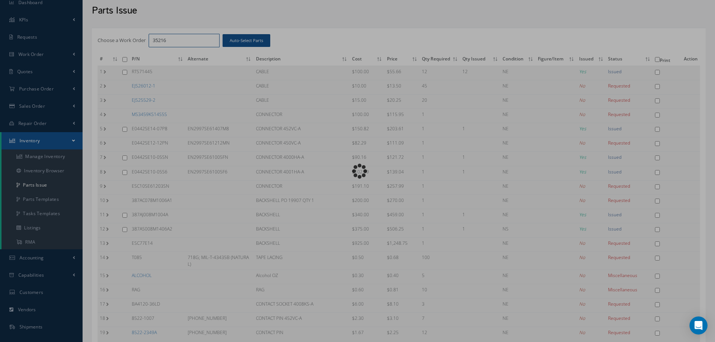
checkbox input "false"
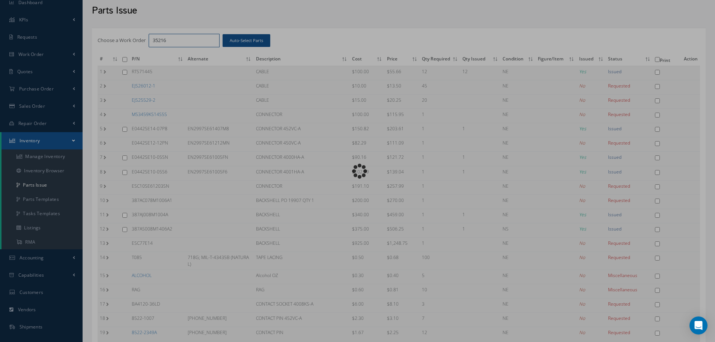
checkbox input "false"
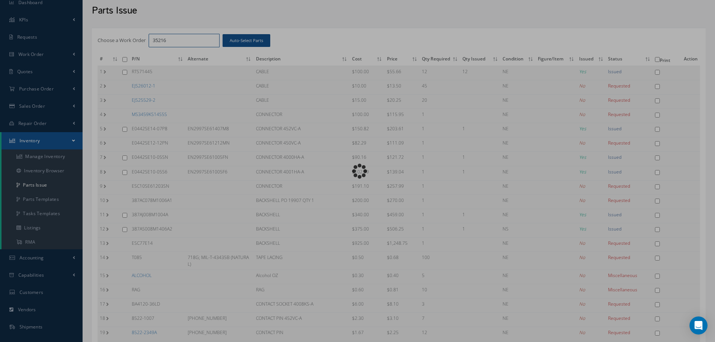
checkbox input "false"
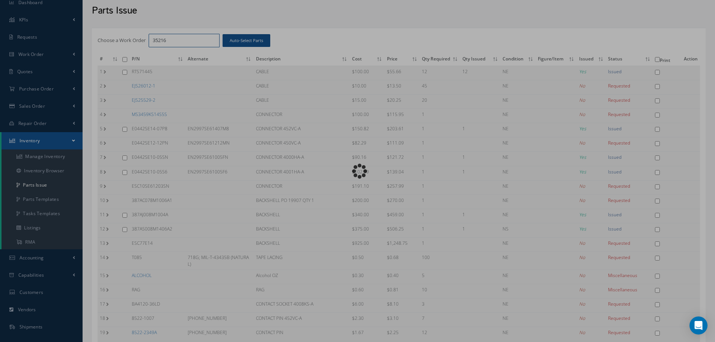
checkbox input "false"
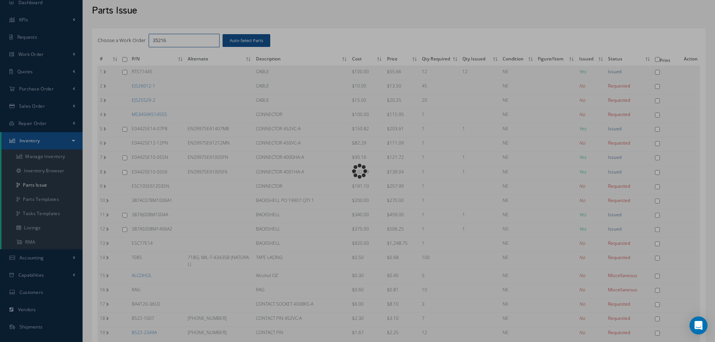
checkbox input "false"
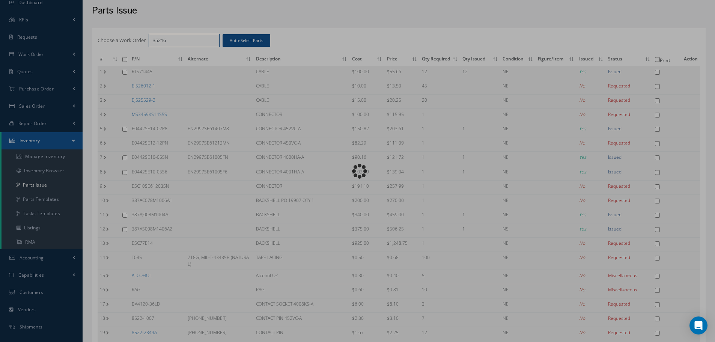
checkbox input "false"
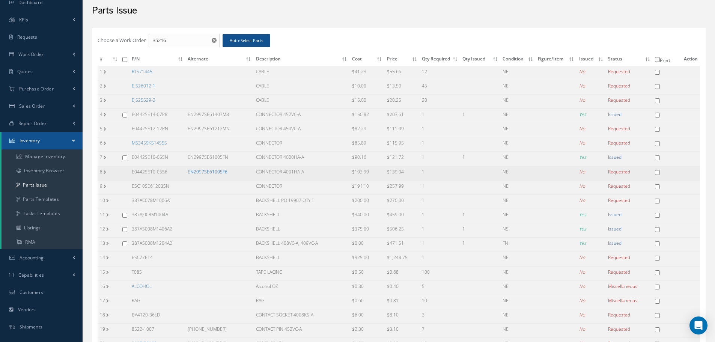
click at [202, 172] on link "EN2997SE61005F6" at bounding box center [208, 172] width 40 height 6
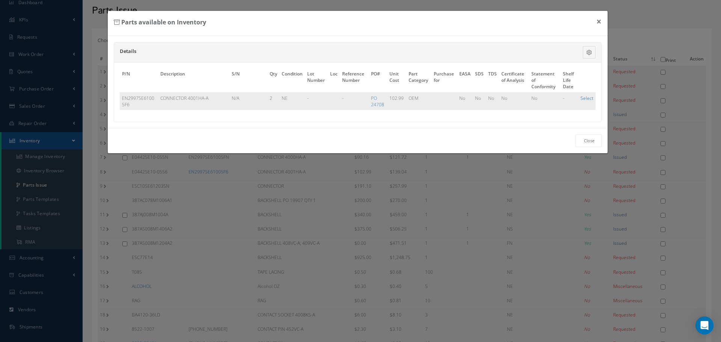
click at [586, 98] on link "Select" at bounding box center [587, 98] width 13 height 6
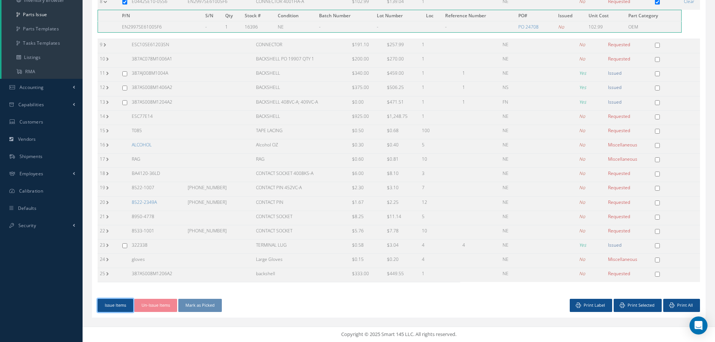
click at [109, 304] on button "Issue Items" at bounding box center [116, 305] width 36 height 13
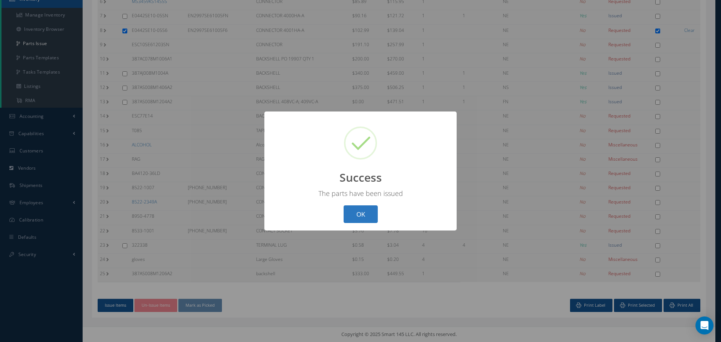
click at [365, 210] on button "OK" at bounding box center [361, 214] width 34 height 18
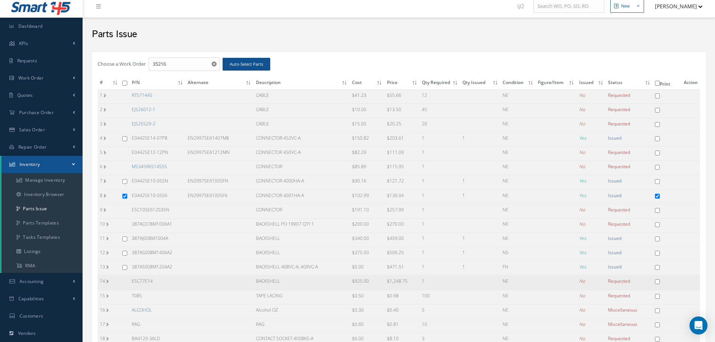
scroll to position [0, 0]
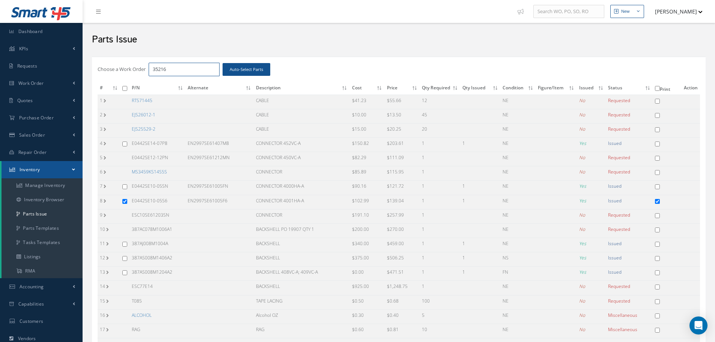
click at [171, 67] on input "35216" at bounding box center [184, 70] width 71 height 14
click at [482, 32] on div "Parts Issue" at bounding box center [398, 38] width 625 height 23
click at [125, 200] on input "checkbox" at bounding box center [124, 201] width 5 height 5
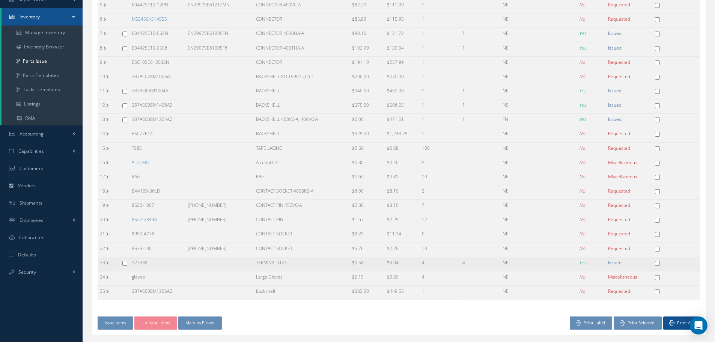
scroll to position [171, 0]
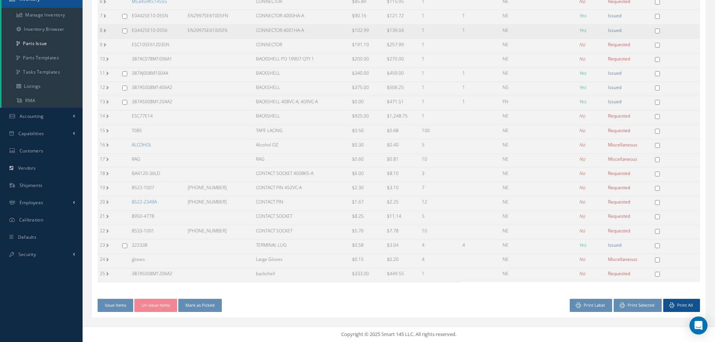
click at [122, 30] on td at bounding box center [124, 31] width 9 height 14
click at [125, 31] on input "checkbox" at bounding box center [124, 31] width 5 height 5
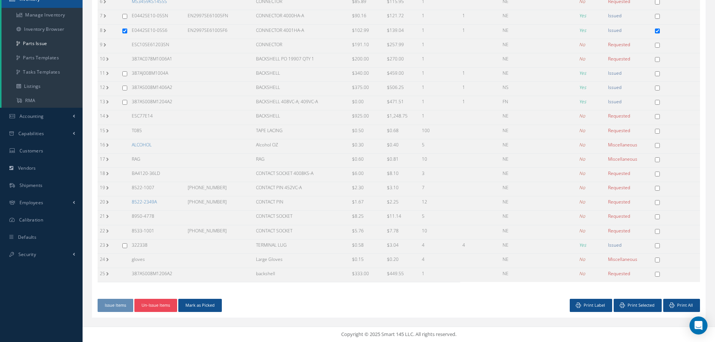
click at [163, 304] on button "Un-Issue Items" at bounding box center [155, 305] width 43 height 13
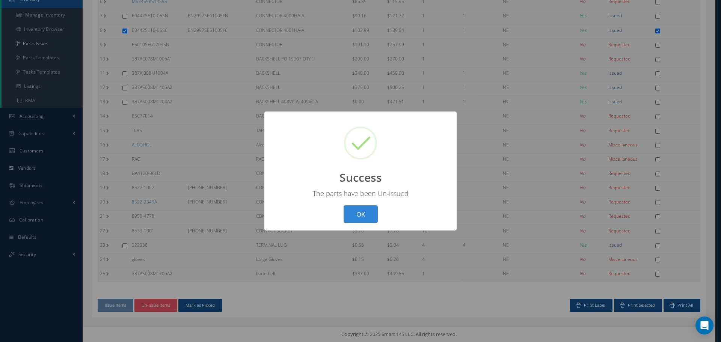
click at [359, 213] on button "OK" at bounding box center [361, 214] width 34 height 18
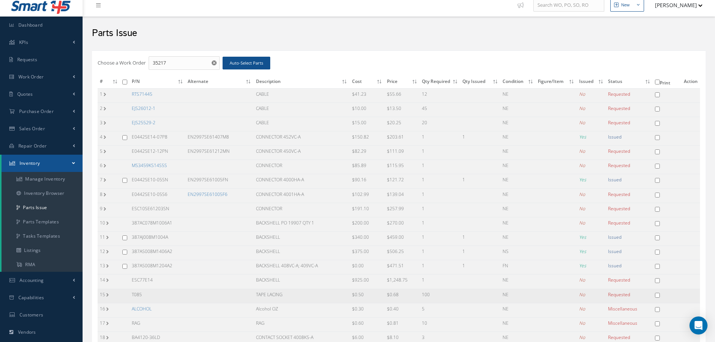
scroll to position [0, 0]
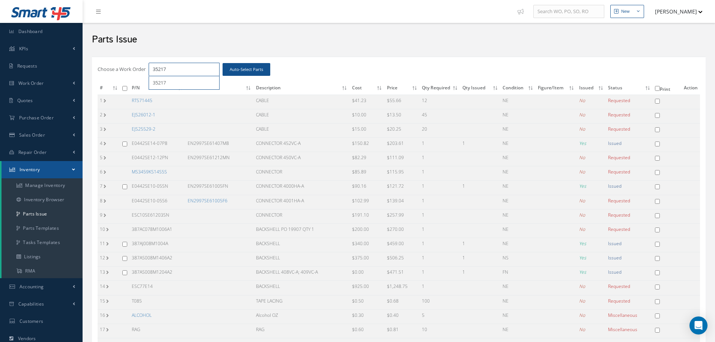
click at [172, 68] on input "35217" at bounding box center [184, 70] width 71 height 14
click at [209, 200] on link "EN2997SE61005F6" at bounding box center [208, 201] width 40 height 6
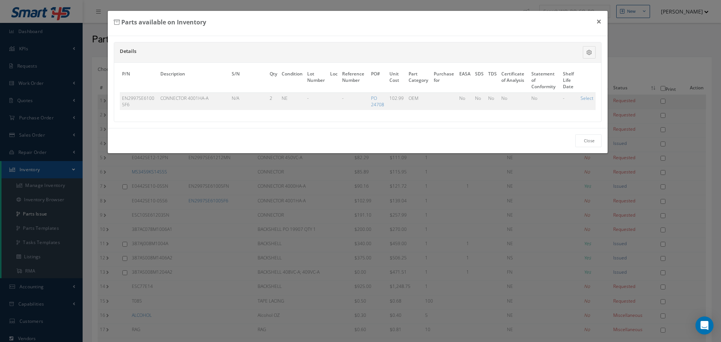
click at [584, 98] on link "Select" at bounding box center [587, 98] width 13 height 6
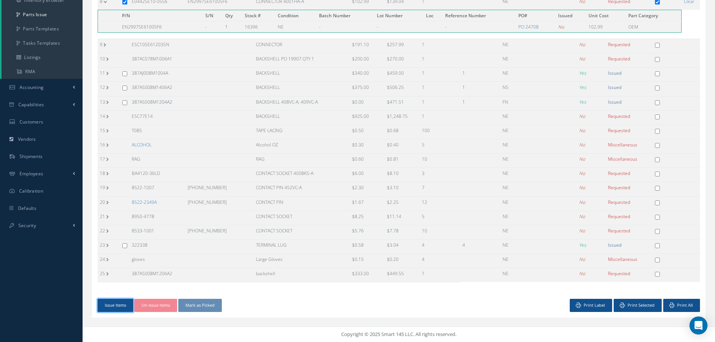
click at [113, 303] on button "Issue Items" at bounding box center [116, 305] width 36 height 13
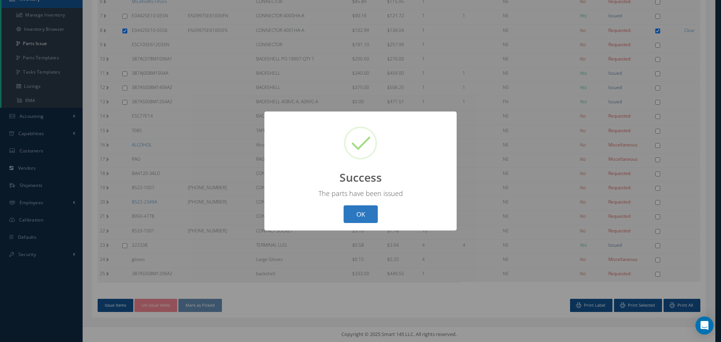
click at [358, 216] on button "OK" at bounding box center [361, 214] width 34 height 18
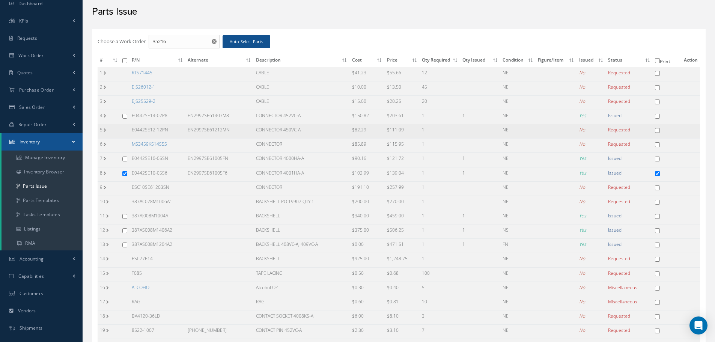
scroll to position [0, 0]
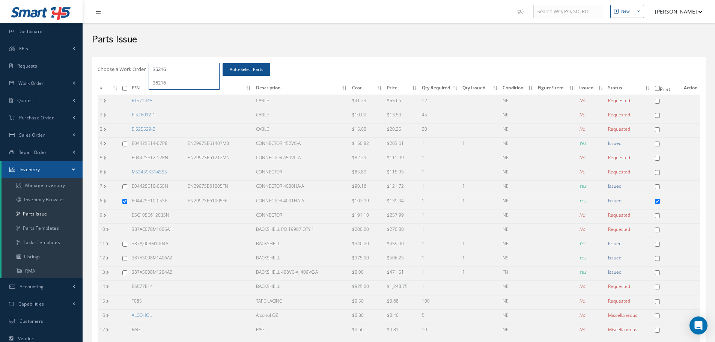
click at [179, 74] on input "35216" at bounding box center [184, 70] width 71 height 14
click at [202, 202] on link "EN2997SE61005F6" at bounding box center [208, 201] width 40 height 6
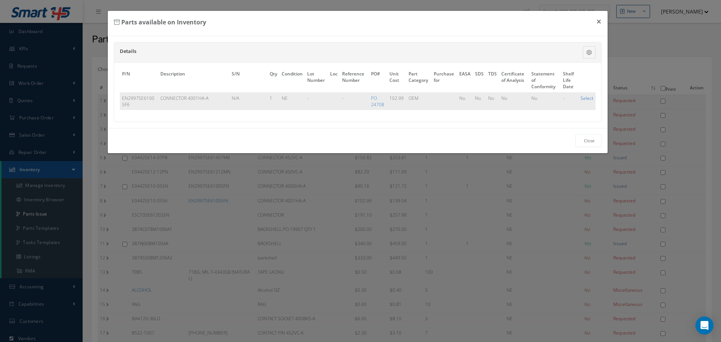
click at [586, 97] on link "Select" at bounding box center [587, 98] width 13 height 6
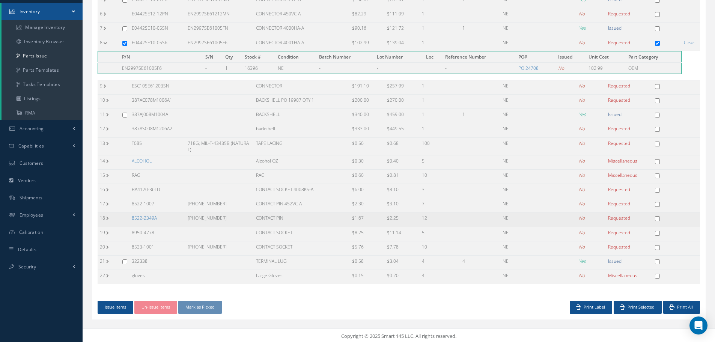
scroll to position [160, 0]
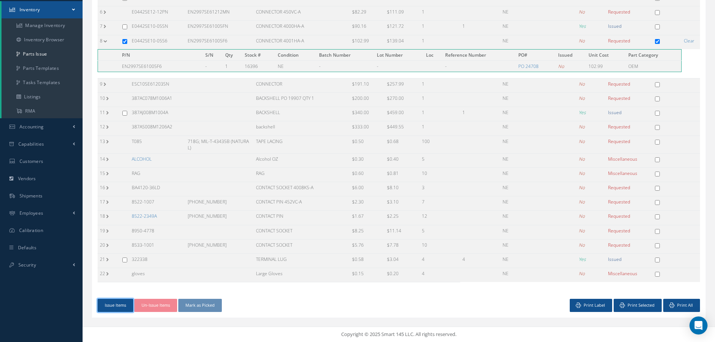
click at [112, 306] on button "Issue Items" at bounding box center [116, 305] width 36 height 13
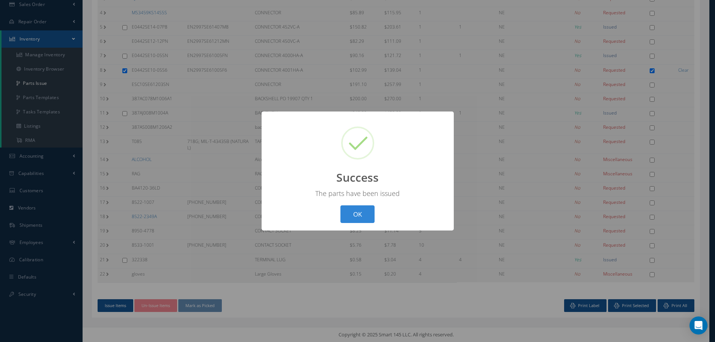
scroll to position [127, 0]
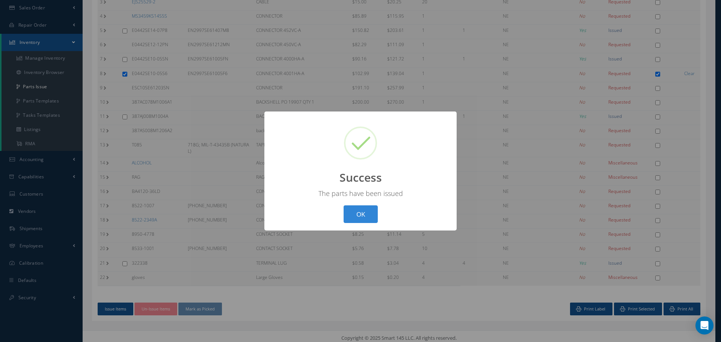
click at [360, 218] on button "OK" at bounding box center [361, 214] width 34 height 18
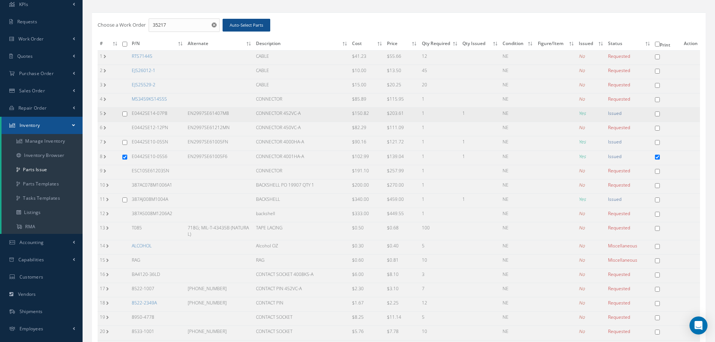
scroll to position [0, 0]
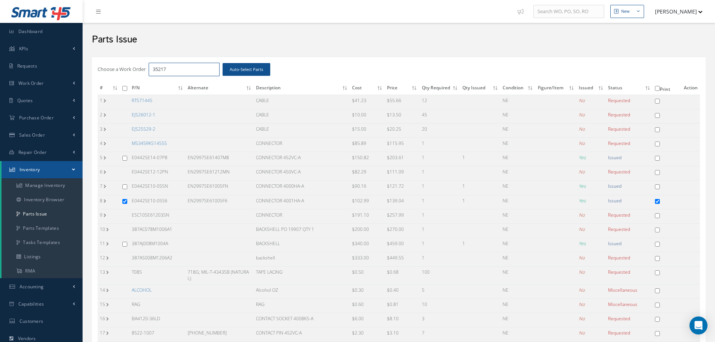
click at [190, 66] on input "35217" at bounding box center [184, 70] width 71 height 14
click at [155, 142] on link "MS3459KS14S5S" at bounding box center [149, 143] width 35 height 6
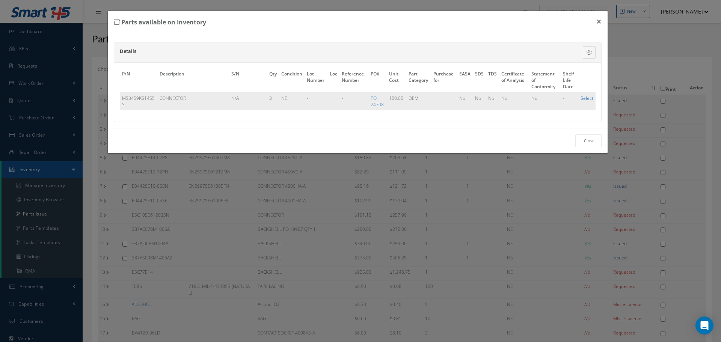
click at [587, 97] on link "Select" at bounding box center [587, 98] width 13 height 6
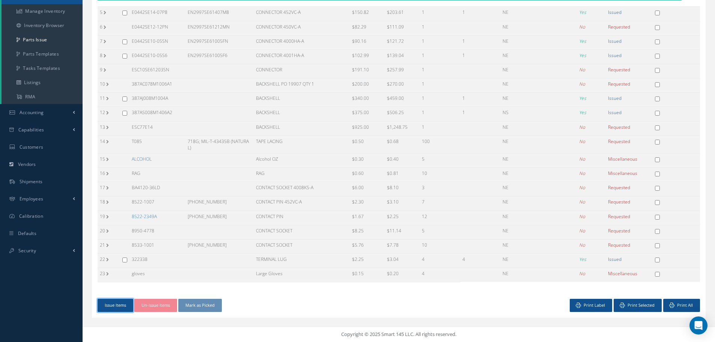
click at [115, 308] on button "Issue Items" at bounding box center [116, 305] width 36 height 13
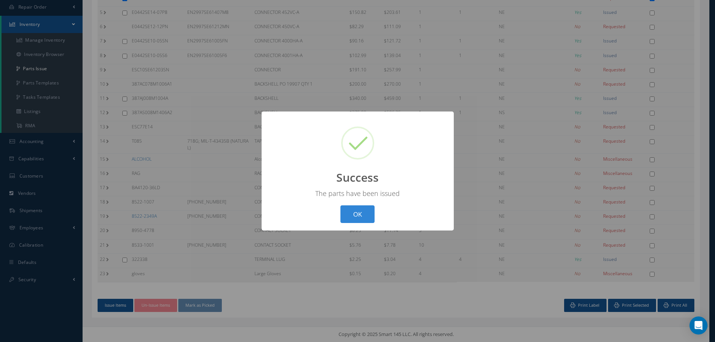
scroll to position [142, 0]
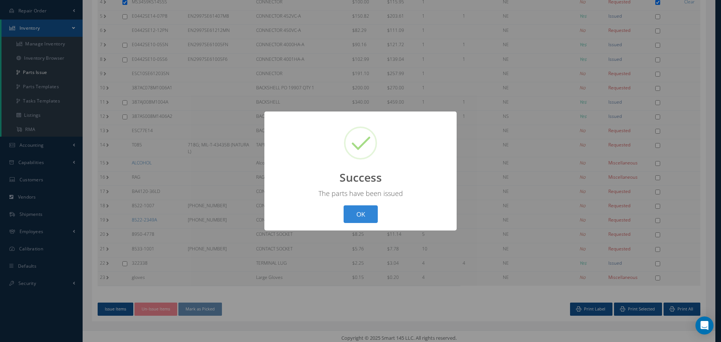
click at [364, 215] on button "OK" at bounding box center [361, 214] width 34 height 18
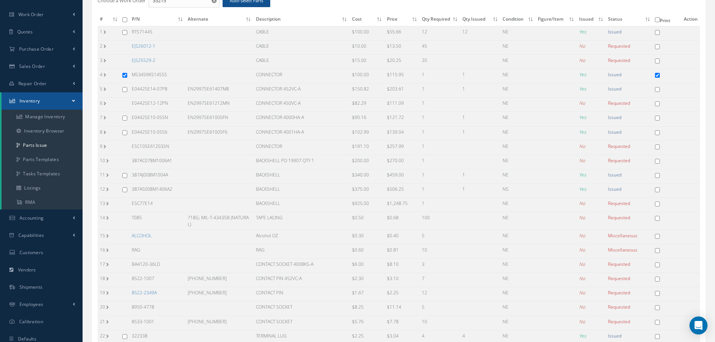
scroll to position [0, 0]
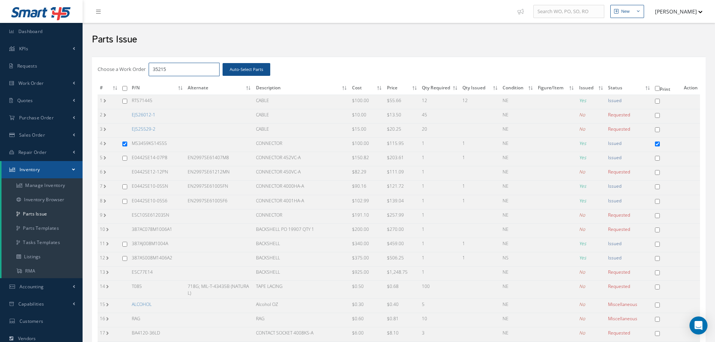
click at [172, 71] on input "35215" at bounding box center [184, 70] width 71 height 14
click at [158, 171] on link "MS3459KS14S5S" at bounding box center [149, 172] width 35 height 6
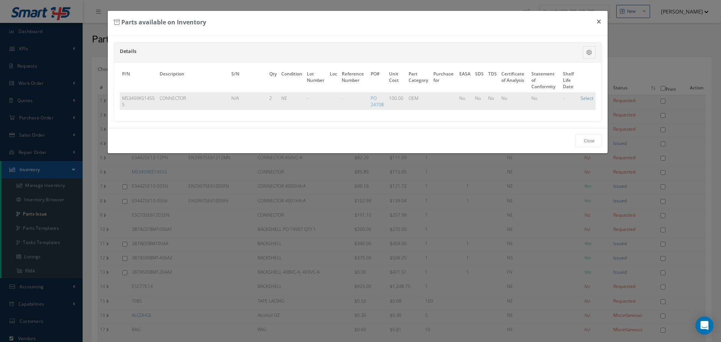
click at [587, 97] on link "Select" at bounding box center [587, 98] width 13 height 6
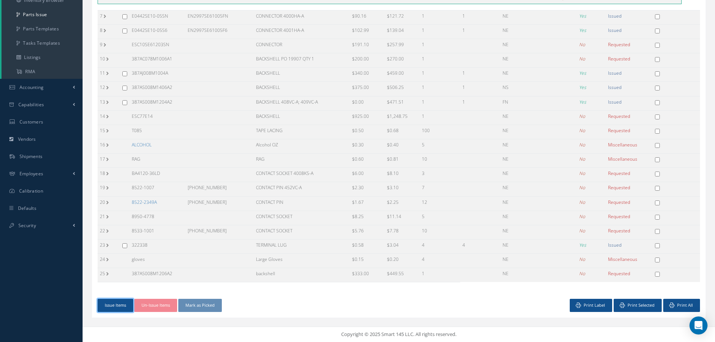
click at [107, 306] on button "Issue Items" at bounding box center [116, 305] width 36 height 13
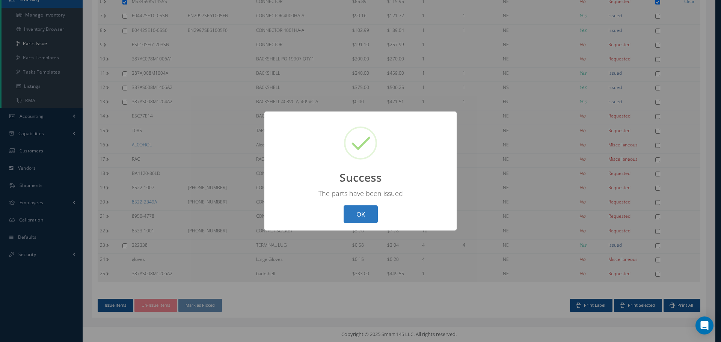
click at [365, 211] on button "OK" at bounding box center [361, 214] width 34 height 18
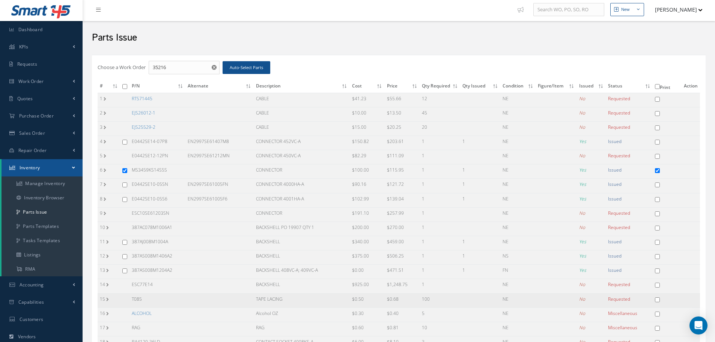
scroll to position [0, 0]
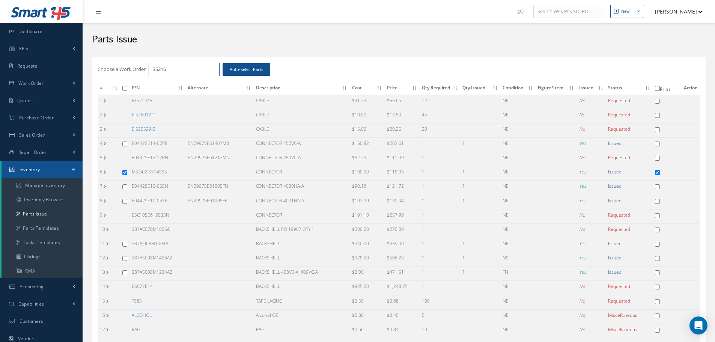
click at [179, 69] on input "35216" at bounding box center [184, 70] width 71 height 14
click at [151, 142] on link "MS3459KS14S5S" at bounding box center [149, 143] width 35 height 6
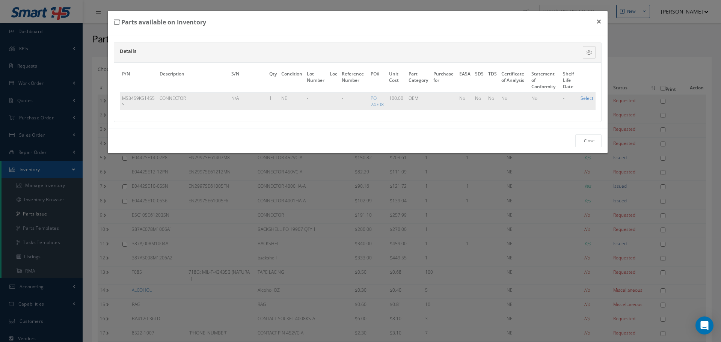
click at [587, 97] on link "Select" at bounding box center [587, 98] width 13 height 6
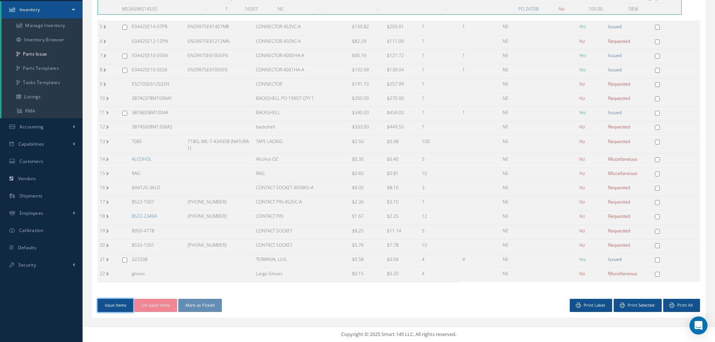
click at [118, 306] on button "Issue Items" at bounding box center [116, 305] width 36 height 13
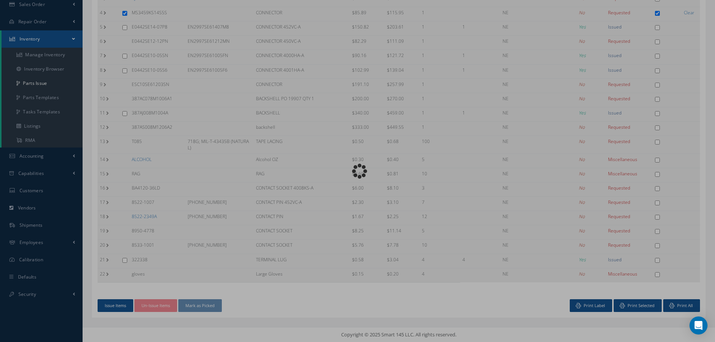
scroll to position [127, 0]
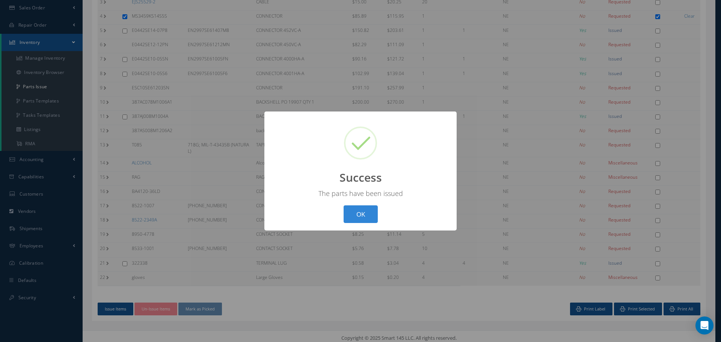
click at [361, 213] on button "OK" at bounding box center [361, 214] width 34 height 18
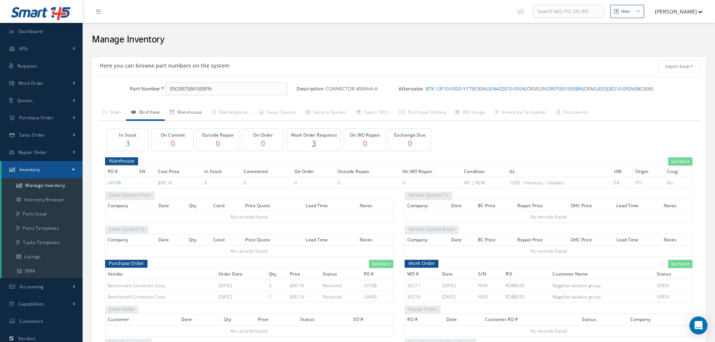
click at [191, 115] on link "Warehouse" at bounding box center [186, 113] width 42 height 16
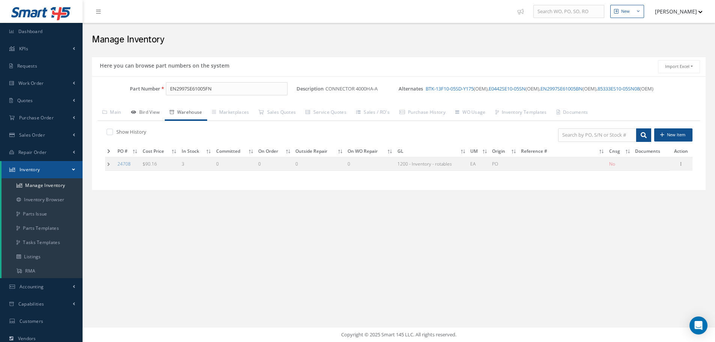
click at [154, 113] on link "Bird View" at bounding box center [145, 113] width 39 height 16
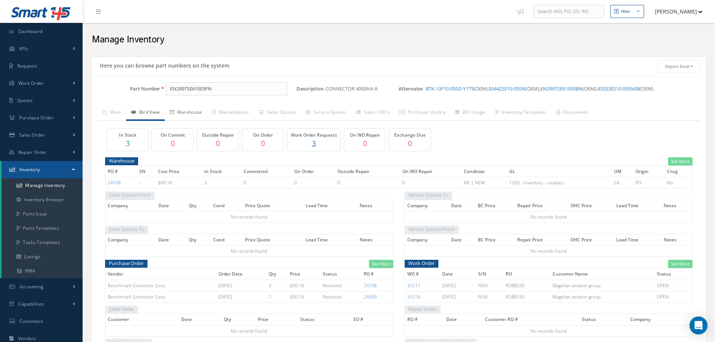
click at [190, 111] on link "Warehouse" at bounding box center [186, 113] width 42 height 16
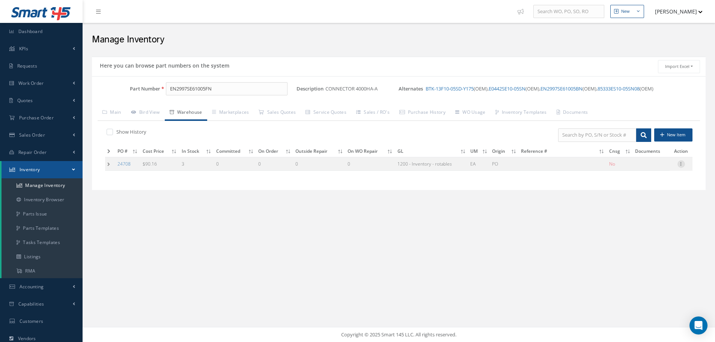
click at [683, 164] on icon at bounding box center [682, 163] width 8 height 6
click at [657, 167] on link "Edit" at bounding box center [646, 169] width 59 height 10
type input "90.16"
type input "[DATE]"
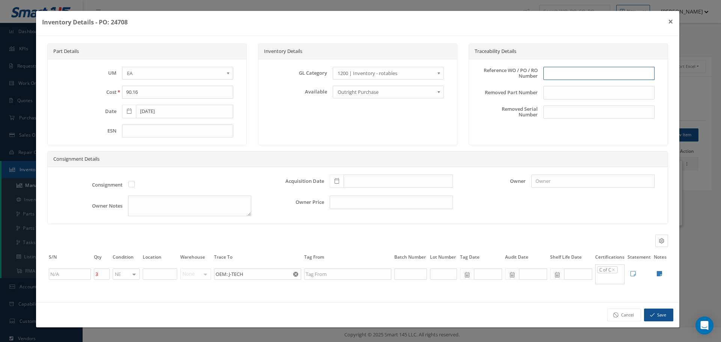
click at [560, 75] on input "text" at bounding box center [598, 74] width 111 height 14
type input "PO 24708"
click at [337, 182] on icon at bounding box center [337, 180] width 5 height 5
click at [359, 143] on td "26" at bounding box center [357, 147] width 11 height 11
type input "[DATE]"
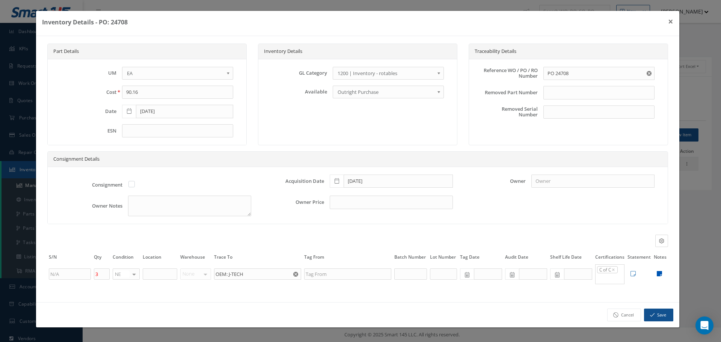
click at [659, 272] on icon at bounding box center [659, 274] width 5 height 6
type textarea "BENCHMARK C OF C"
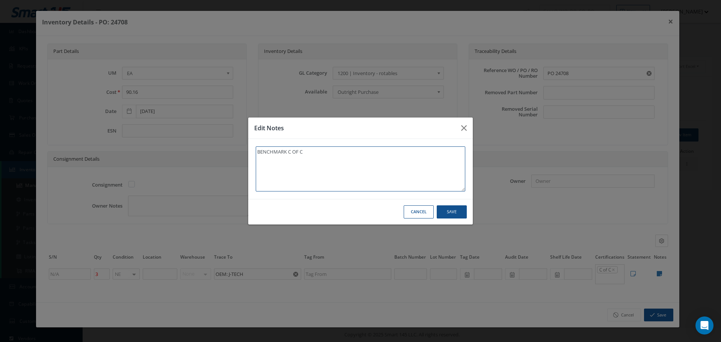
click at [324, 161] on textarea "BENCHMARK C OF C" at bounding box center [361, 168] width 210 height 45
type textarea "BENCHMARK C OF C"
paste textarea "** RECEIVED STOCK [DATE]."
type textarea "BENCHMARK C OF C ** RECEIVED STOCK [DATE]."
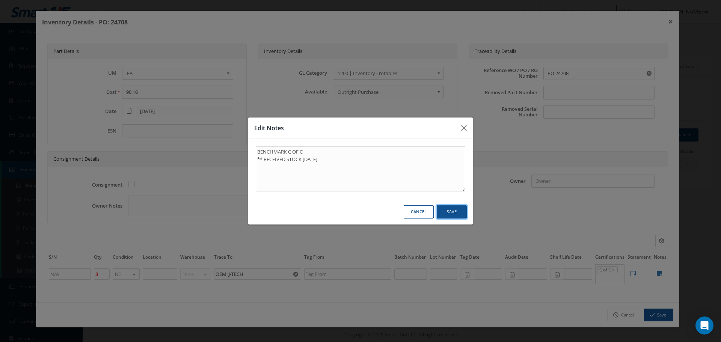
click at [0, 0] on button "Save" at bounding box center [0, 0] width 0 height 0
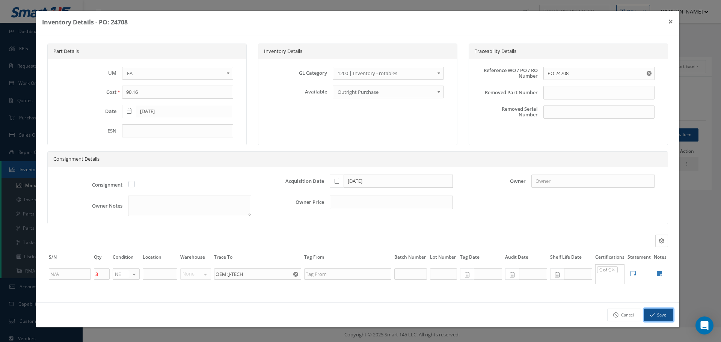
click at [661, 317] on button "Save" at bounding box center [658, 315] width 29 height 13
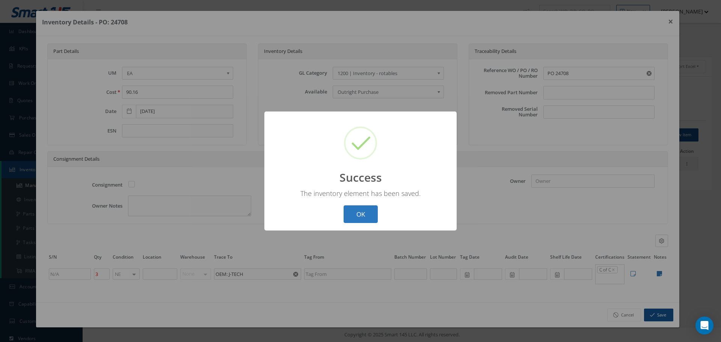
click at [359, 216] on button "OK" at bounding box center [361, 214] width 34 height 18
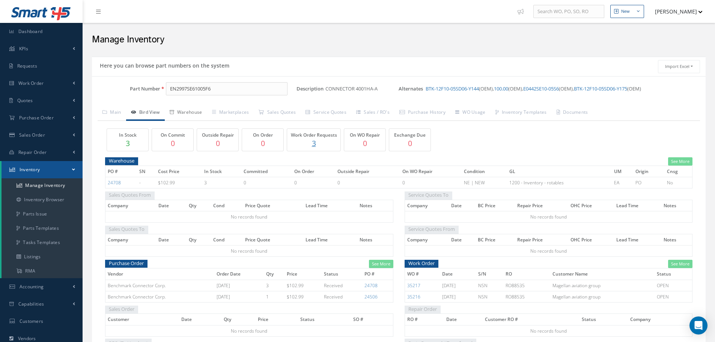
click at [192, 110] on link "Warehouse" at bounding box center [186, 113] width 42 height 16
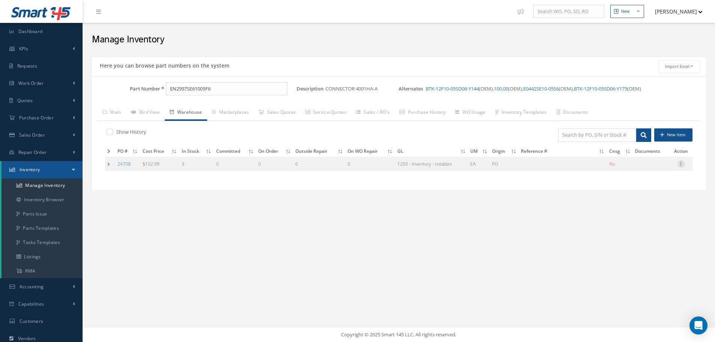
click at [681, 163] on icon at bounding box center [682, 163] width 8 height 6
click at [647, 169] on link "Edit" at bounding box center [646, 169] width 59 height 10
type input "102.99"
type input "[DATE]"
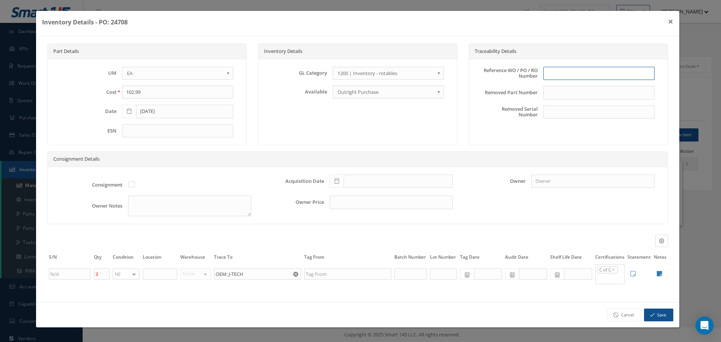
click at [569, 67] on input "text" at bounding box center [598, 74] width 111 height 14
type input "PO 24708"
click at [335, 181] on icon at bounding box center [337, 180] width 5 height 5
click at [356, 148] on td "26" at bounding box center [357, 147] width 11 height 11
type input "[DATE]"
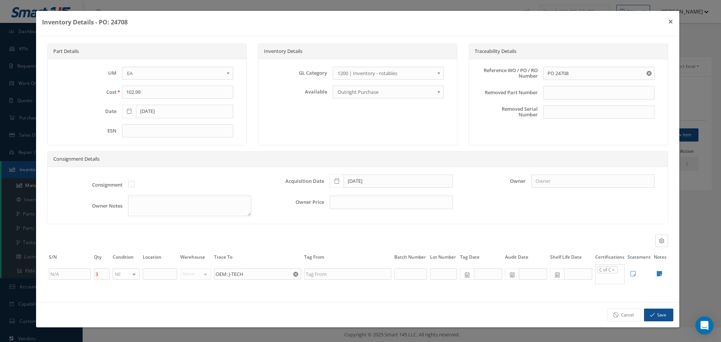
click at [661, 274] on icon at bounding box center [659, 274] width 5 height 6
type textarea "BENCHMARK C OF C"
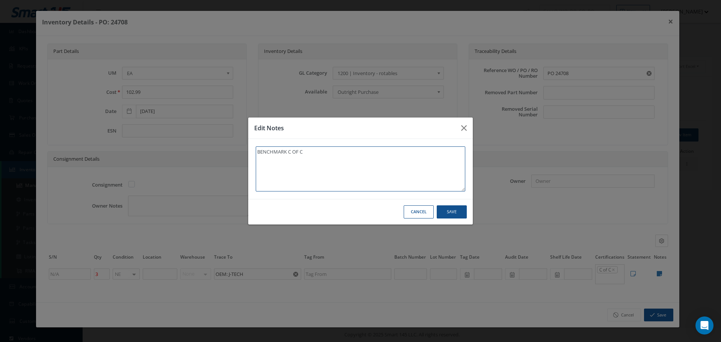
click at [316, 154] on textarea "BENCHMARK C OF C" at bounding box center [361, 168] width 210 height 45
type textarea "BENCHMARK C OF C"
paste textarea "** RECEIVED STOCK 08/26/2025."
type textarea "BENCHMARK C OF C ** RECEIVED STOCK 08/26/2025."
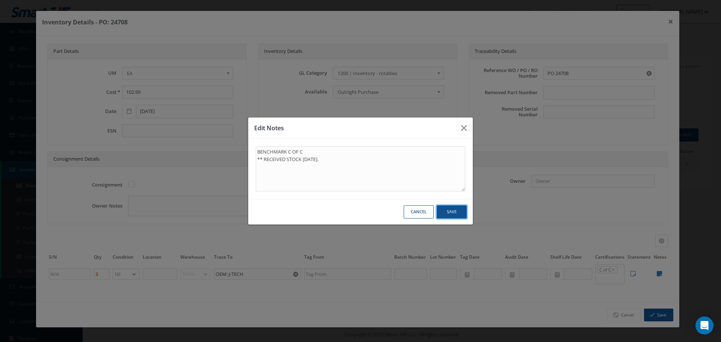
click at [0, 0] on button "Save" at bounding box center [0, 0] width 0 height 0
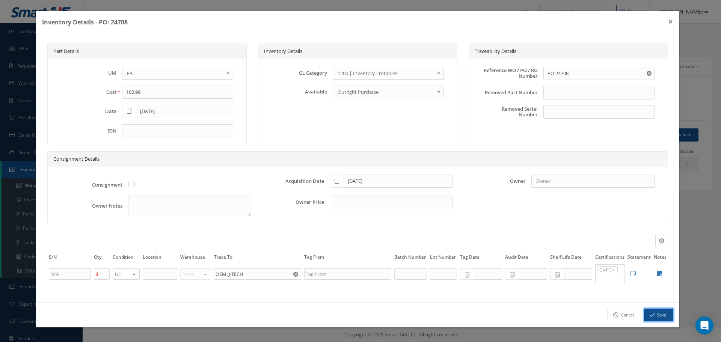
click at [664, 316] on button "Save" at bounding box center [658, 315] width 29 height 13
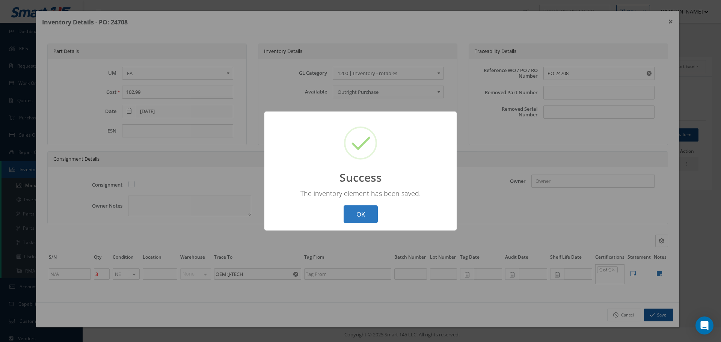
click at [360, 210] on button "OK" at bounding box center [361, 214] width 34 height 18
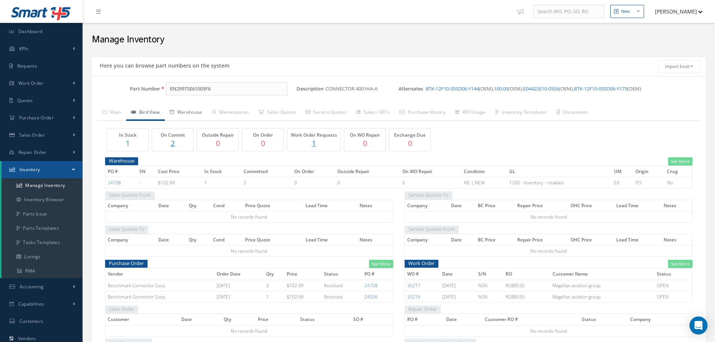
click at [184, 113] on link "Warehouse" at bounding box center [186, 113] width 42 height 16
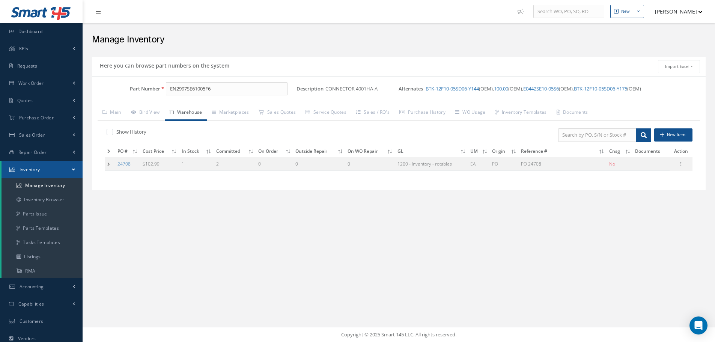
click at [109, 164] on td at bounding box center [110, 164] width 10 height 14
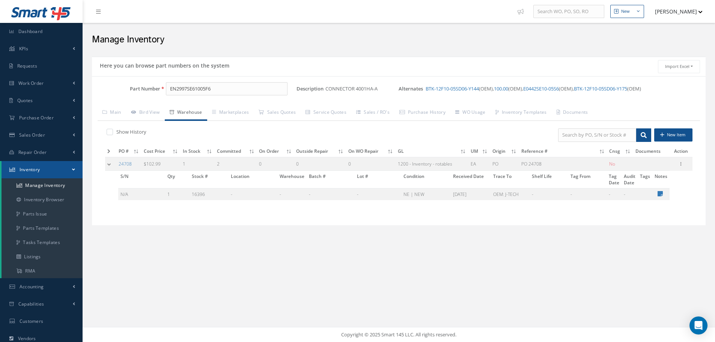
click at [109, 164] on td at bounding box center [110, 164] width 11 height 14
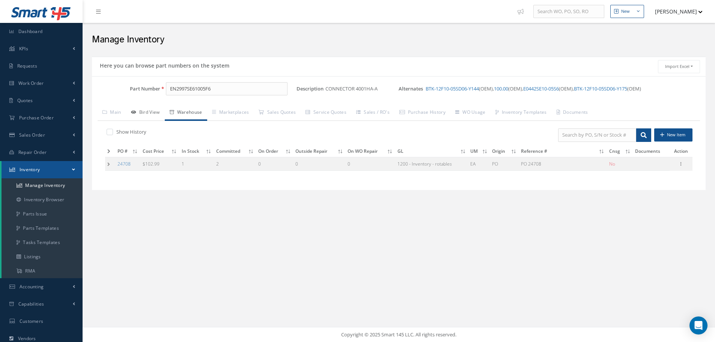
click at [150, 111] on link "Bird View" at bounding box center [145, 113] width 39 height 16
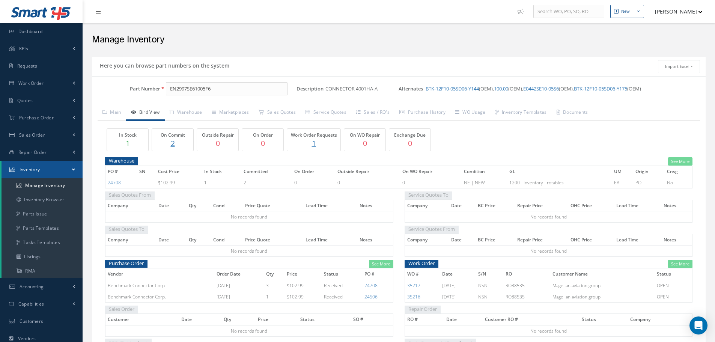
click at [174, 145] on p "2" at bounding box center [173, 143] width 38 height 11
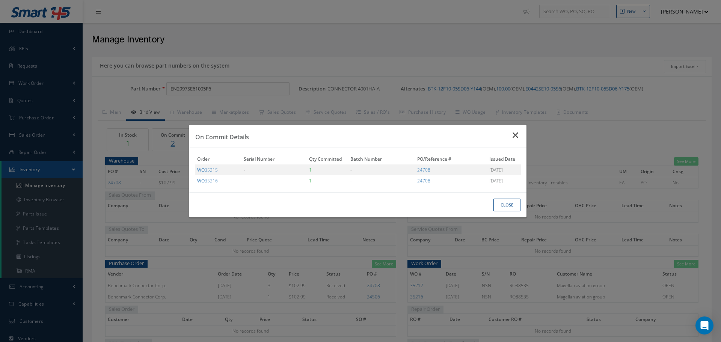
click at [517, 136] on icon "Close" at bounding box center [517, 135] width 8 height 9
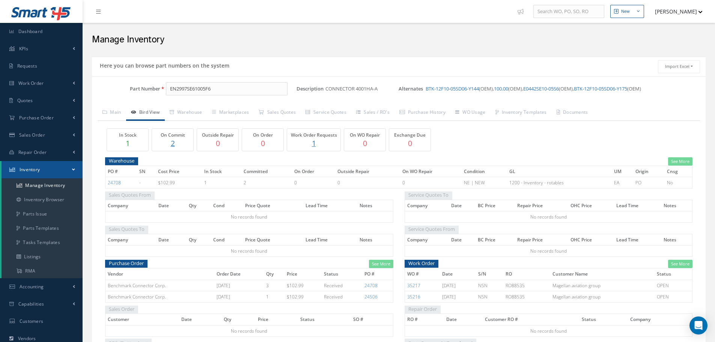
click at [172, 144] on p "2" at bounding box center [173, 143] width 38 height 11
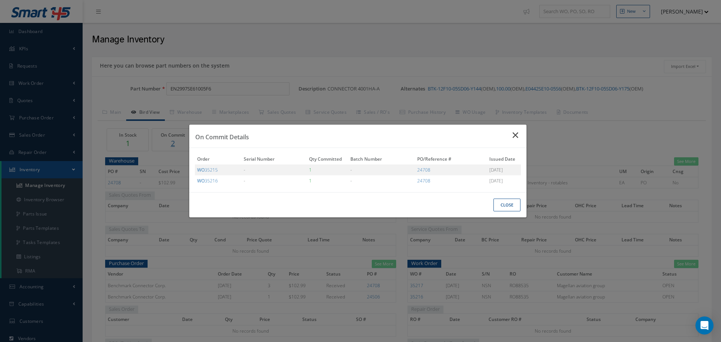
click at [516, 133] on icon "Close" at bounding box center [517, 135] width 8 height 9
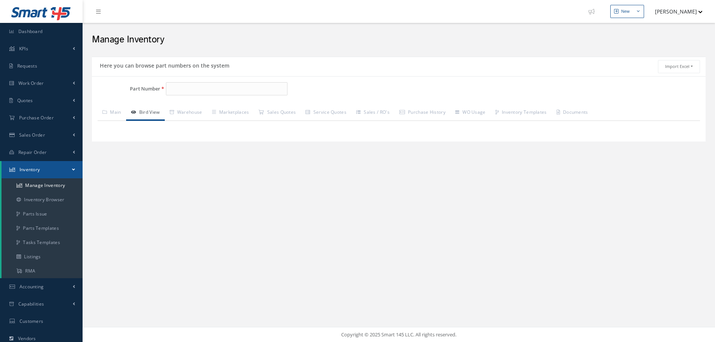
type input "EN2997SE61005F6"
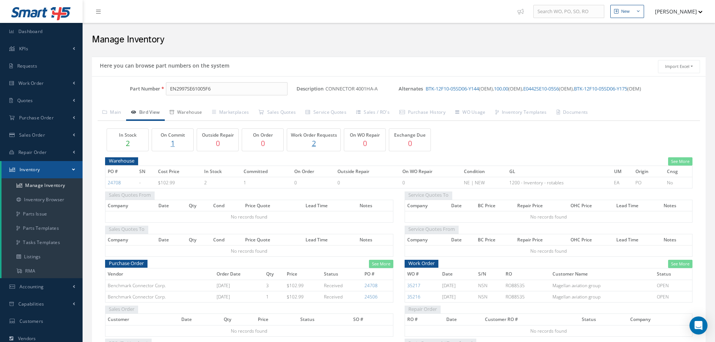
click at [192, 110] on link "Warehouse" at bounding box center [186, 113] width 42 height 16
click at [192, 112] on link "Warehouse" at bounding box center [186, 113] width 42 height 16
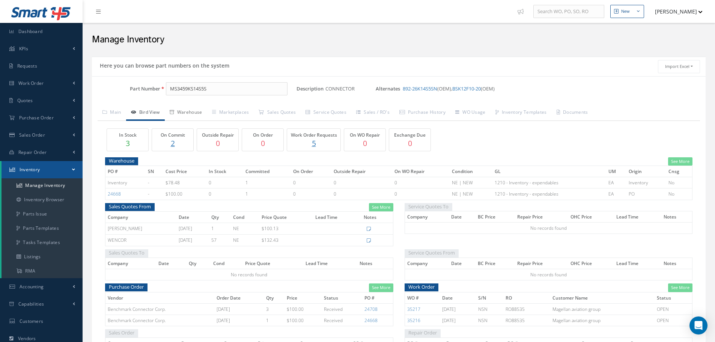
click at [186, 111] on link "Warehouse" at bounding box center [186, 113] width 42 height 16
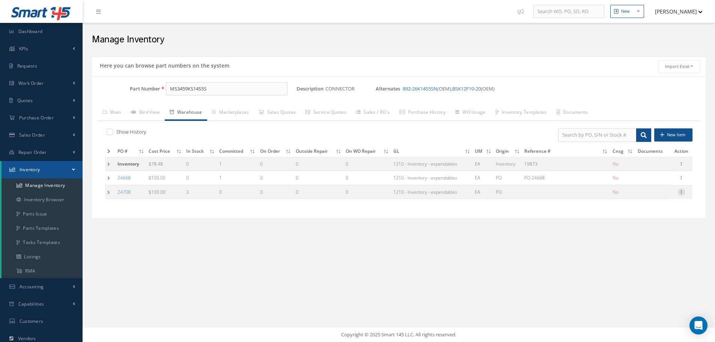
click at [682, 194] on icon at bounding box center [682, 192] width 8 height 6
click at [635, 195] on link "Edit" at bounding box center [647, 197] width 59 height 10
type input "100.00"
type input "[DATE]"
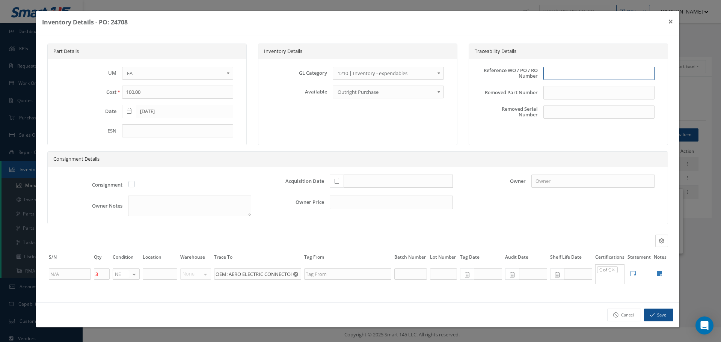
click at [568, 76] on input "text" at bounding box center [598, 74] width 111 height 14
type input "PO 24708"
click at [336, 181] on icon at bounding box center [337, 180] width 5 height 5
click at [356, 144] on td "26" at bounding box center [357, 147] width 11 height 11
type input "[DATE]"
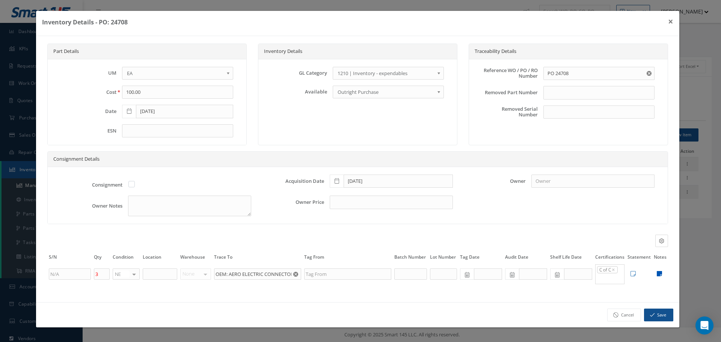
click at [661, 273] on icon at bounding box center [659, 274] width 5 height 6
type textarea "BENCHMARK C OF C"
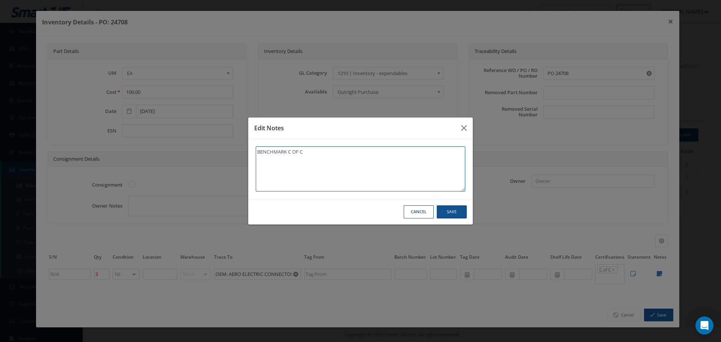
drag, startPoint x: 332, startPoint y: 172, endPoint x: 334, endPoint y: 168, distance: 4.3
click at [332, 171] on textarea "BENCHMARK C OF C" at bounding box center [361, 168] width 210 height 45
type textarea "BENCHMARK C OF C"
paste textarea "** RECEIVED STOCK [DATE]."
type textarea "BENCHMARK C OF C ** RECEIVED STOCK 08/26/2025."
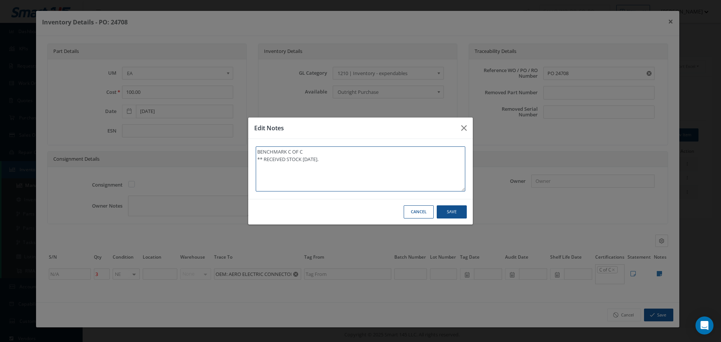
type textarea "BENCHMARK C OF C ** RECEIVED STOCK 08/26/2025."
click at [0, 0] on button "Save" at bounding box center [0, 0] width 0 height 0
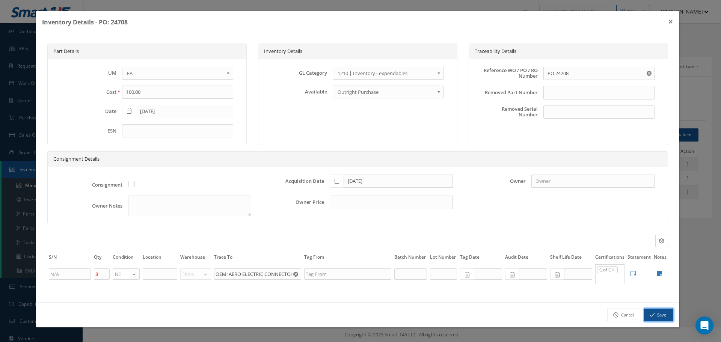
click at [658, 312] on button "Save" at bounding box center [658, 315] width 29 height 13
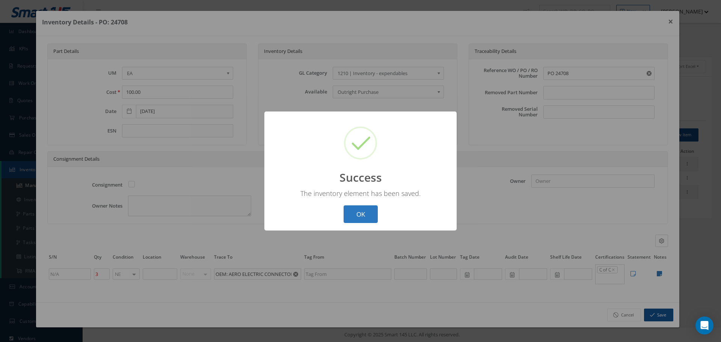
click at [359, 219] on button "OK" at bounding box center [361, 214] width 34 height 18
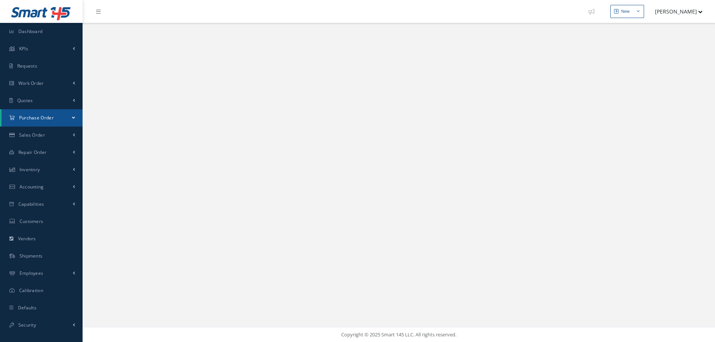
select select "25"
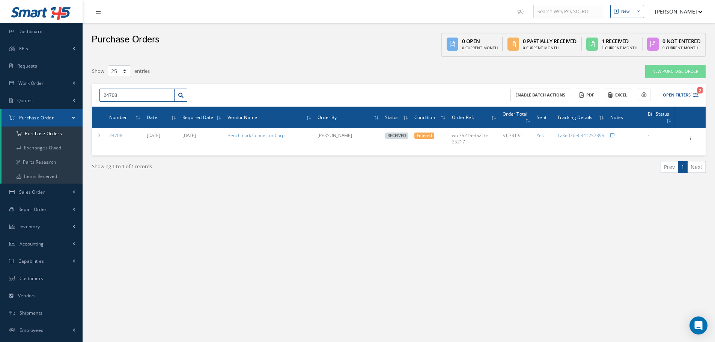
click at [141, 94] on input "24708" at bounding box center [137, 96] width 75 height 14
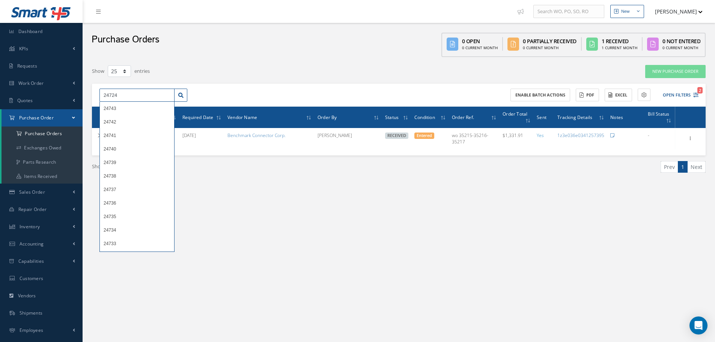
type input "24724"
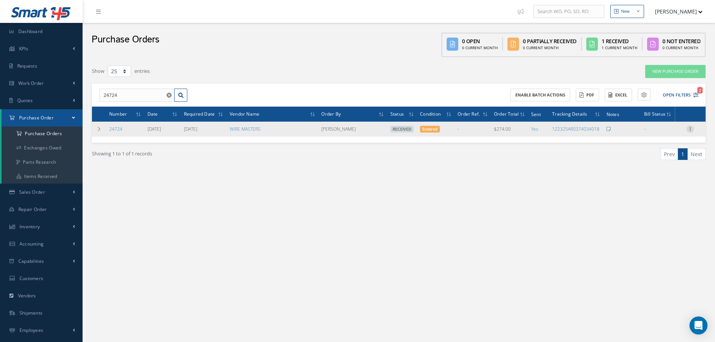
click at [690, 131] on icon at bounding box center [691, 128] width 8 height 6
click at [666, 136] on link "Receiving Details" at bounding box center [655, 134] width 59 height 10
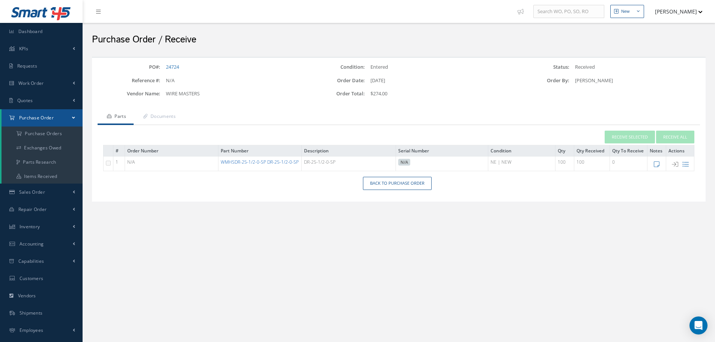
click at [258, 164] on link "WMHSDR-25-1/2-0-SP DR-25-1/2-0-SP" at bounding box center [260, 162] width 78 height 6
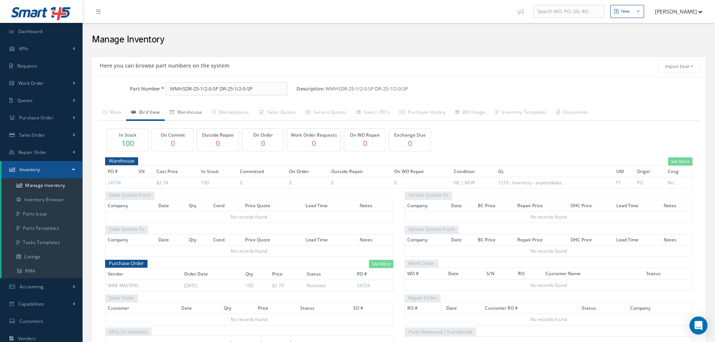
click at [192, 111] on link "Warehouse" at bounding box center [186, 113] width 42 height 16
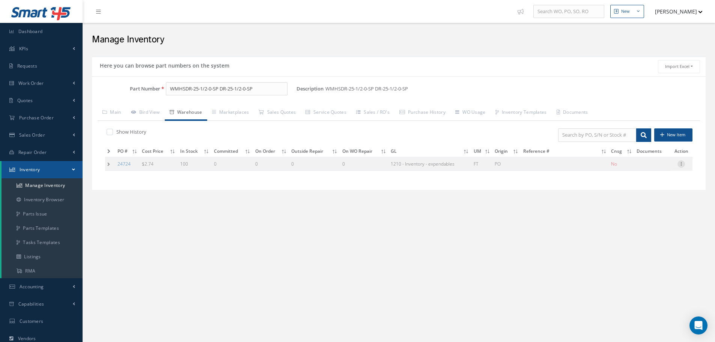
click at [681, 165] on icon at bounding box center [682, 163] width 8 height 6
click at [654, 170] on link "Edit" at bounding box center [646, 169] width 59 height 10
type input "2.74"
type input "[DATE]"
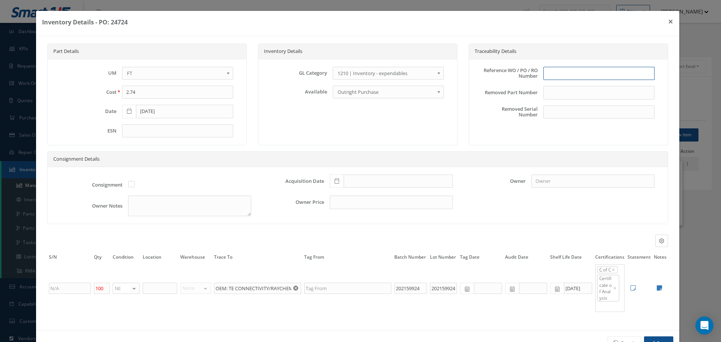
click at [557, 72] on input "text" at bounding box center [598, 74] width 111 height 14
type input "PO 24724"
click at [335, 181] on icon at bounding box center [337, 180] width 5 height 5
click at [352, 144] on td "26" at bounding box center [355, 147] width 11 height 11
type input "[DATE]"
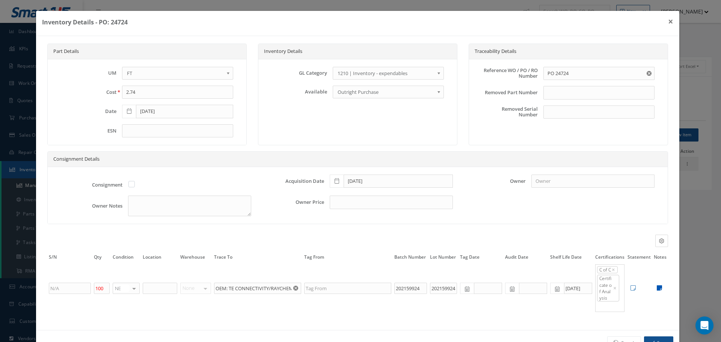
click at [657, 287] on icon at bounding box center [659, 288] width 5 height 6
type textarea "OEM C Of C / Test Report WireMaster C of C CAGE CODE: 06090 DOM: 02/25"
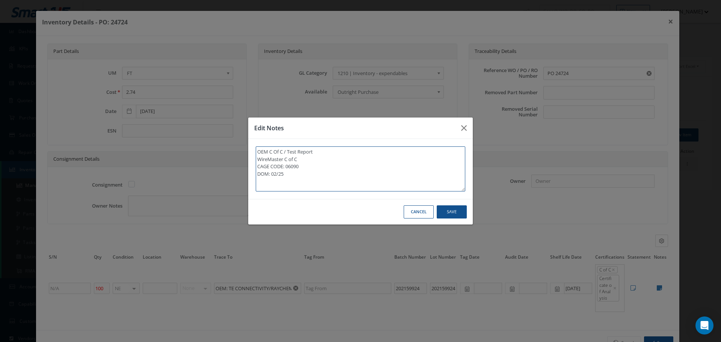
click at [306, 179] on textarea "OEM C Of C / Test Report WireMaster C of C CAGE CODE: 06090 DOM: 02/25" at bounding box center [361, 168] width 210 height 45
type textarea "OEM C Of C / Test Report WireMaster C of C CAGE CODE: 06090 DOM: 02/25"
paste textarea "** RECEIVED STOCK [DATE]."
type textarea "OEM C Of C / Test Report WireMaster C of C CAGE CODE: 06090 DOM: 02/25 ** RECEI…"
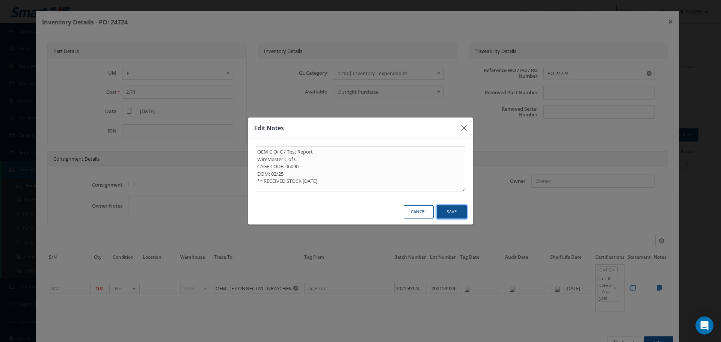
click at [0, 0] on button "Save" at bounding box center [0, 0] width 0 height 0
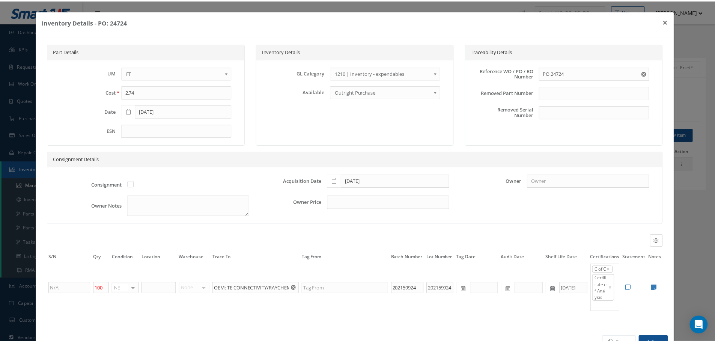
scroll to position [24, 0]
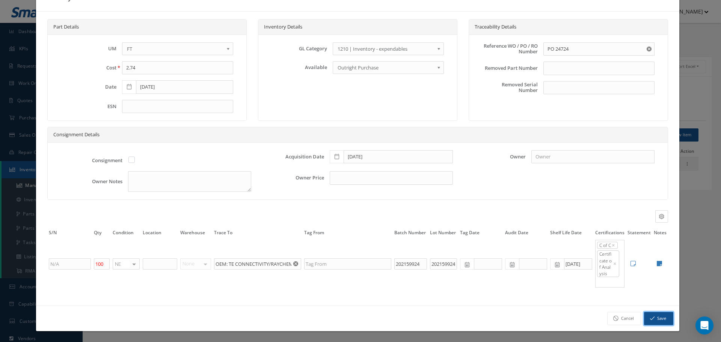
click at [654, 319] on button "Save" at bounding box center [658, 318] width 29 height 13
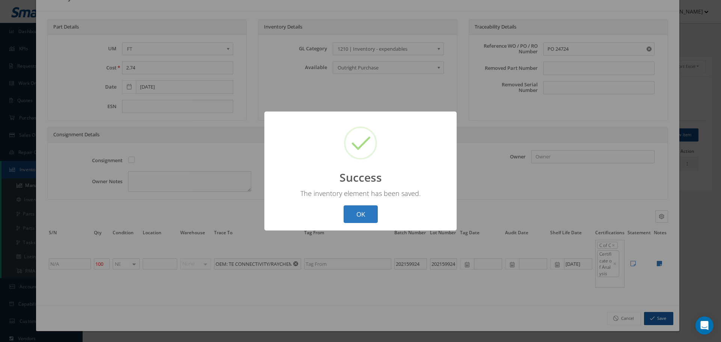
click at [356, 217] on button "OK" at bounding box center [361, 214] width 34 height 18
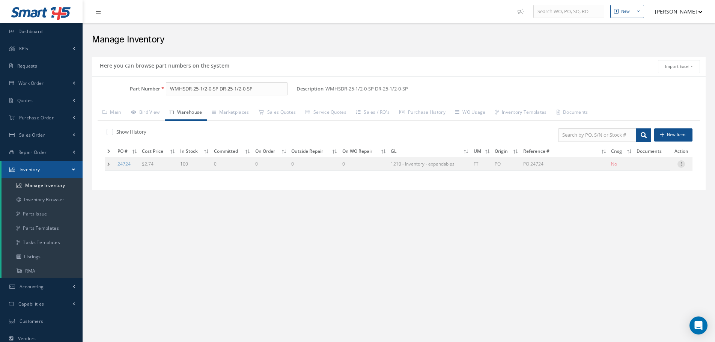
click at [681, 165] on icon at bounding box center [682, 163] width 8 height 6
click at [682, 163] on icon at bounding box center [682, 163] width 8 height 6
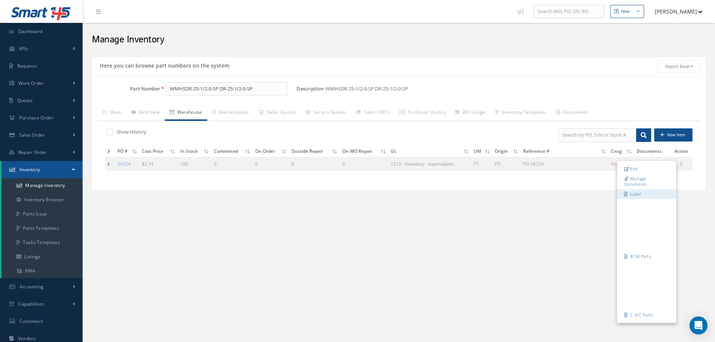
click at [641, 195] on link "Label" at bounding box center [646, 194] width 59 height 10
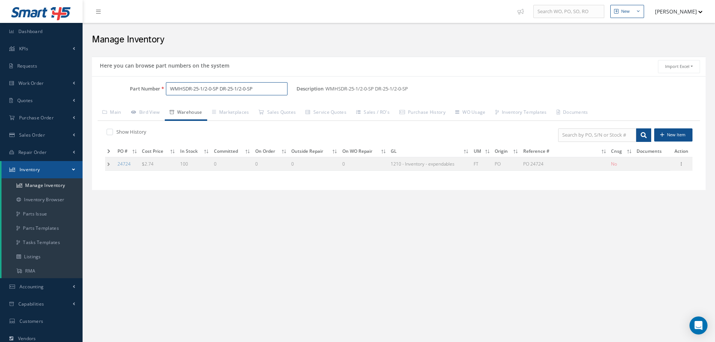
click at [277, 94] on input "WMHSDR-25-1/2-0-SP DR-25-1/2-0-SP" at bounding box center [227, 89] width 122 height 14
type input "W"
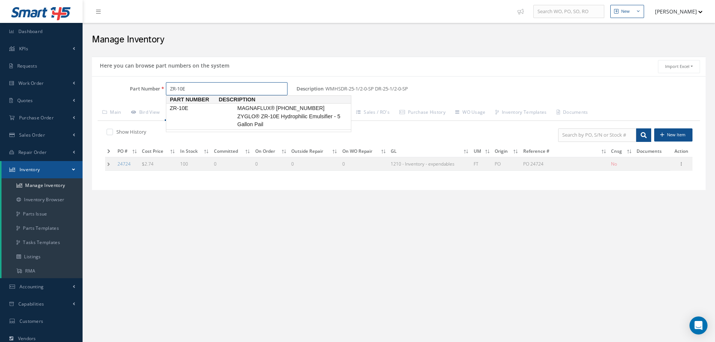
click at [176, 108] on span "ZR-10E" at bounding box center [202, 108] width 68 height 8
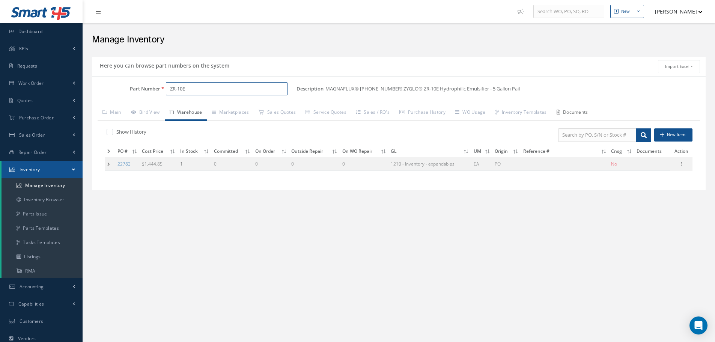
type input "ZR-10E"
click at [580, 112] on link "Documents" at bounding box center [572, 113] width 41 height 16
